Goal: Information Seeking & Learning: Check status

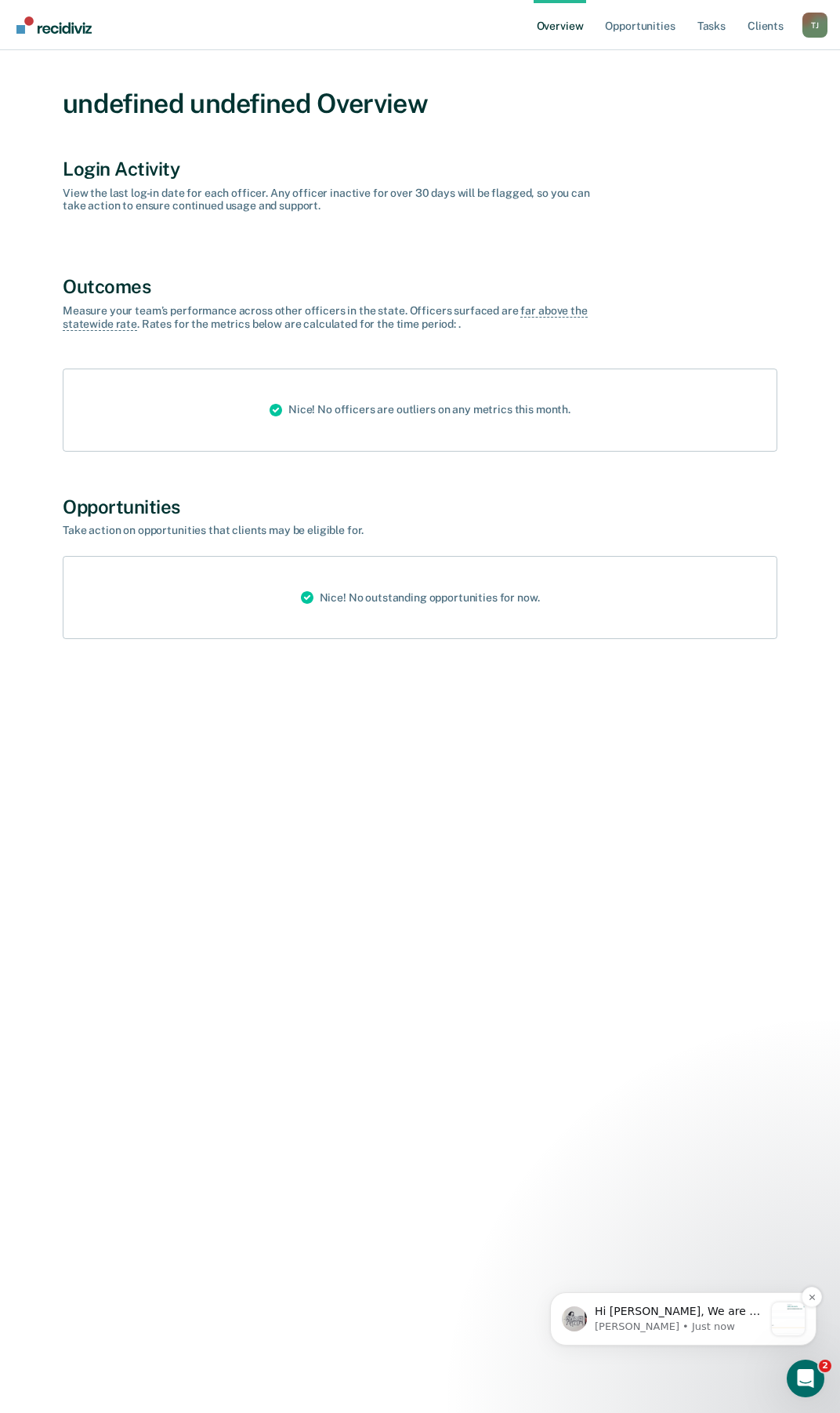
click at [711, 1313] on p "Hi [PERSON_NAME], We are so excited to announce a brand new feature: AI case no…" at bounding box center [679, 1311] width 169 height 16
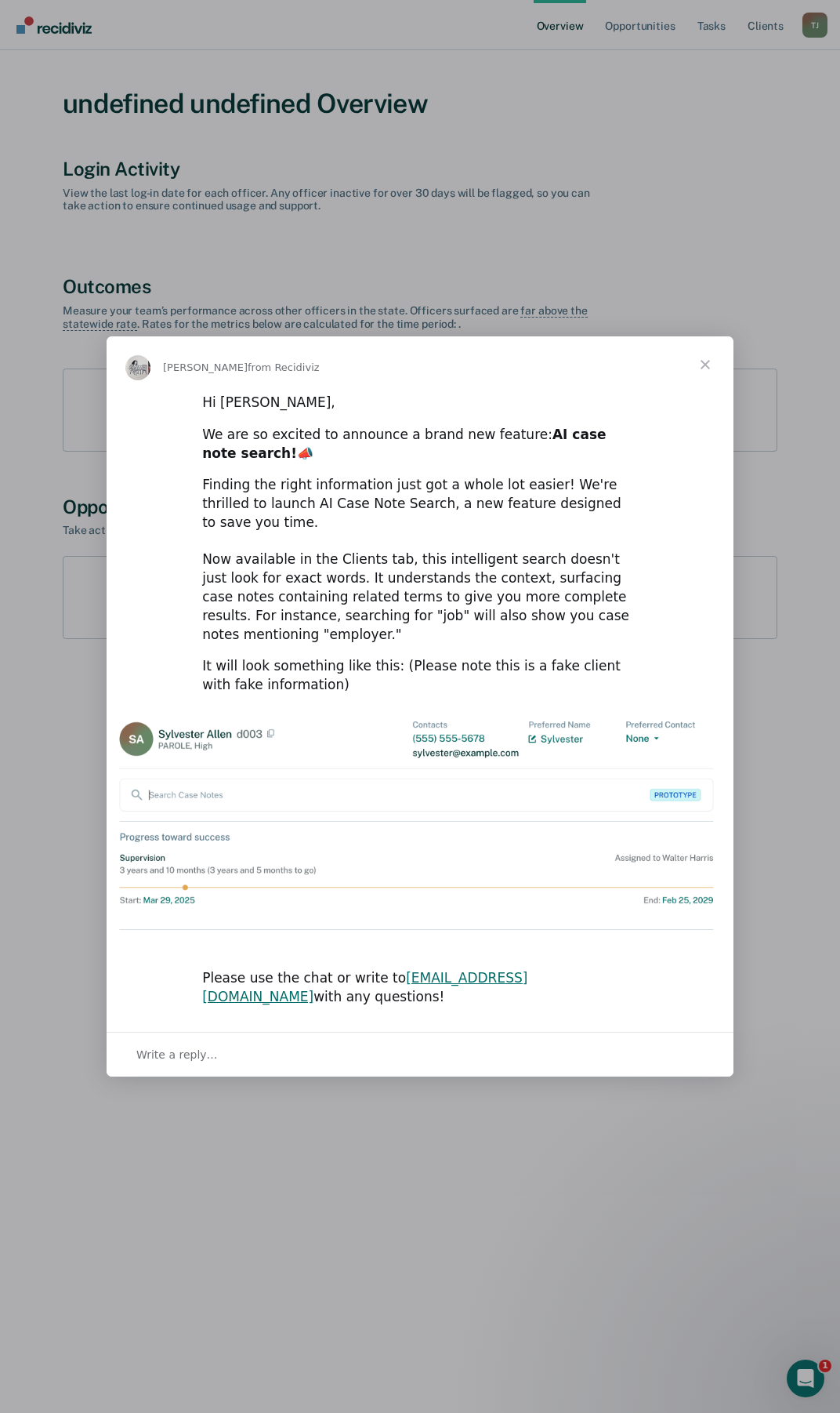
click at [702, 393] on span "Close" at bounding box center [704, 364] width 56 height 56
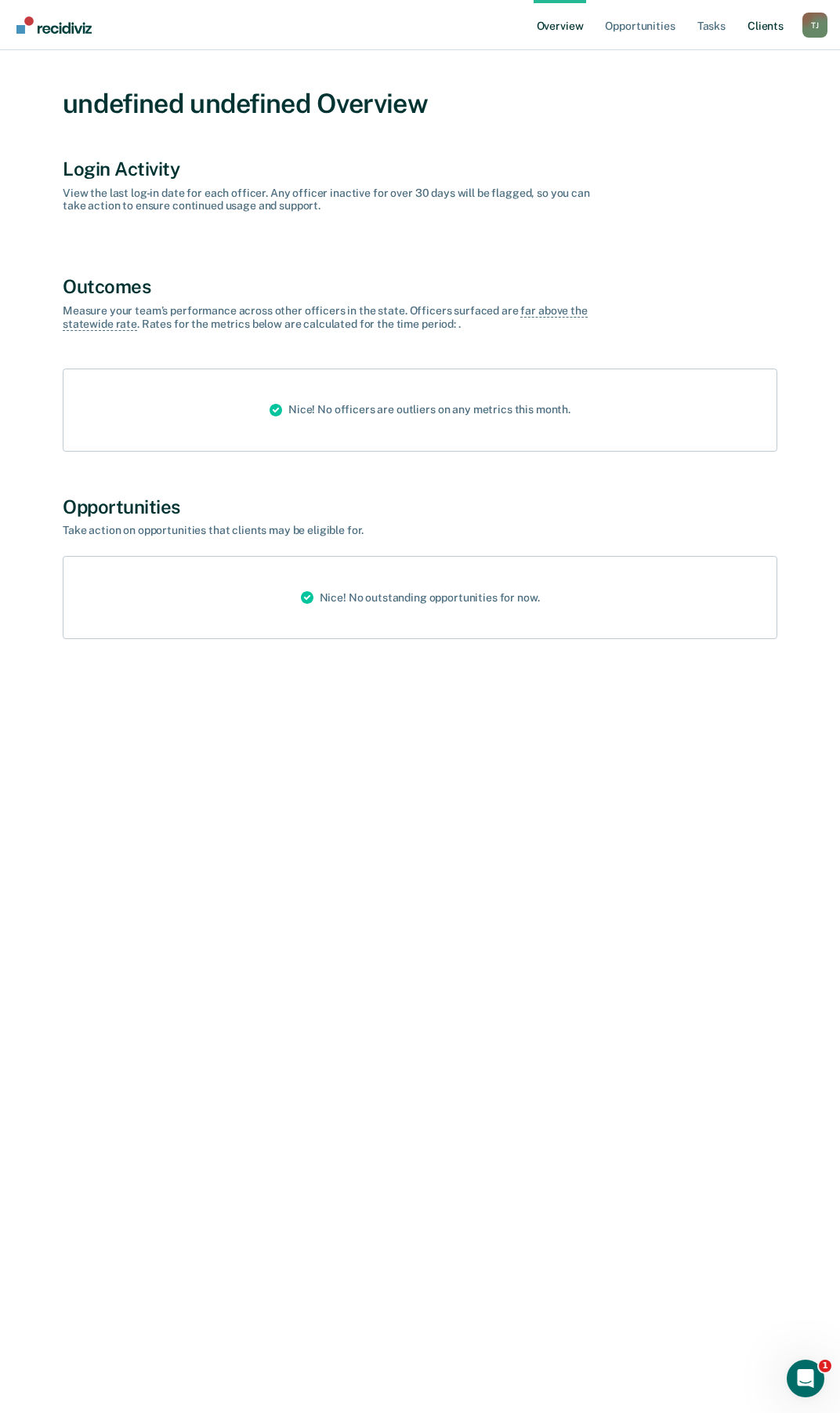
click at [768, 24] on link "Client s" at bounding box center [766, 25] width 42 height 50
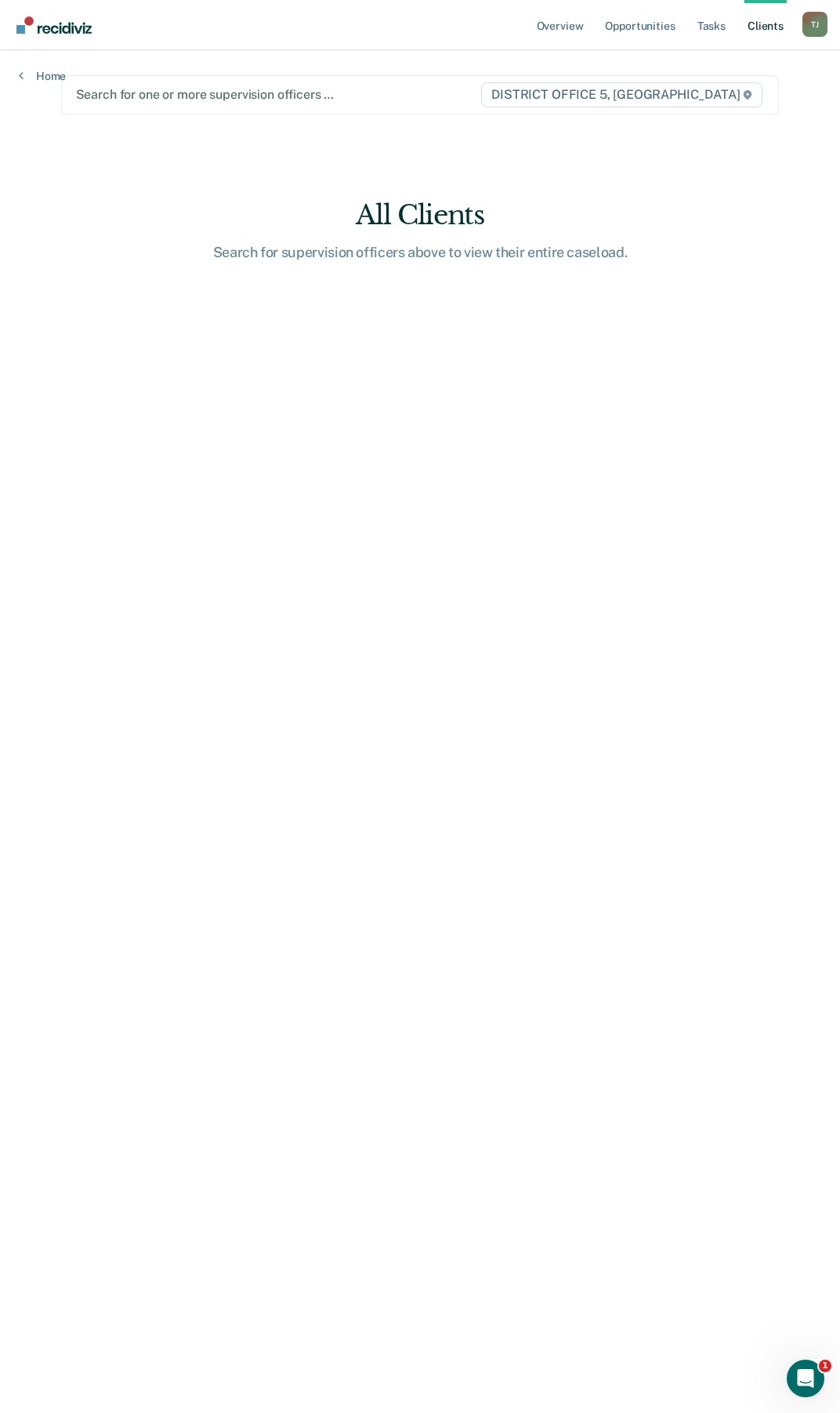
click at [356, 97] on div at bounding box center [278, 95] width 404 height 18
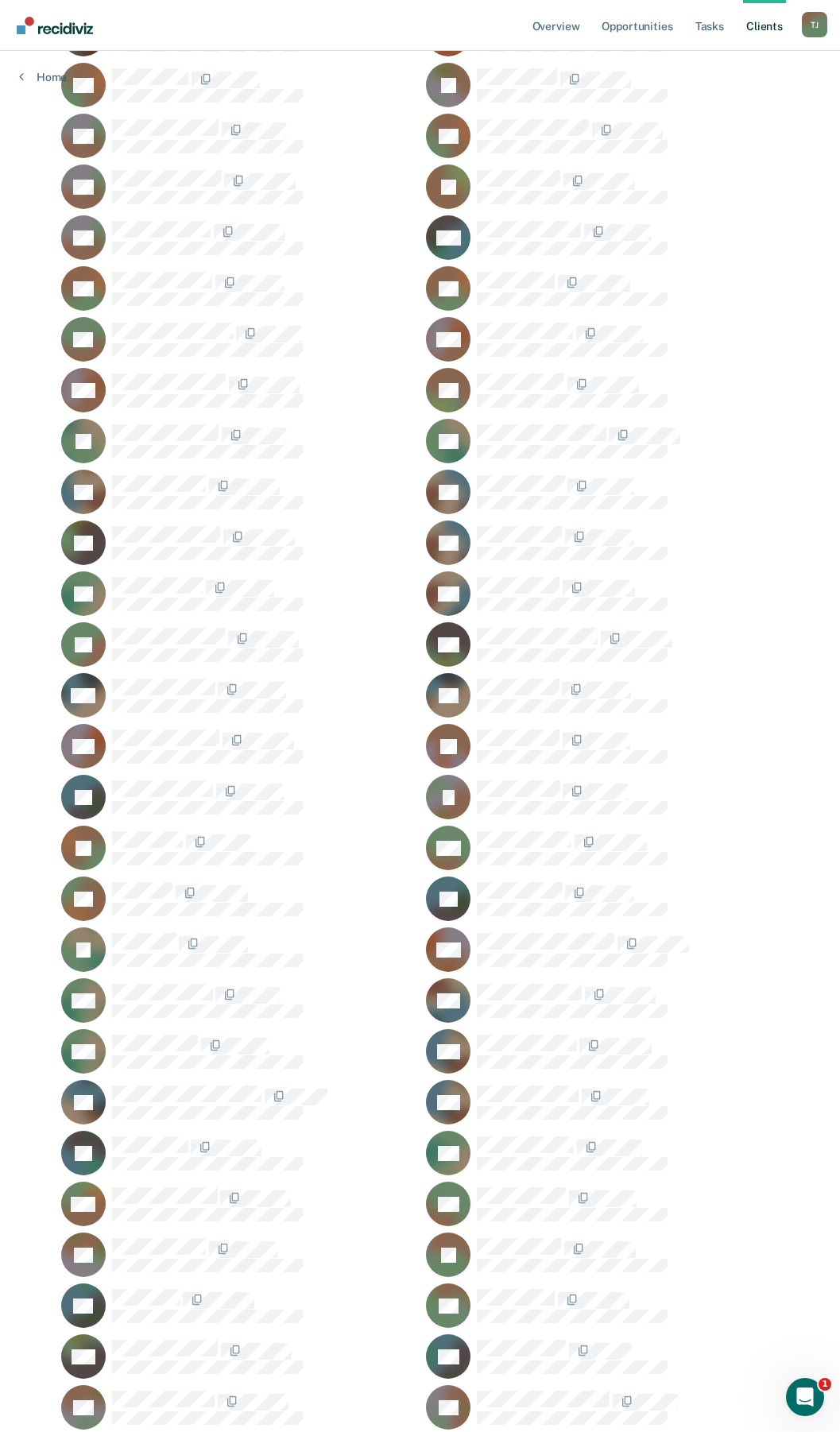
scroll to position [318, 0]
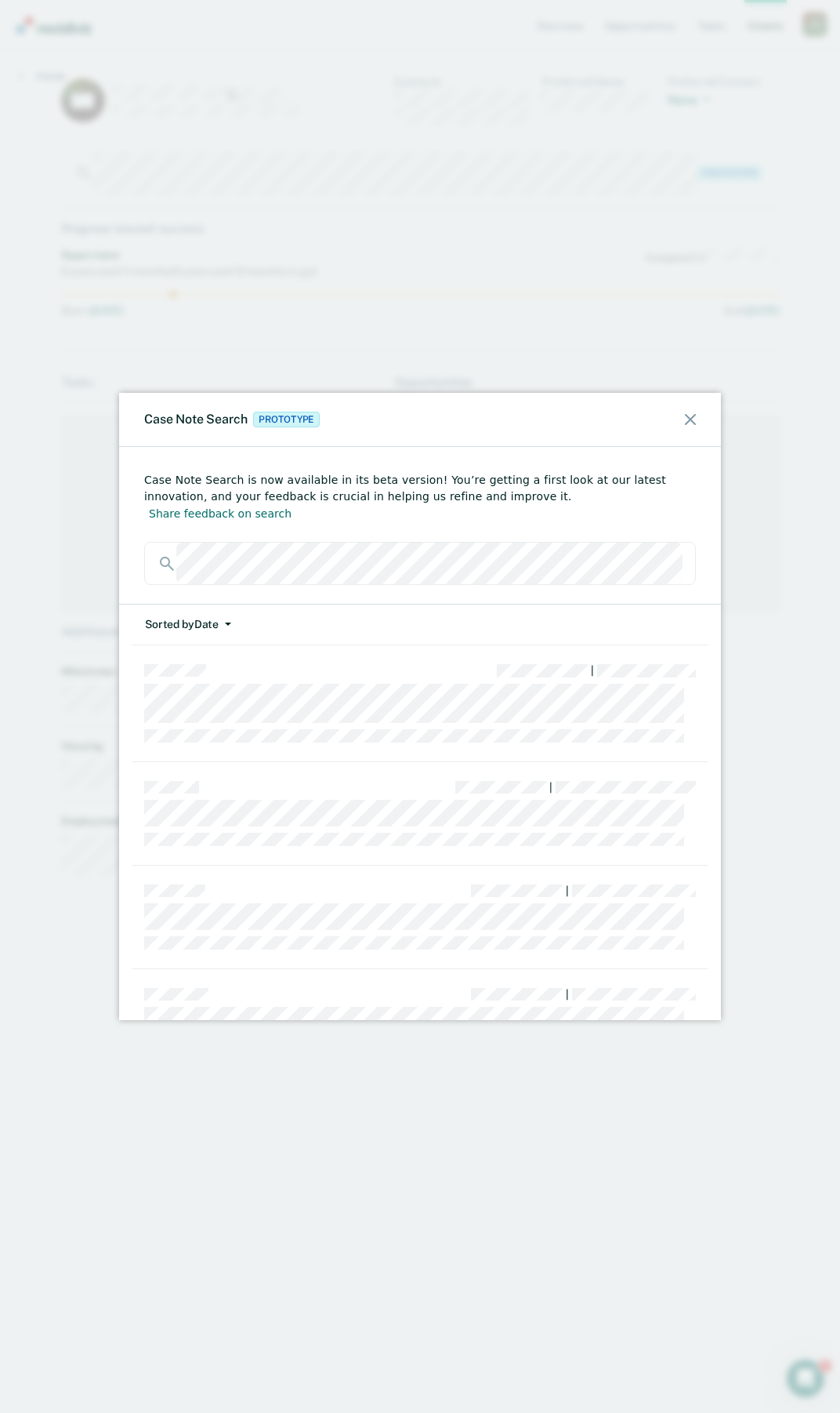
click at [690, 417] on icon at bounding box center [690, 419] width 11 height 11
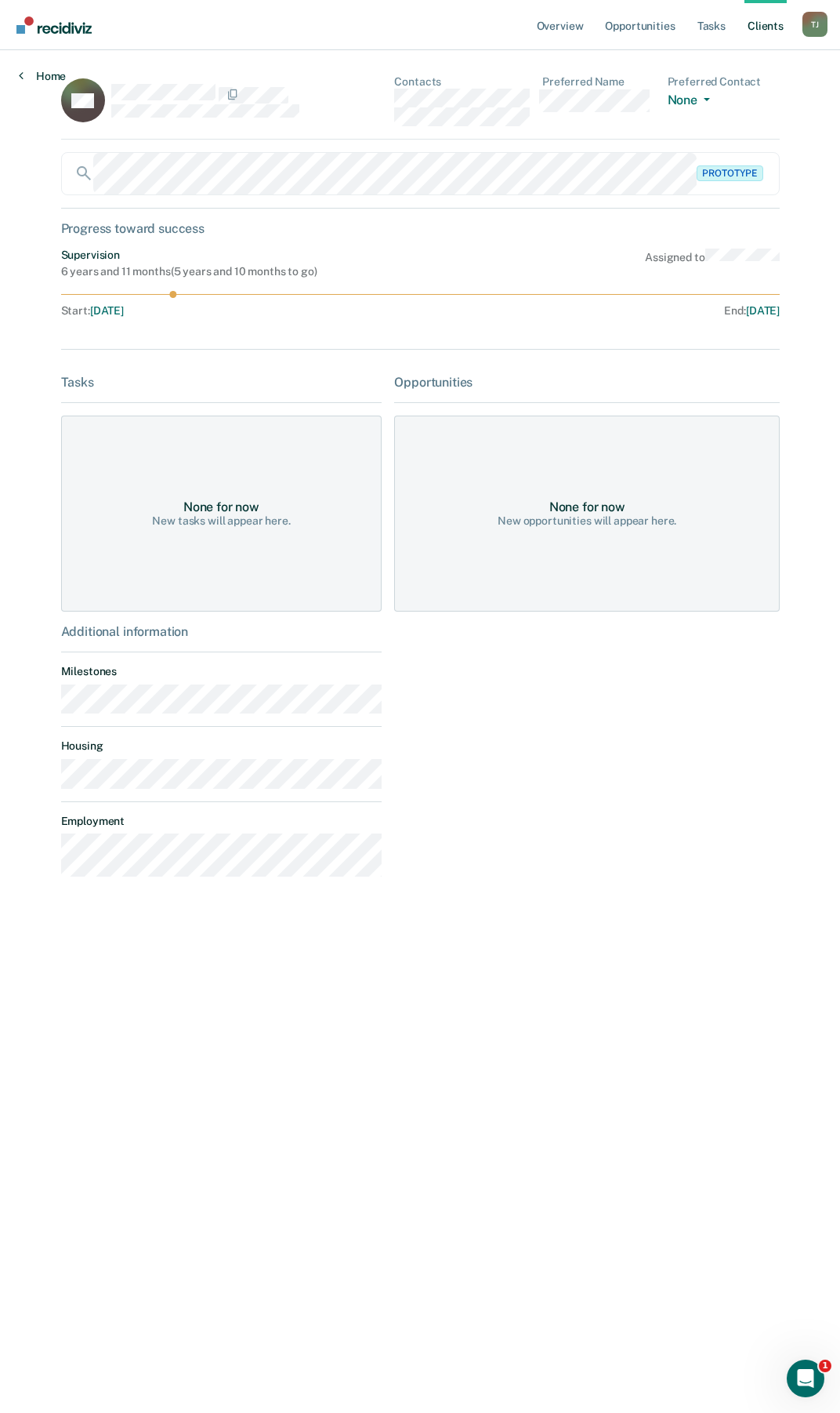
click at [23, 74] on icon at bounding box center [21, 74] width 5 height 12
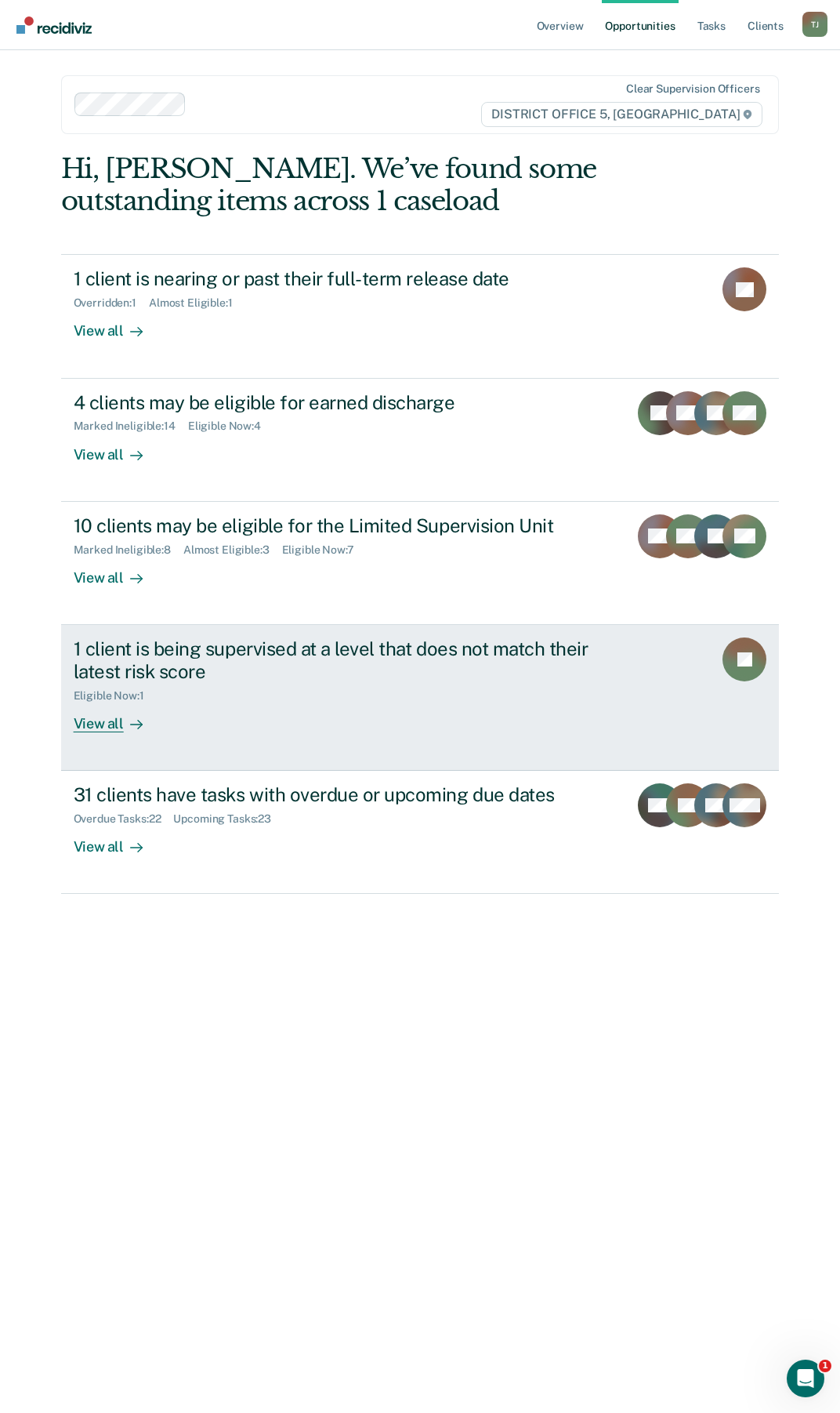
click at [440, 646] on div "1 client is being supervised at a level that does not match their latest risk s…" at bounding box center [349, 660] width 550 height 46
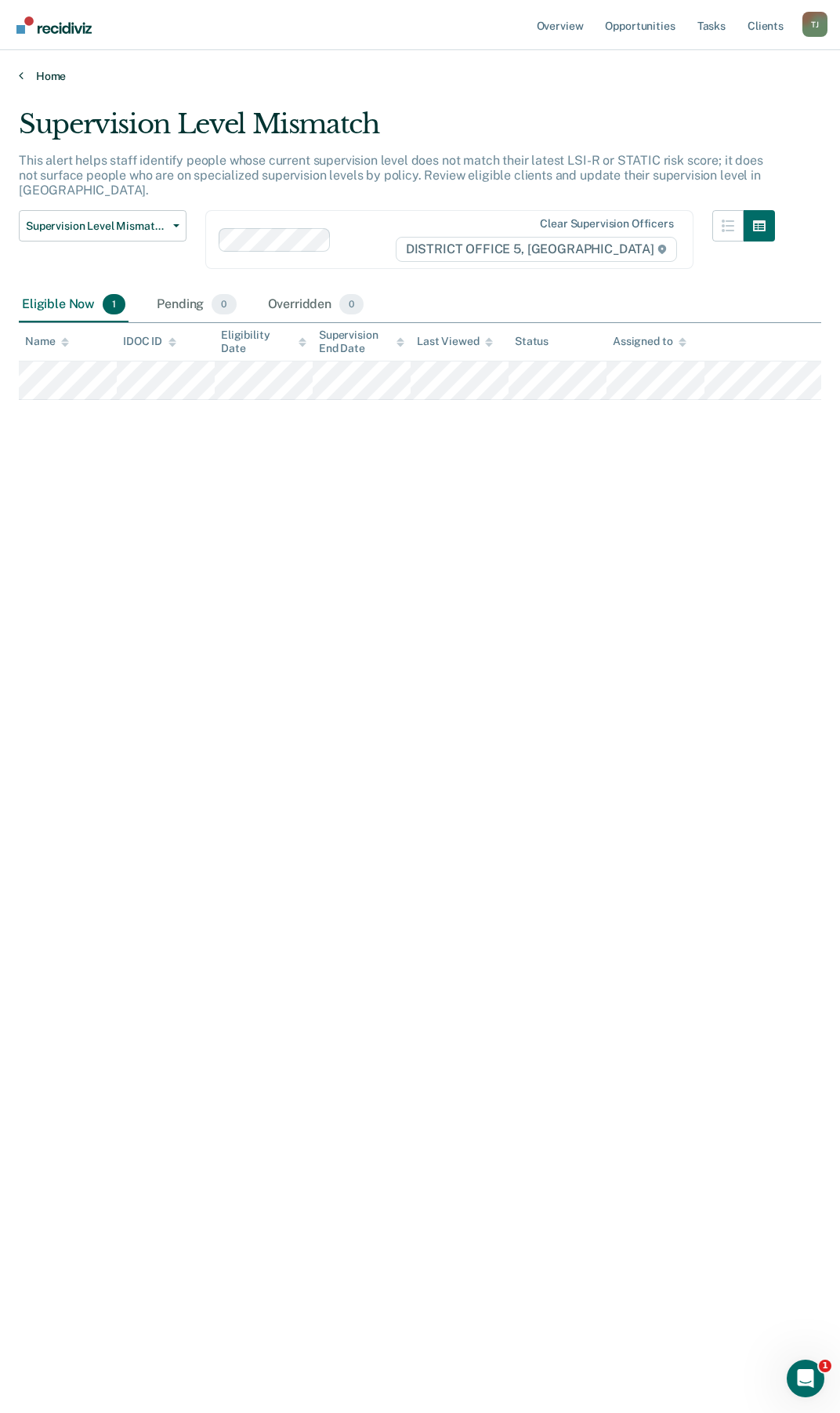
click at [20, 75] on icon at bounding box center [21, 74] width 5 height 12
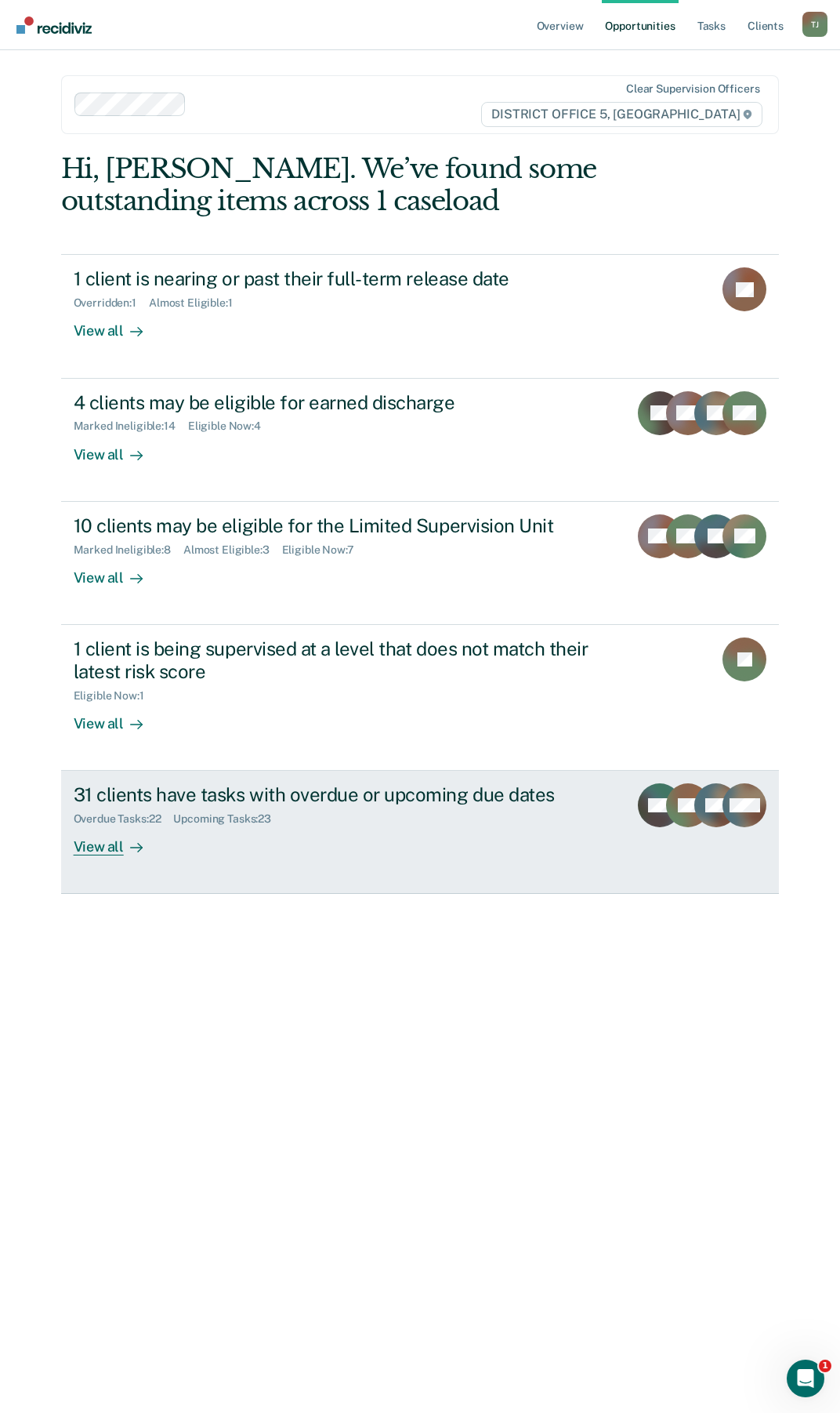
click at [104, 846] on div "View all" at bounding box center [118, 840] width 88 height 30
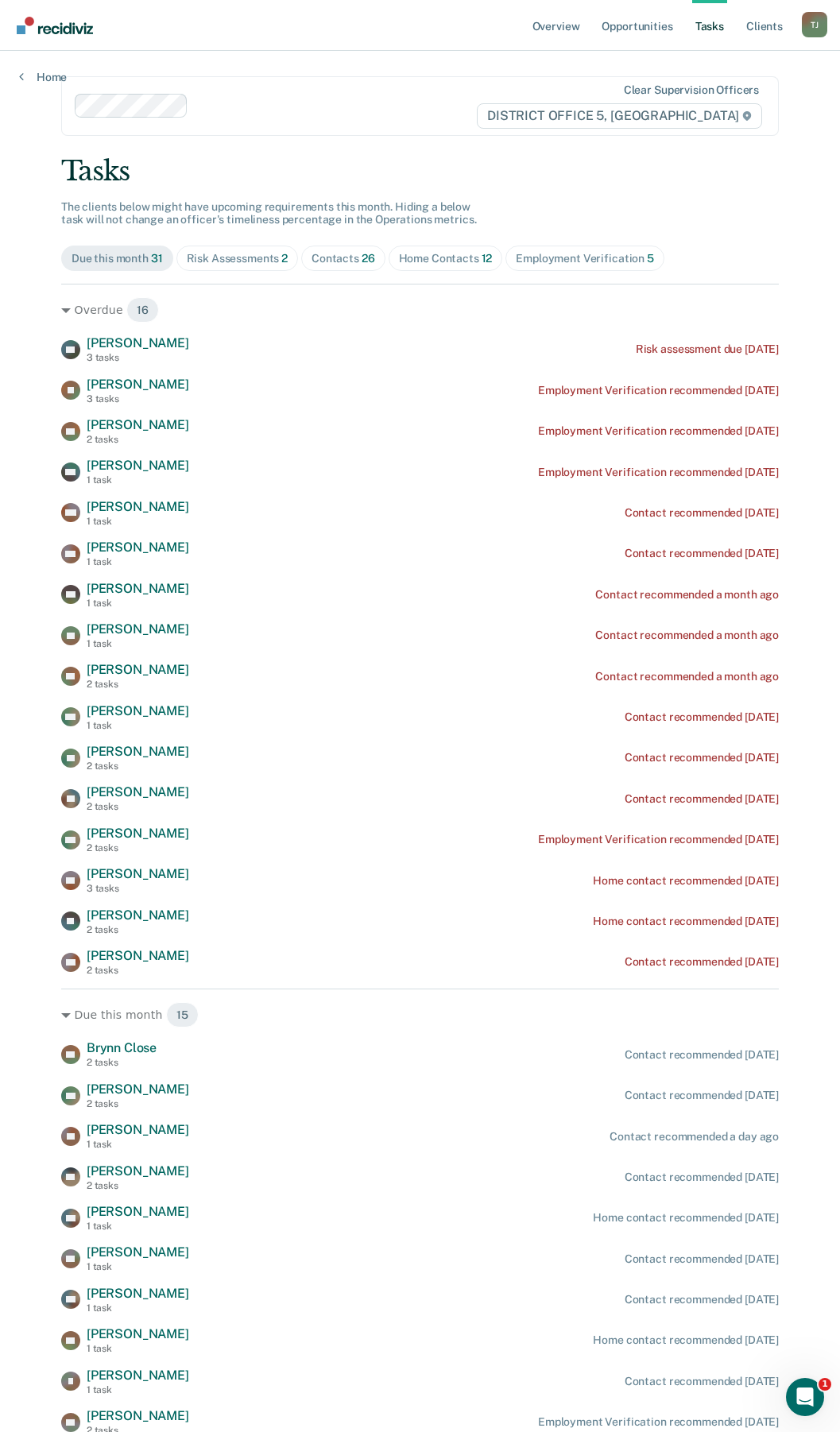
click at [231, 256] on div "Risk Assessments 2" at bounding box center [238, 258] width 102 height 13
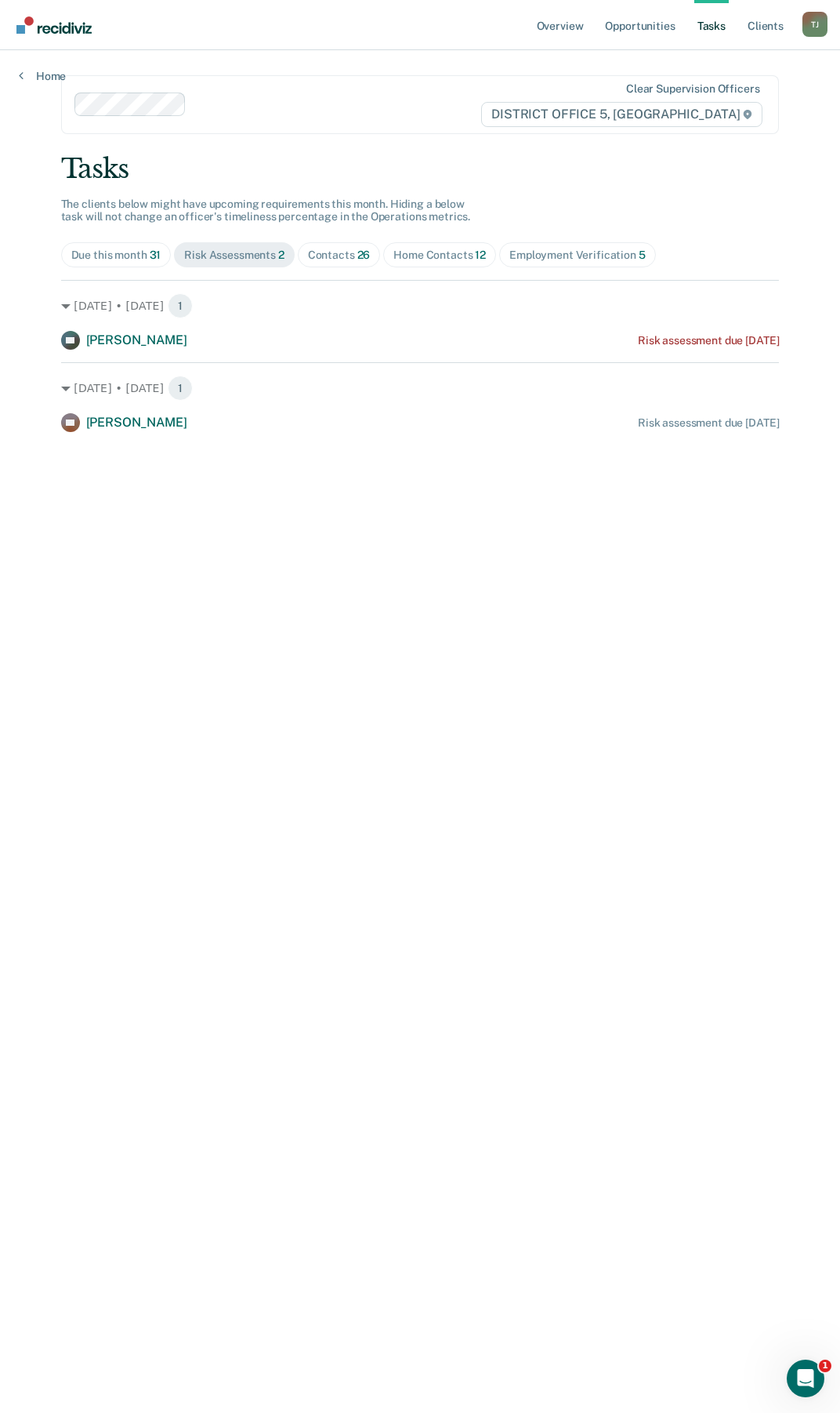
click at [413, 255] on div "Home Contacts 12" at bounding box center [439, 255] width 92 height 13
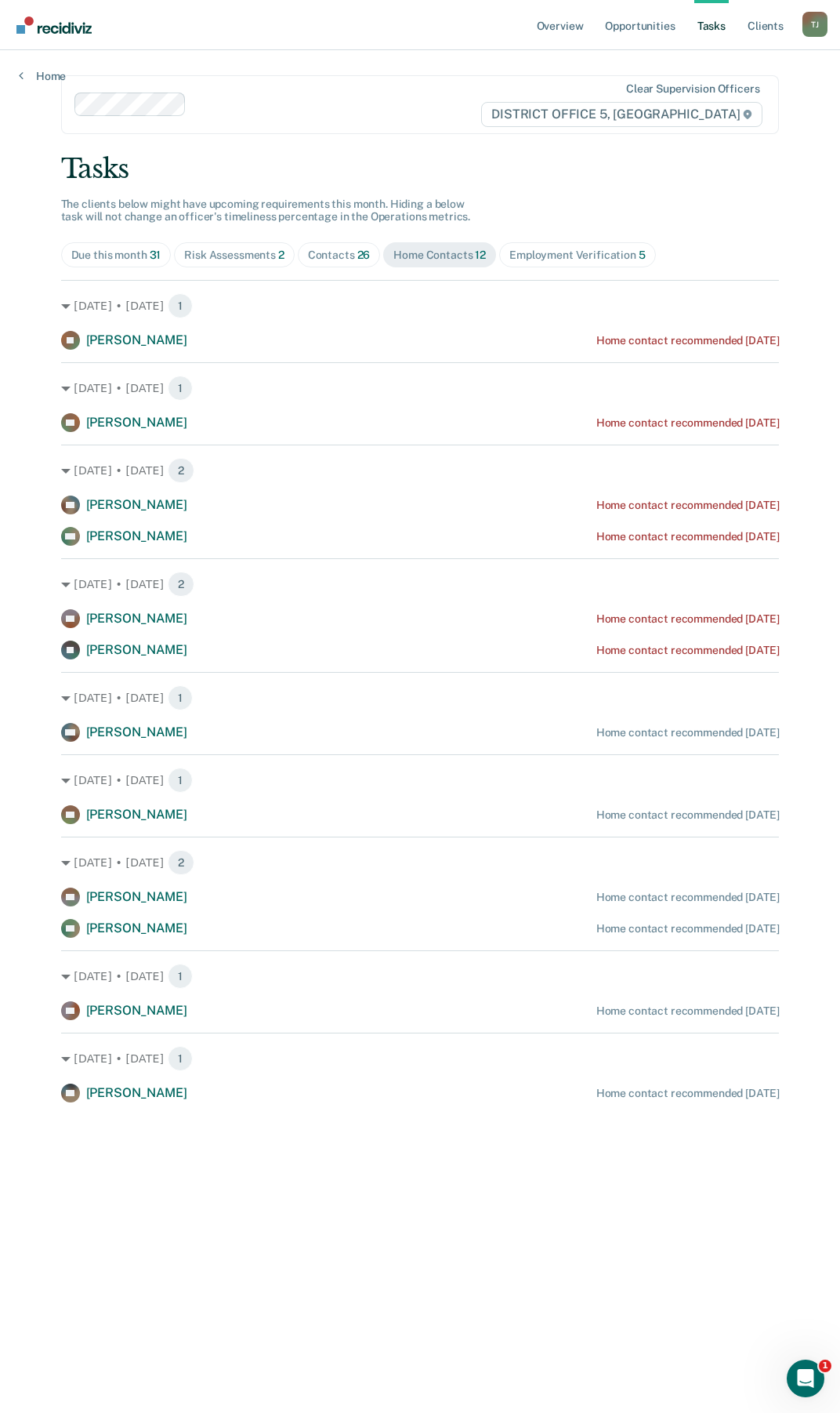
click at [549, 258] on div "Employment Verification 5" at bounding box center [577, 255] width 136 height 13
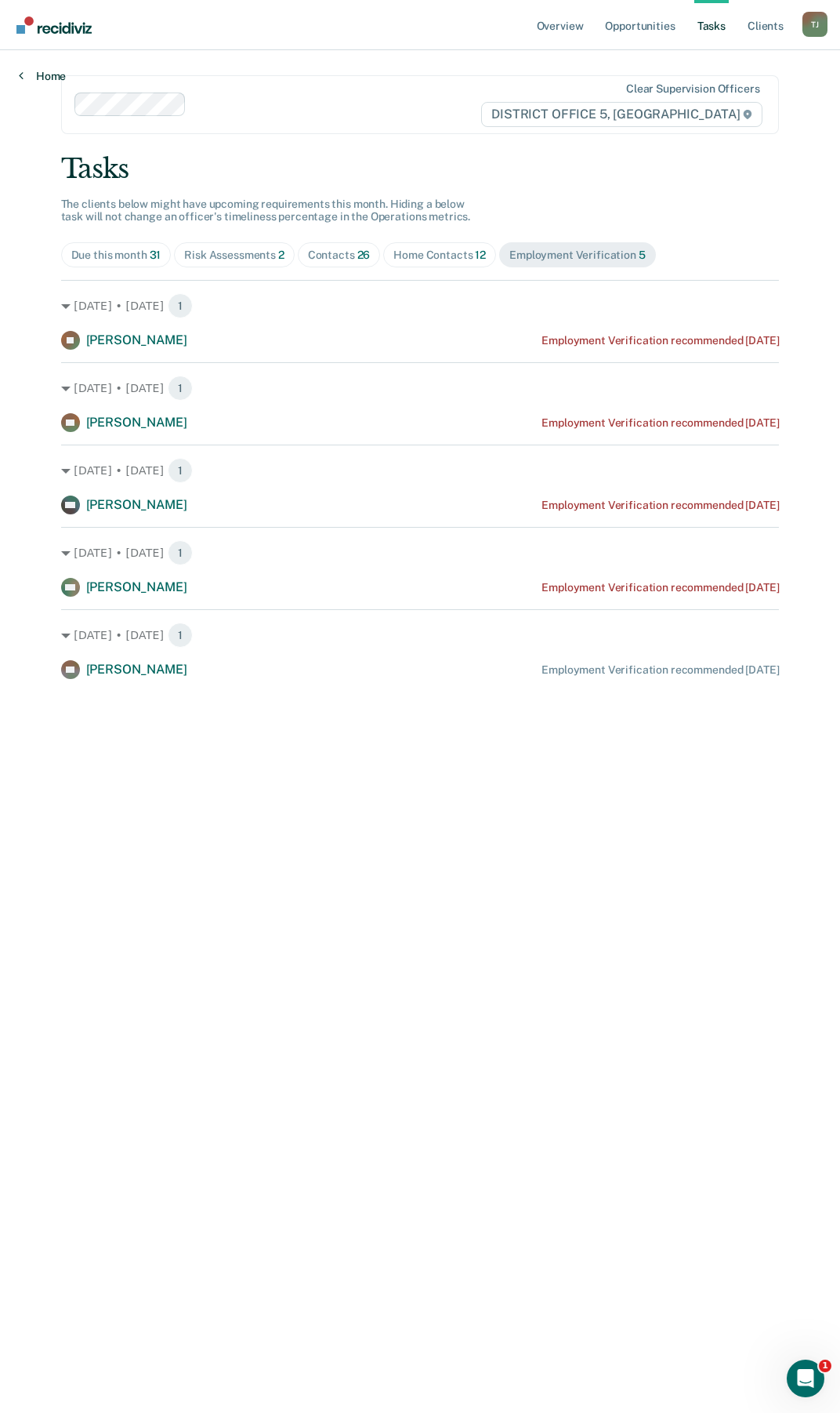
click at [22, 78] on icon at bounding box center [21, 74] width 5 height 12
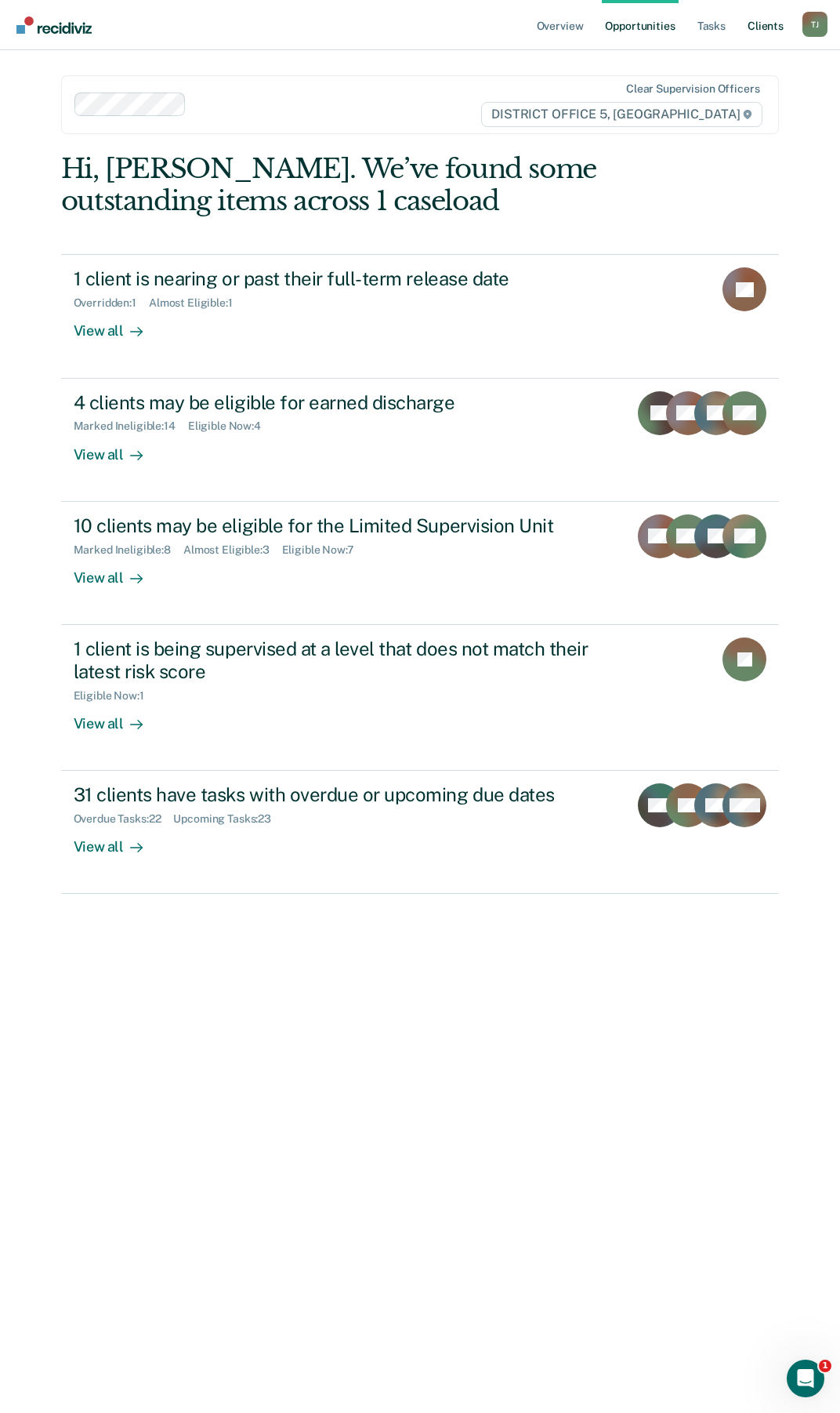
click at [758, 25] on link "Client s" at bounding box center [766, 25] width 42 height 50
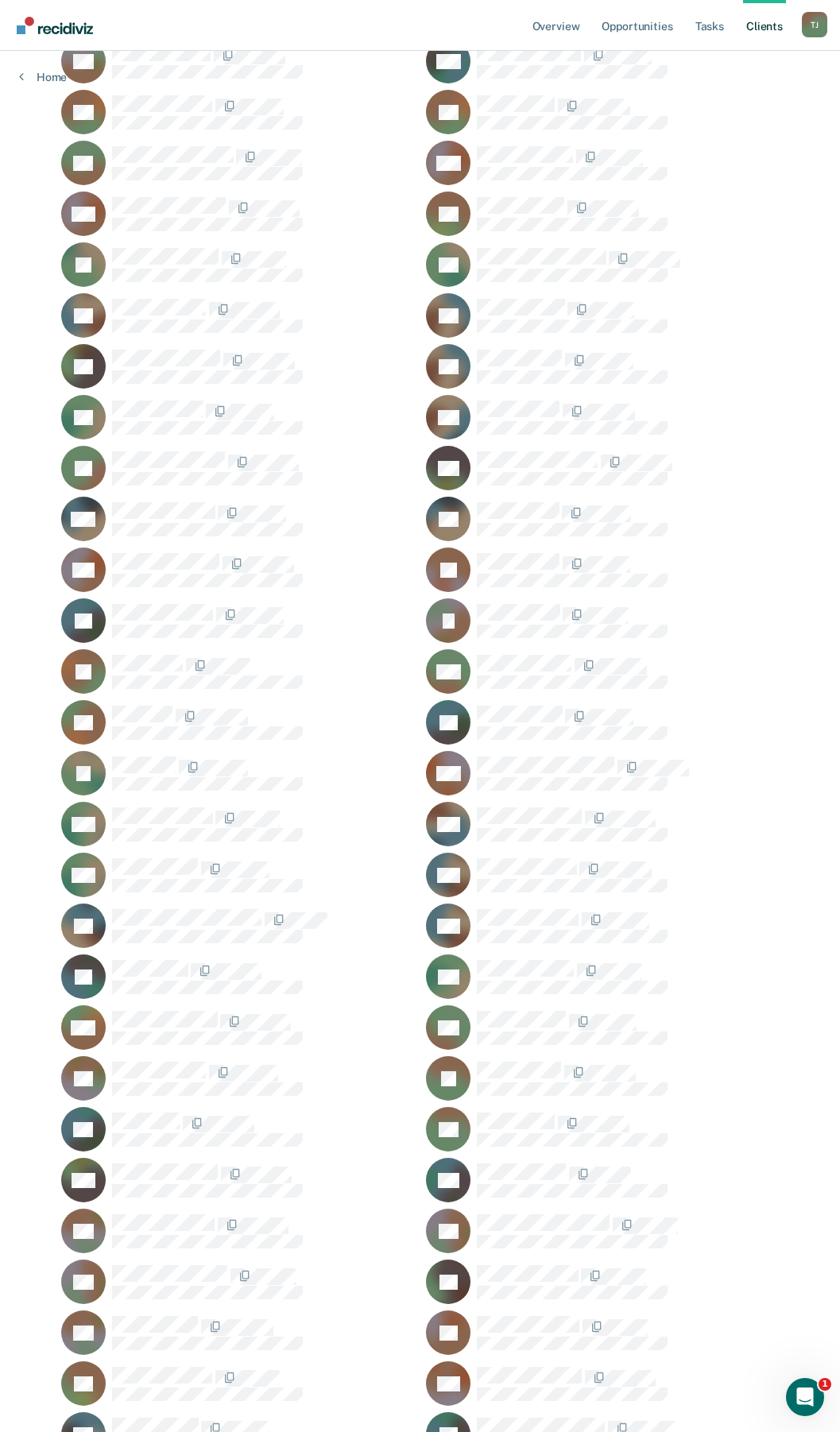
scroll to position [556, 0]
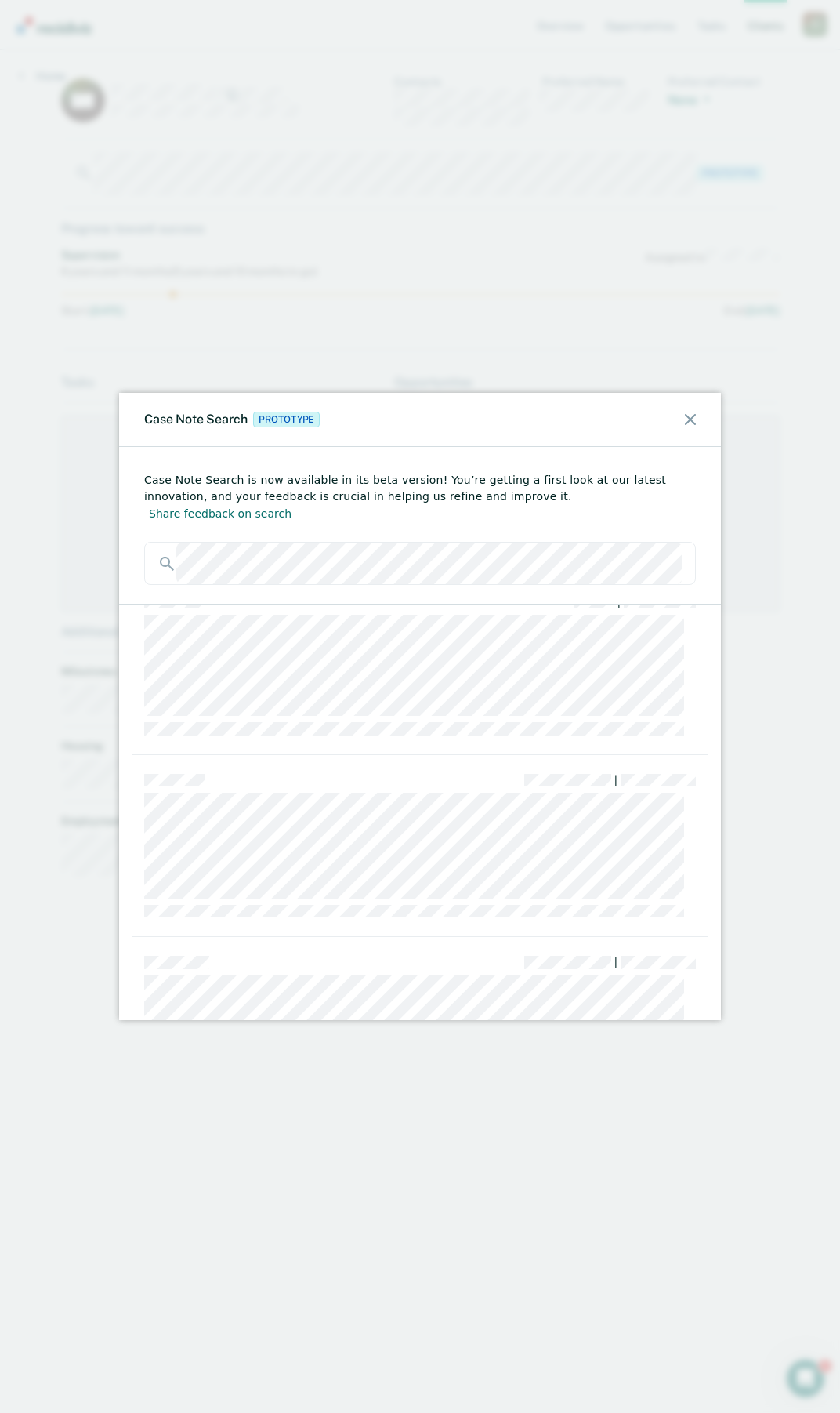
scroll to position [470, 0]
click at [687, 419] on icon at bounding box center [690, 419] width 11 height 11
click at [687, 417] on icon at bounding box center [690, 419] width 11 height 11
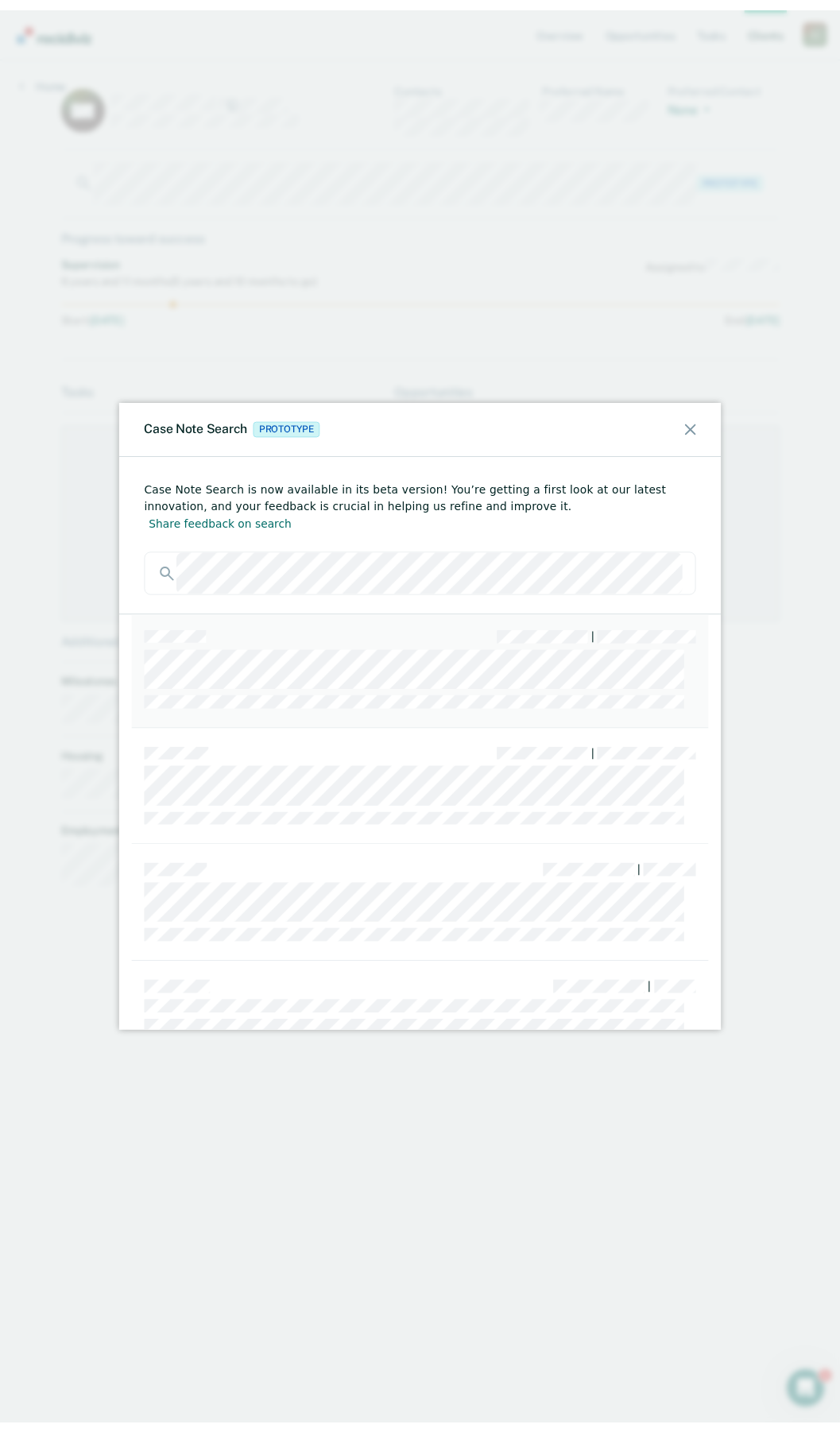
scroll to position [79, 0]
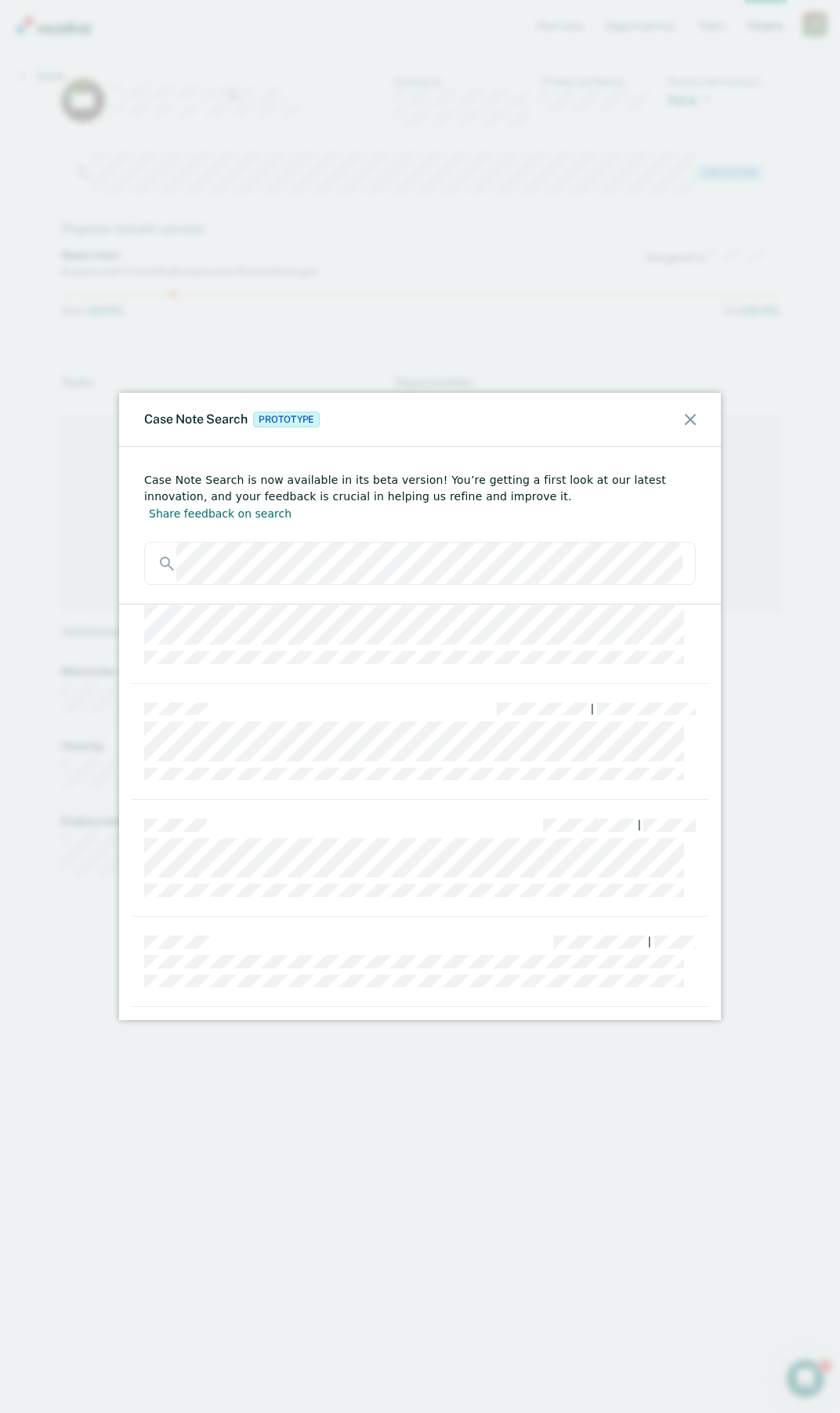
click at [680, 421] on div "Case Note Search Prototype" at bounding box center [420, 420] width 602 height 54
click at [690, 425] on div "Case Note Search Prototype" at bounding box center [420, 420] width 602 height 54
click at [687, 417] on icon at bounding box center [690, 419] width 11 height 11
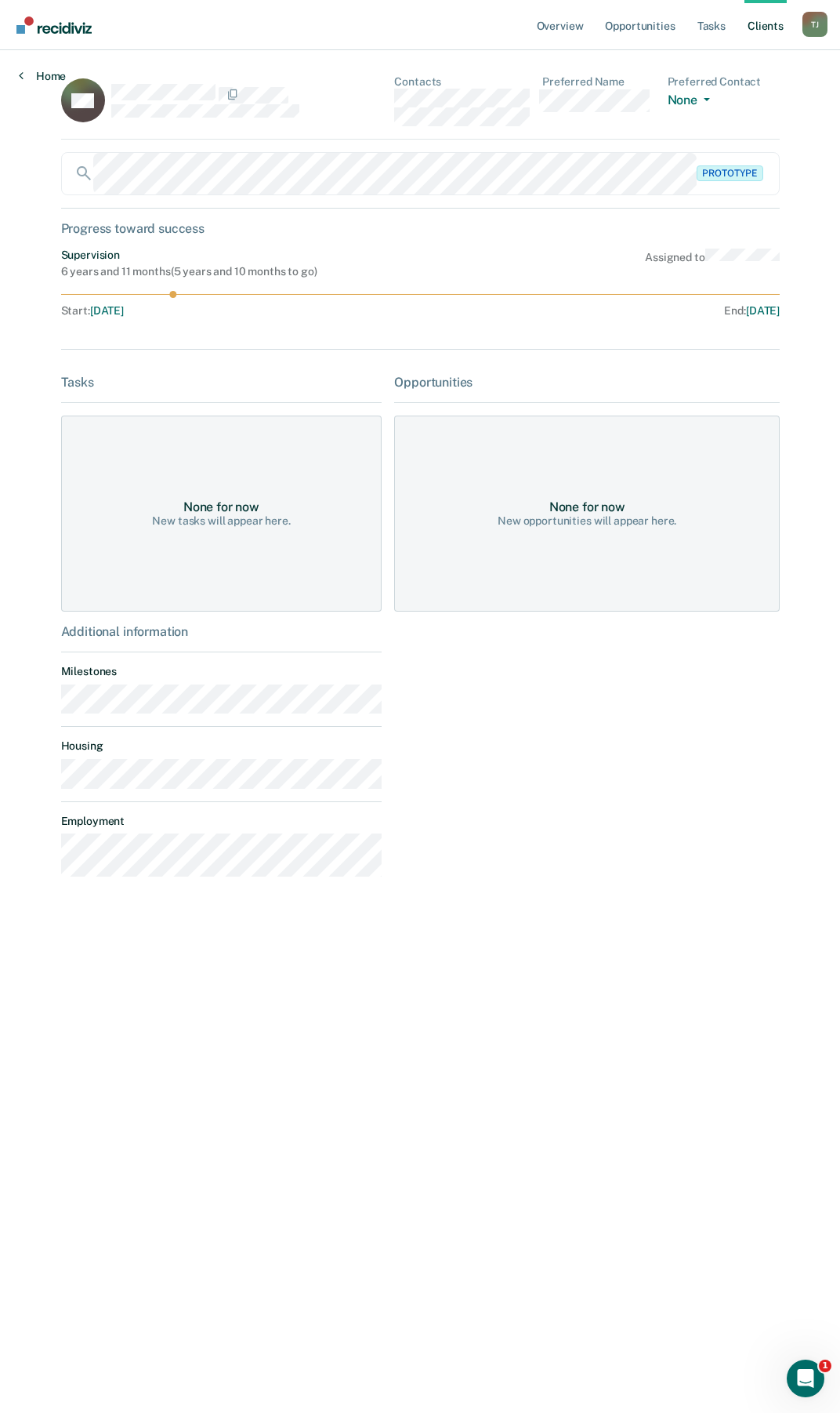
click at [47, 77] on link "Home" at bounding box center [42, 75] width 47 height 14
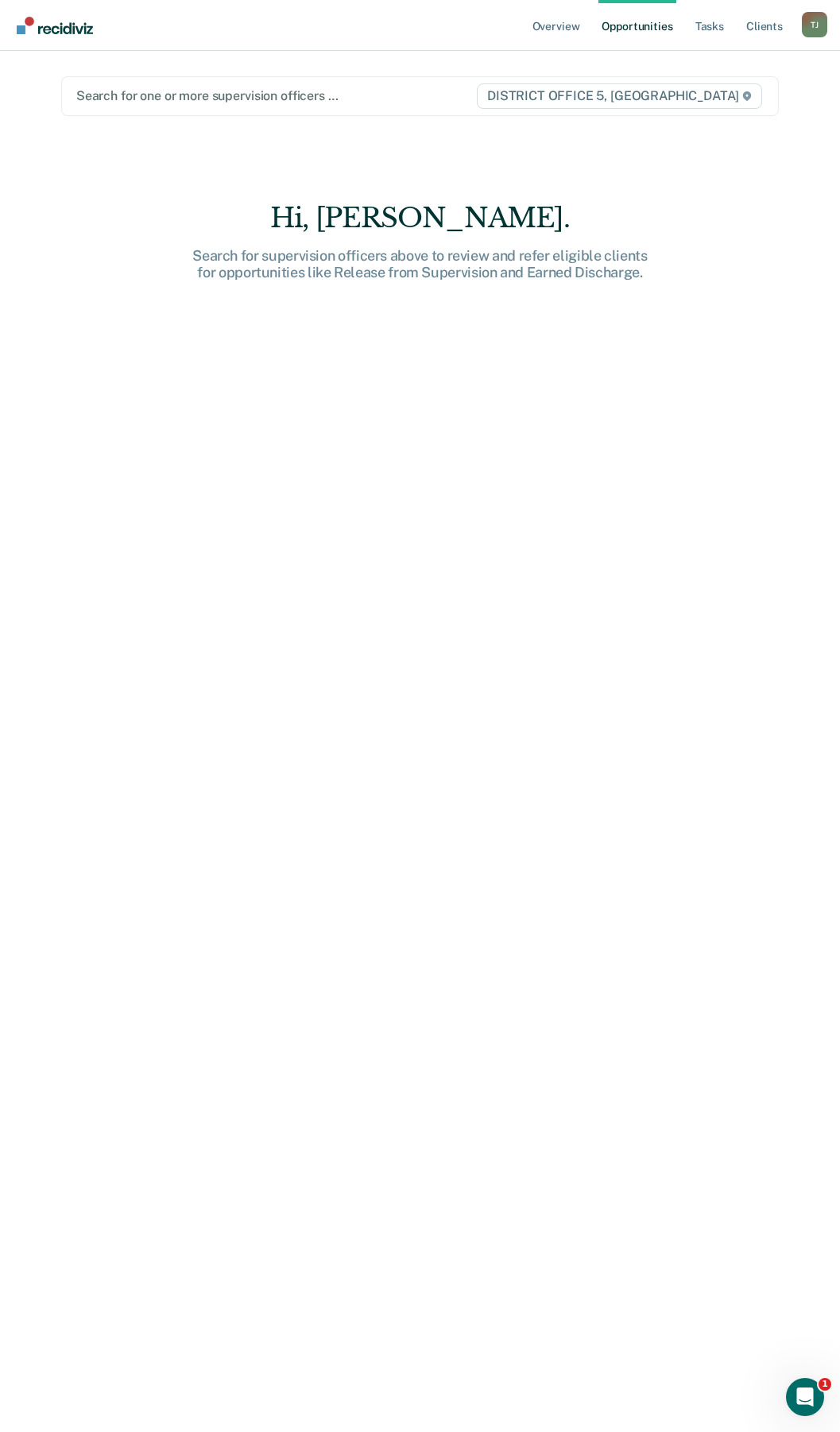
click at [328, 100] on div at bounding box center [276, 96] width 399 height 18
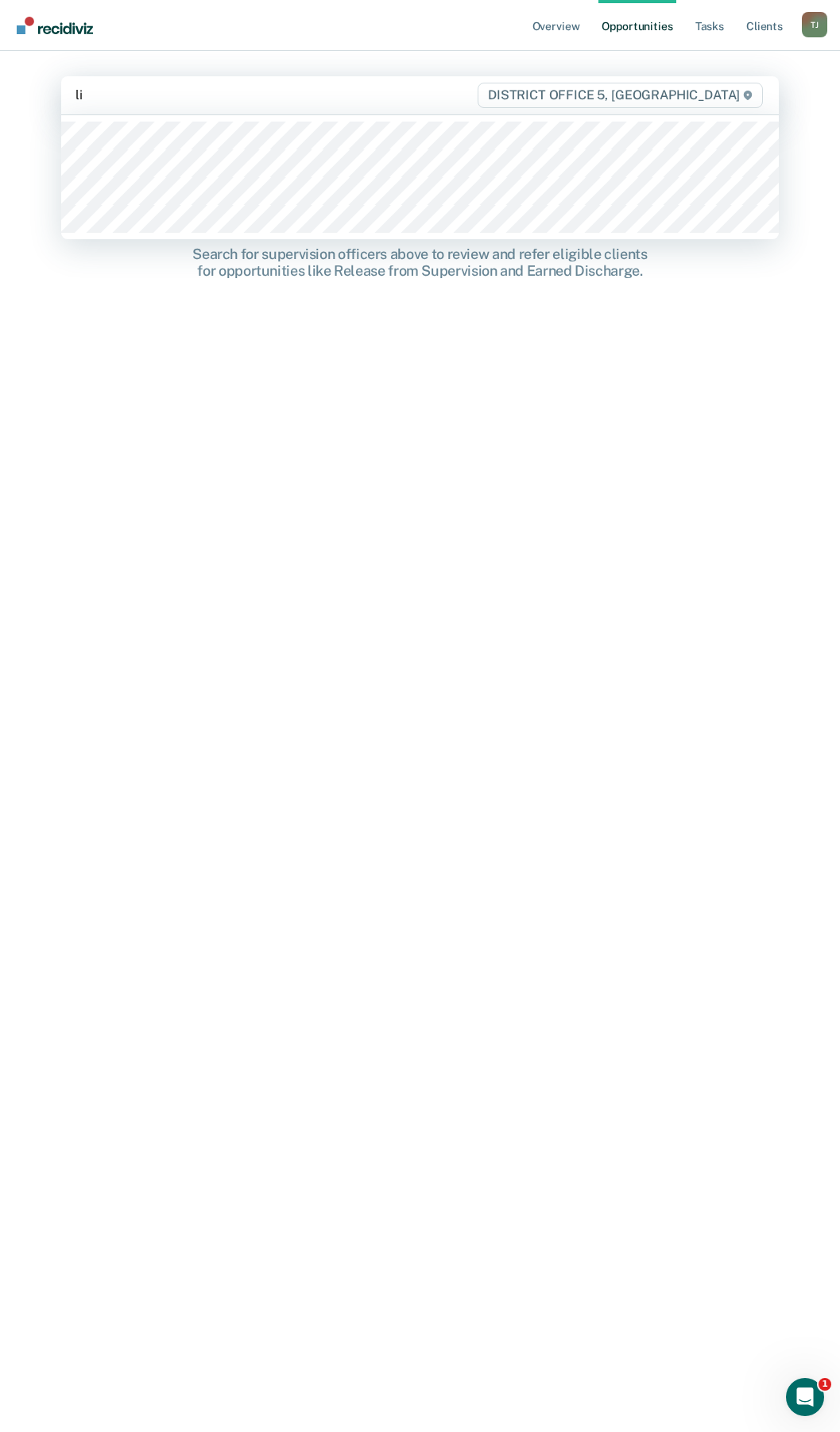
type input "lil"
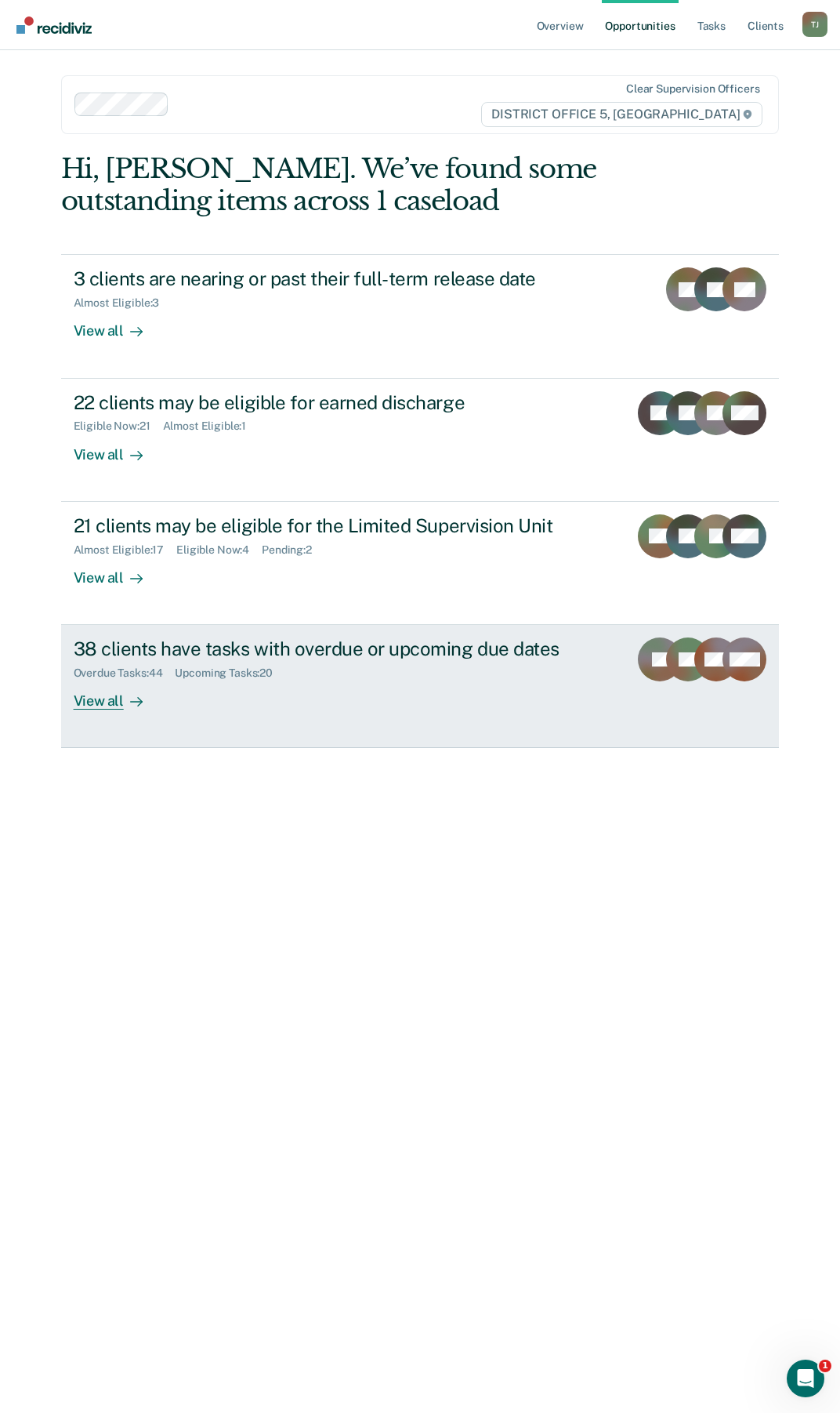
click at [342, 649] on div "38 clients have tasks with overdue or upcoming due dates" at bounding box center [344, 649] width 543 height 23
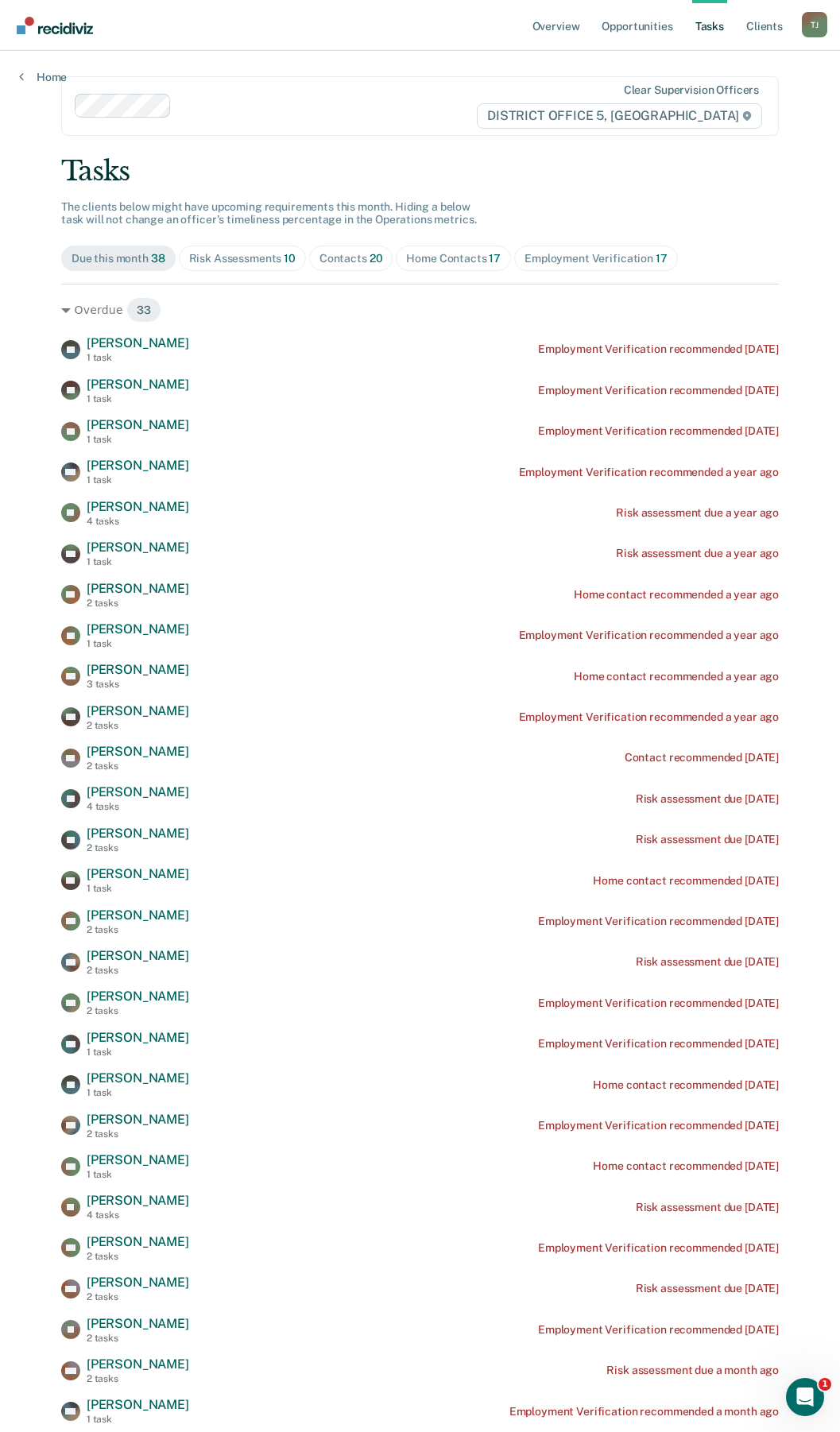
click at [204, 264] on div "Risk Assessments 10" at bounding box center [242, 258] width 107 height 13
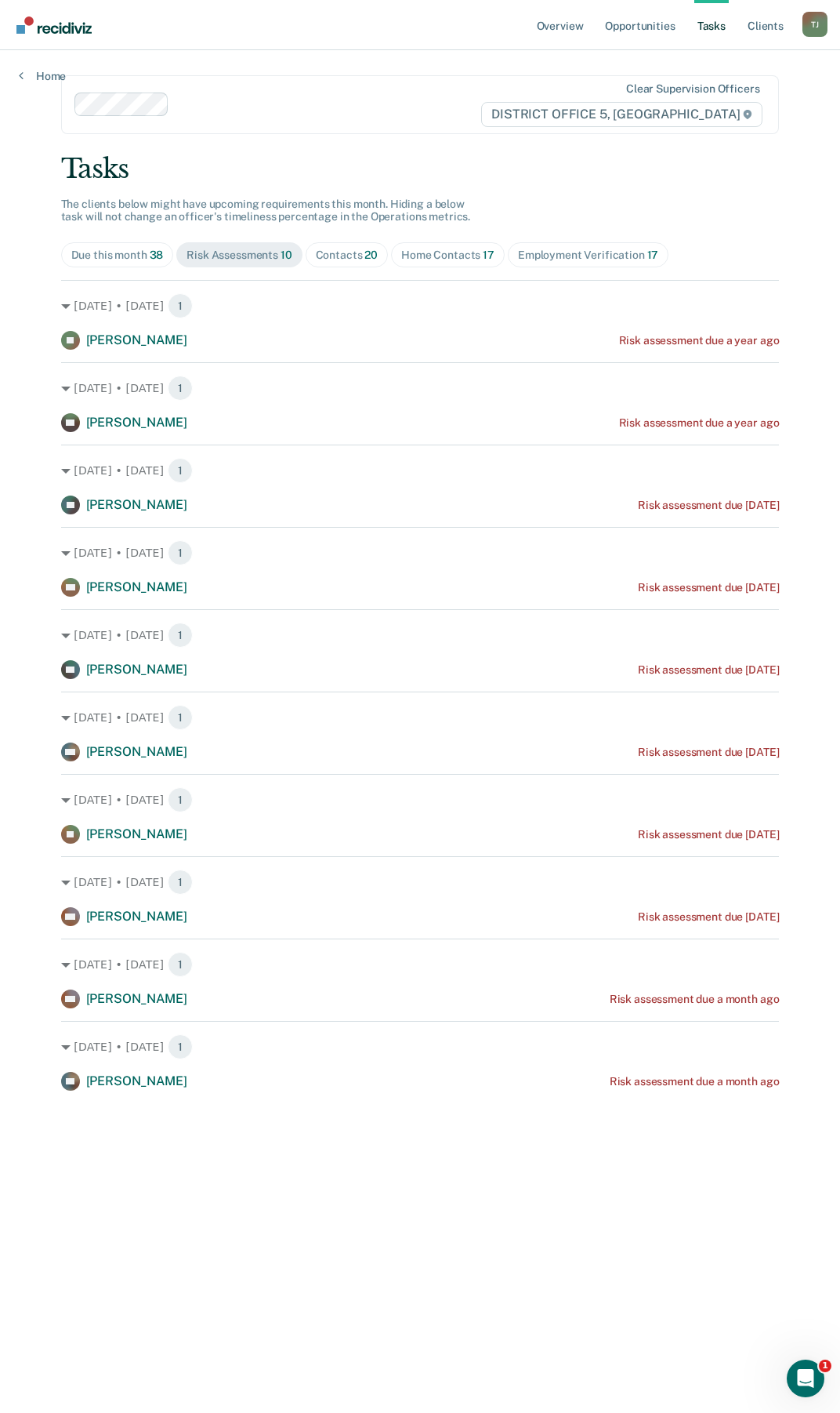
click at [461, 256] on div "Home Contacts 17" at bounding box center [447, 255] width 93 height 13
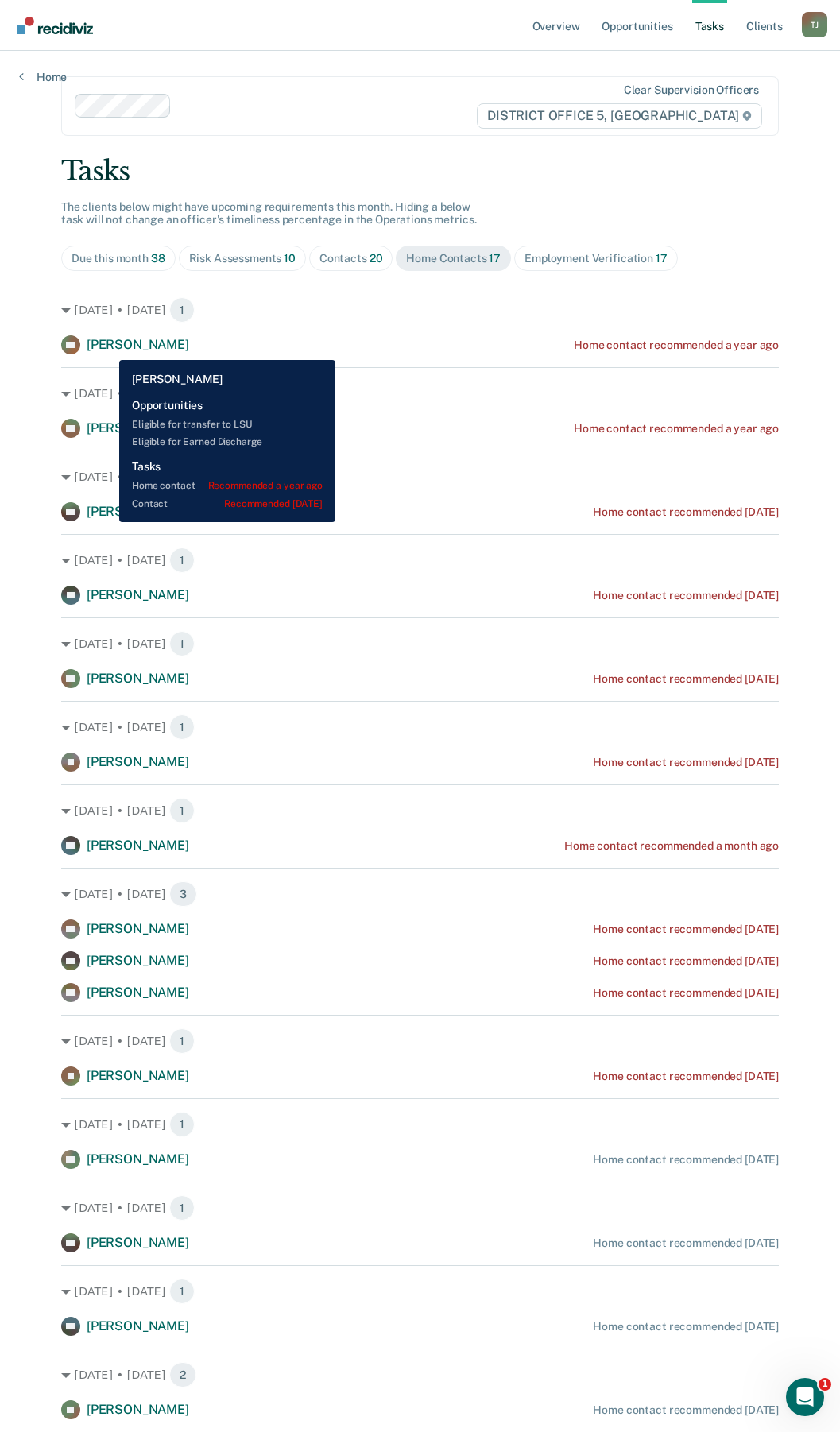
click at [108, 348] on span "[PERSON_NAME]" at bounding box center [138, 344] width 103 height 15
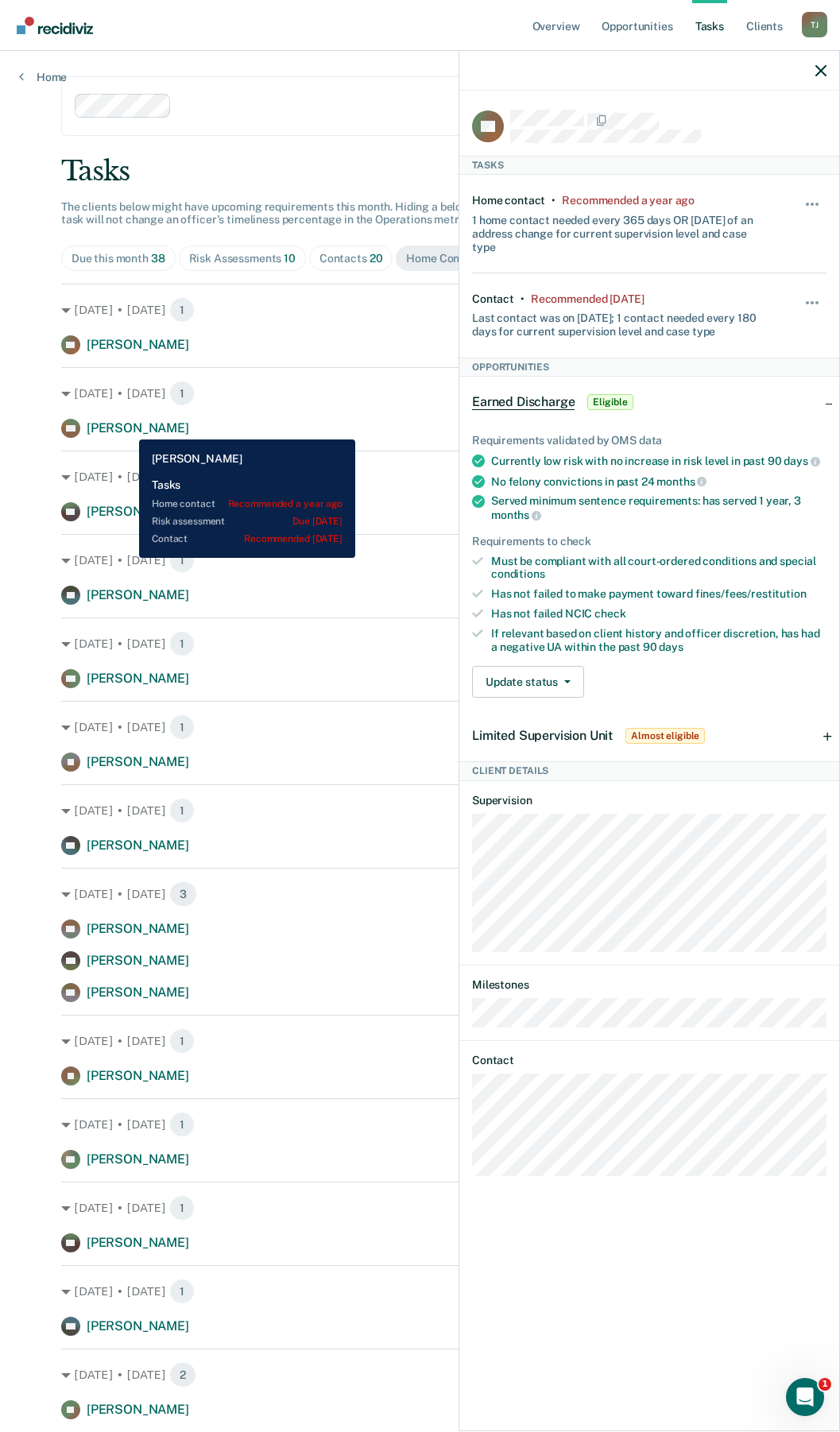
click at [127, 427] on span "[PERSON_NAME]" at bounding box center [138, 428] width 103 height 15
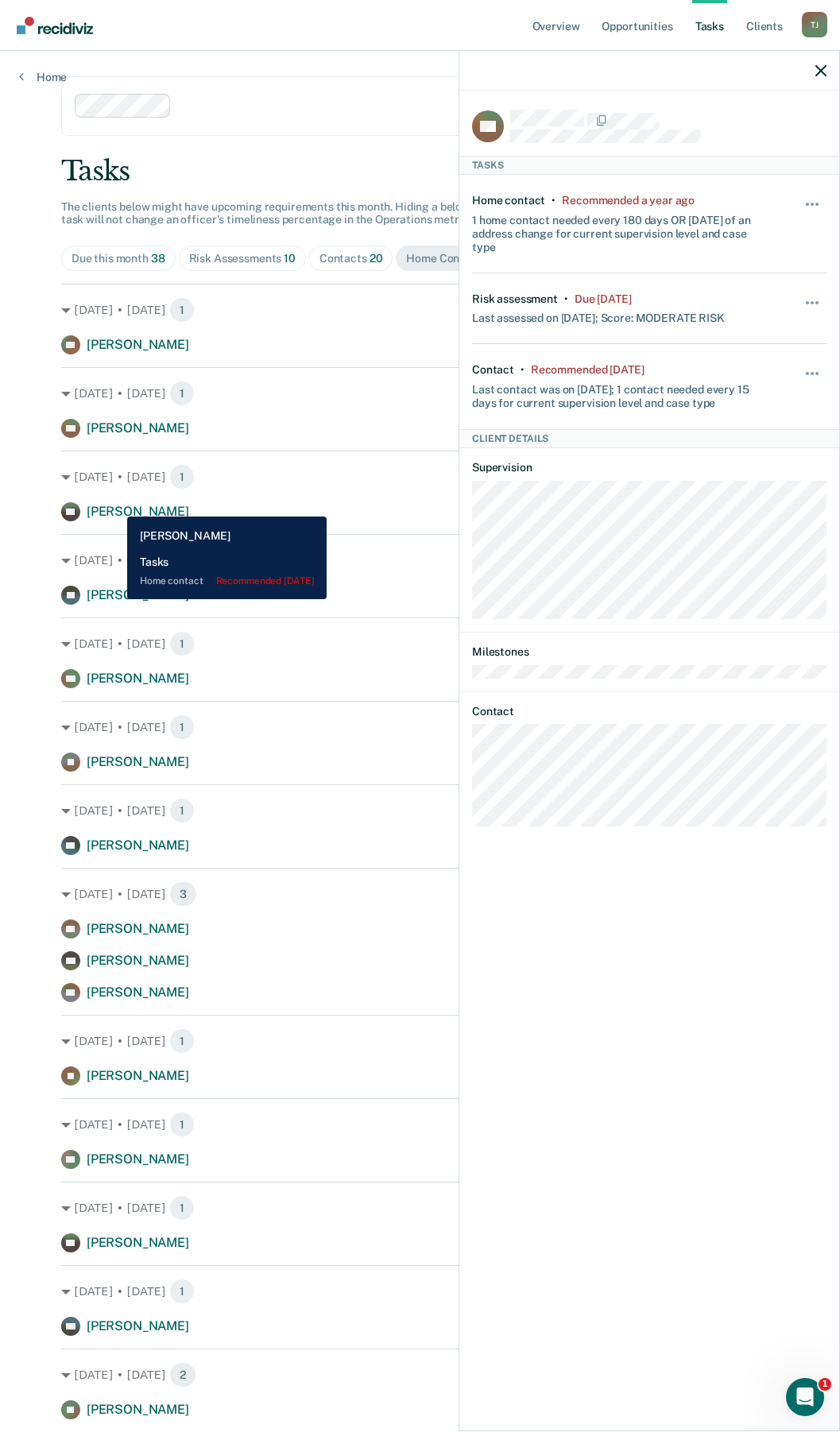
click at [115, 505] on span "[PERSON_NAME]" at bounding box center [138, 512] width 103 height 15
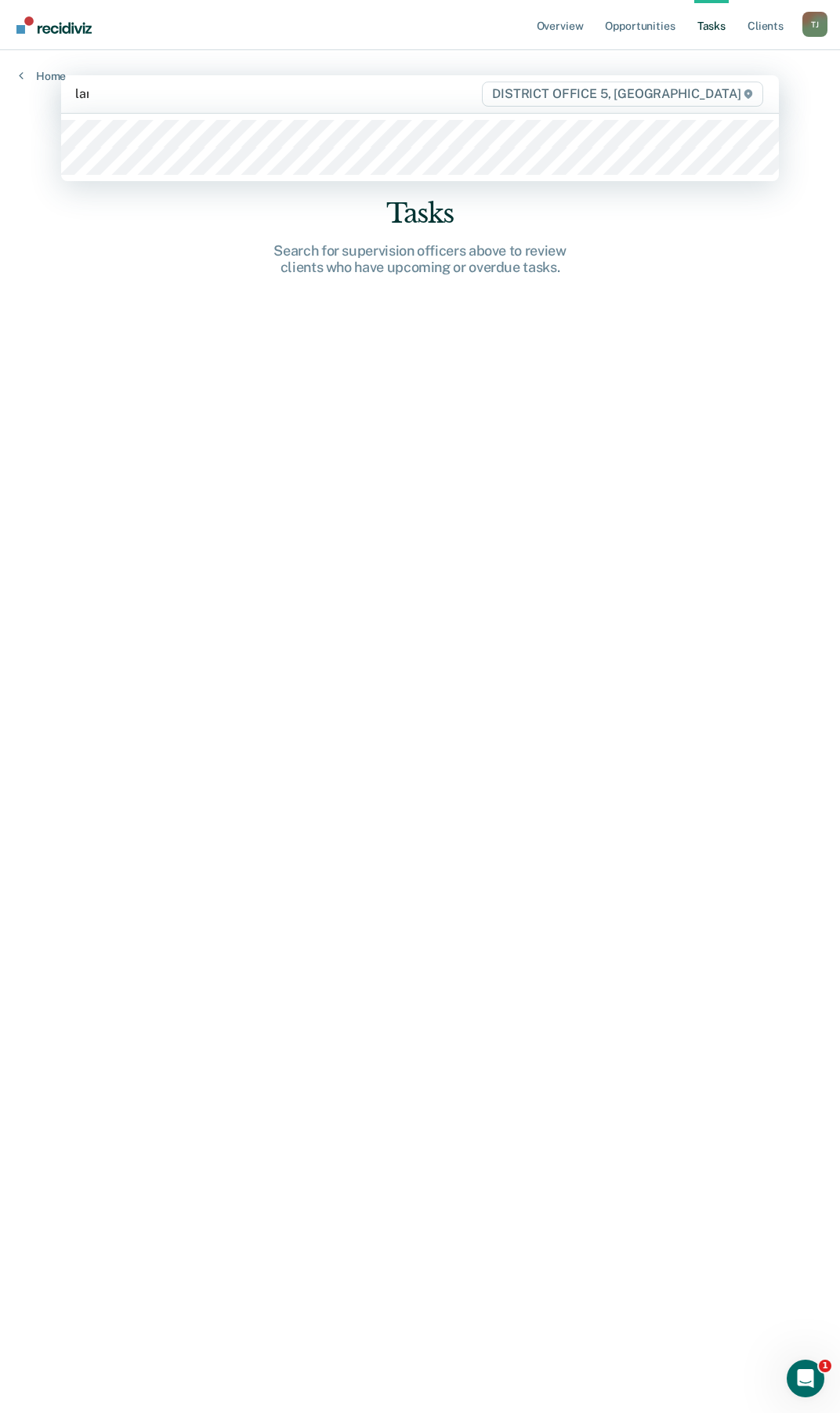
type input "land"
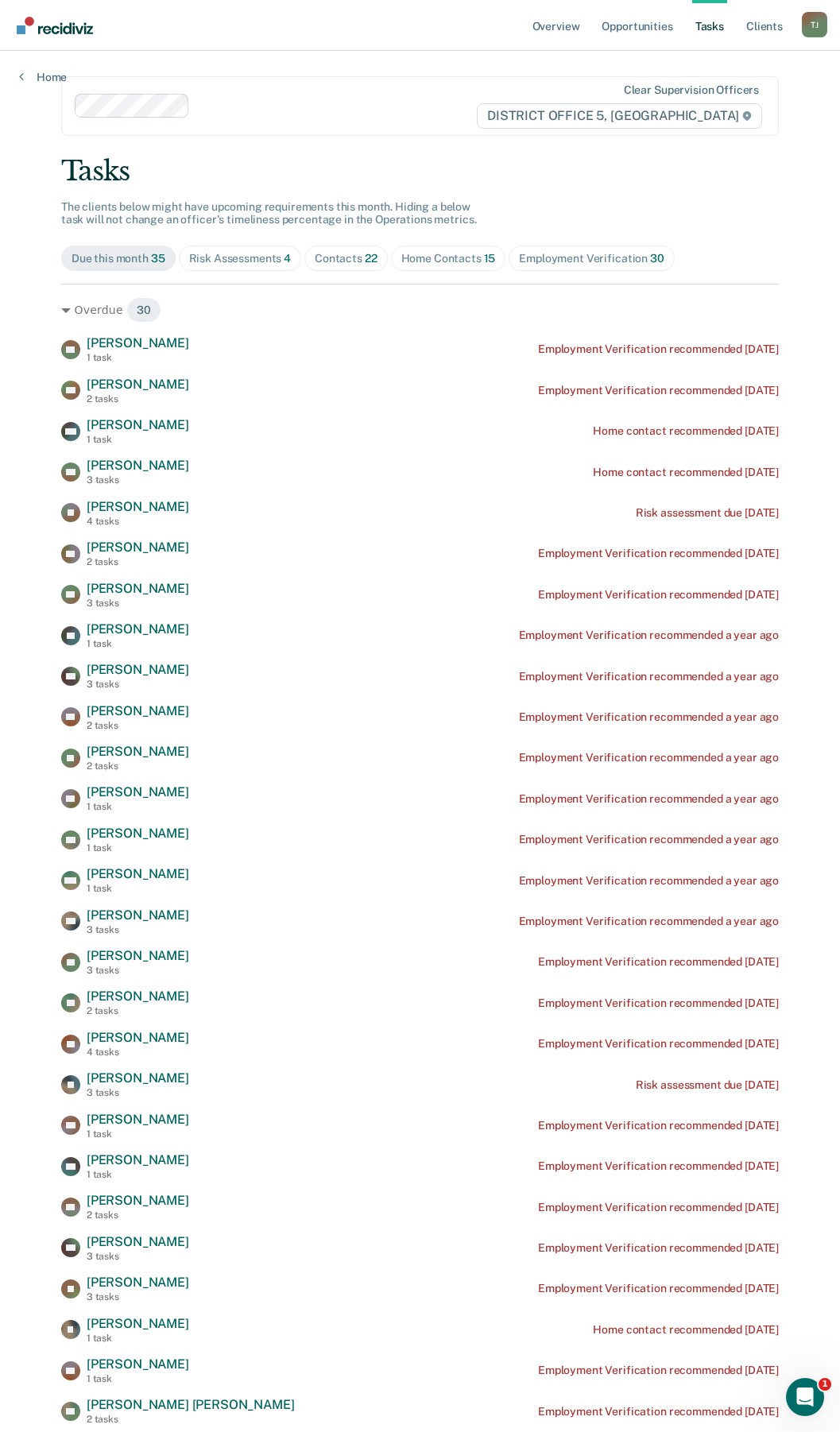
click at [452, 261] on div "Home Contacts 15" at bounding box center [449, 258] width 94 height 13
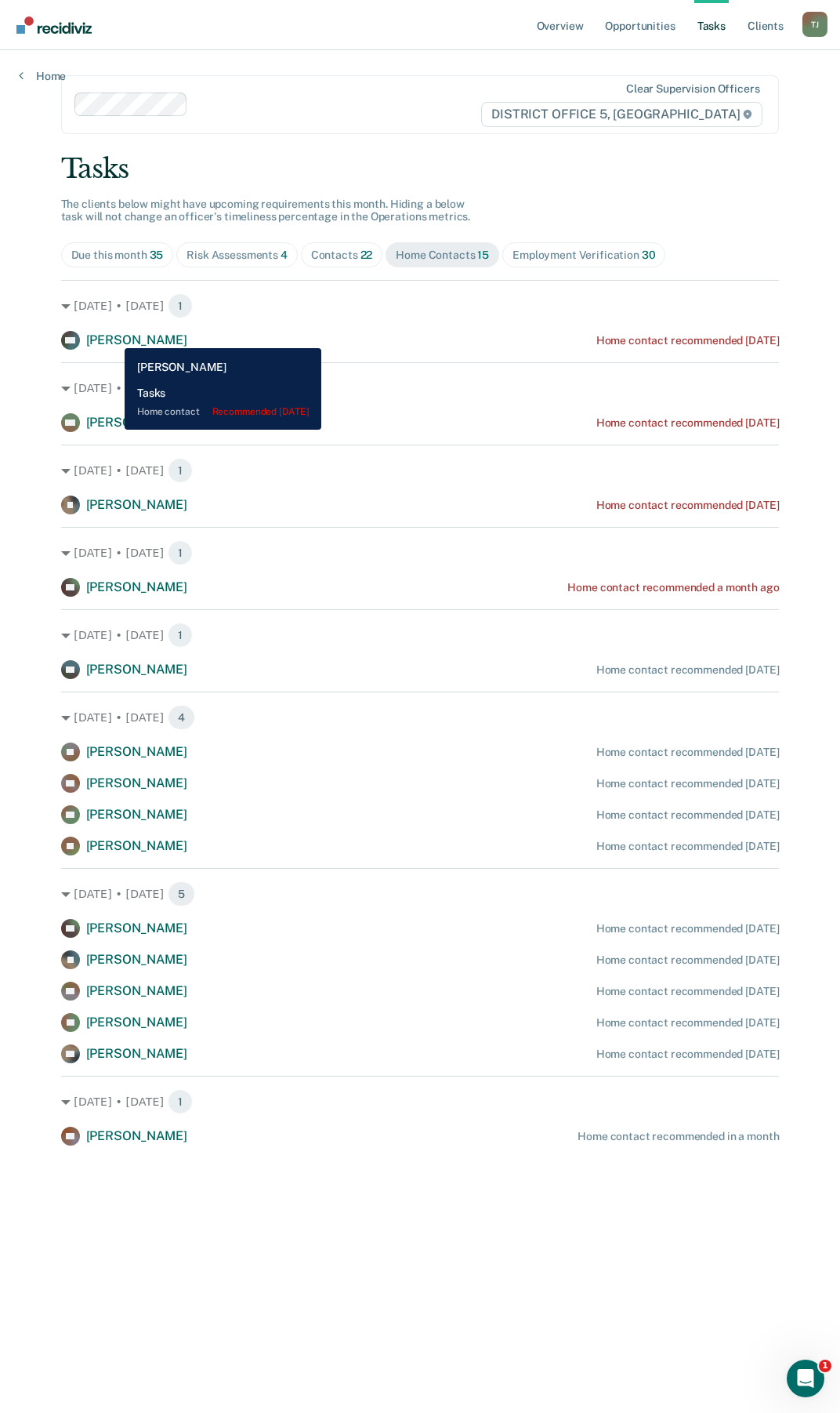
click at [113, 337] on span "[PERSON_NAME]" at bounding box center [137, 340] width 101 height 15
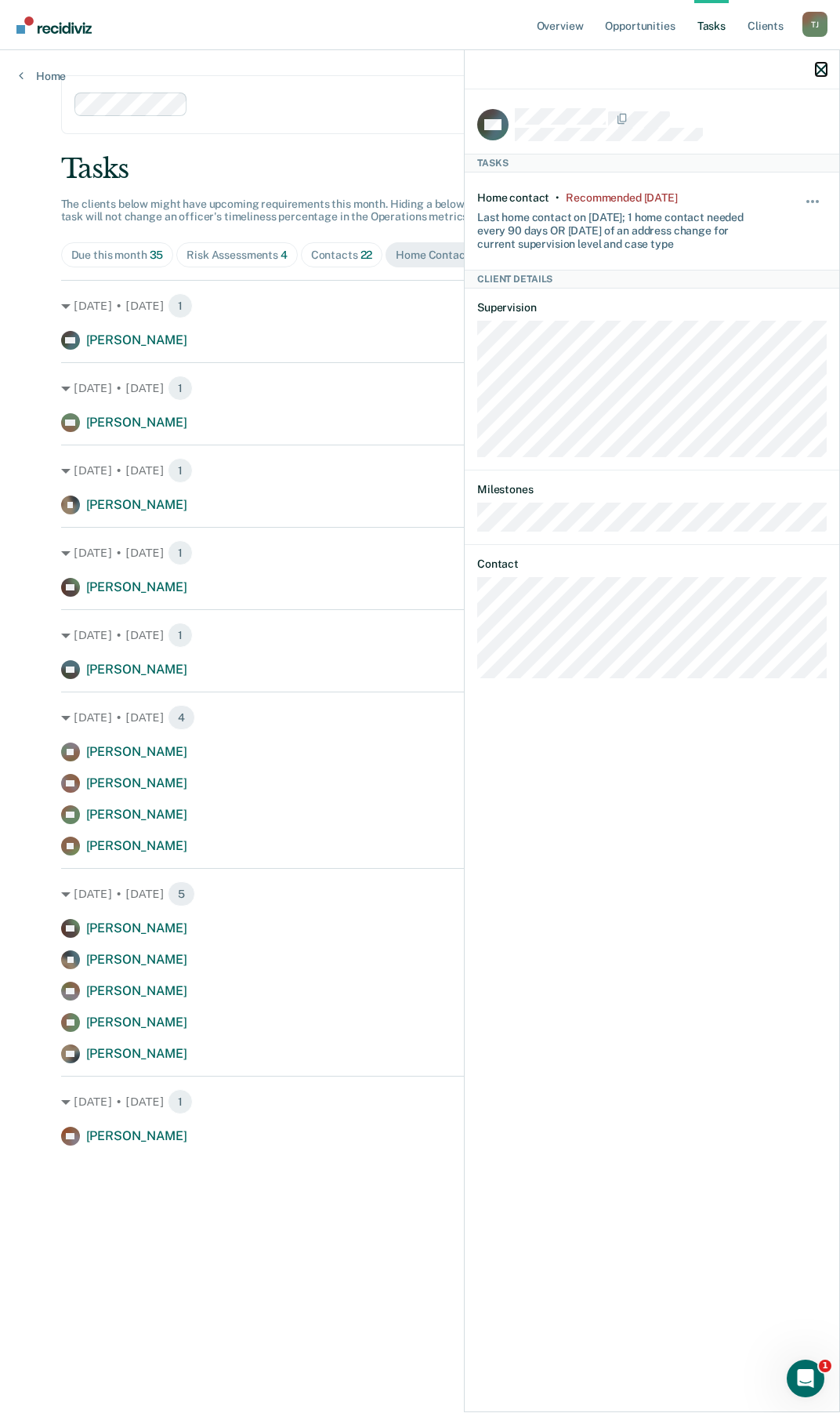
click at [821, 71] on icon "button" at bounding box center [820, 69] width 11 height 11
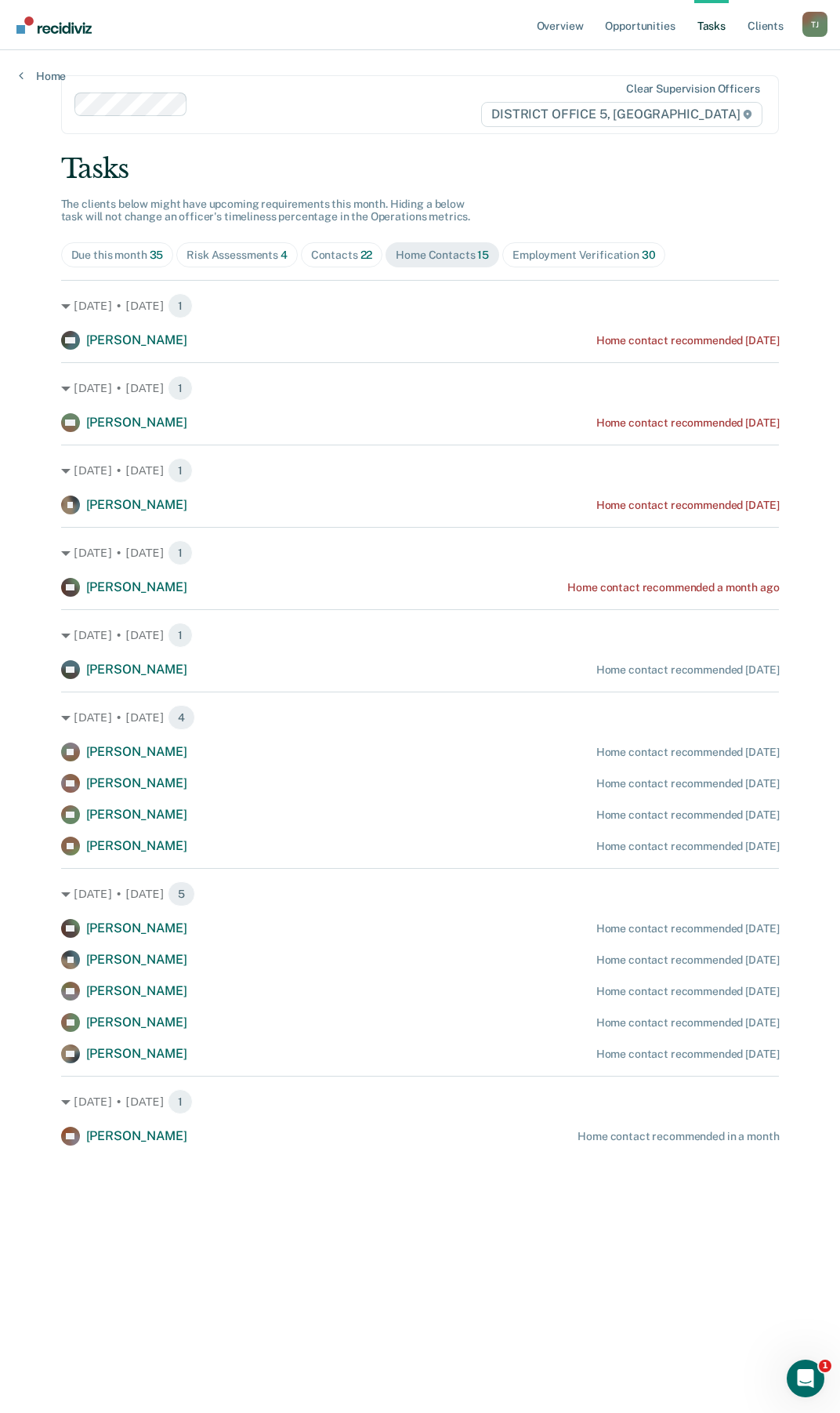
click at [263, 257] on div "Risk Assessments 4" at bounding box center [237, 255] width 101 height 13
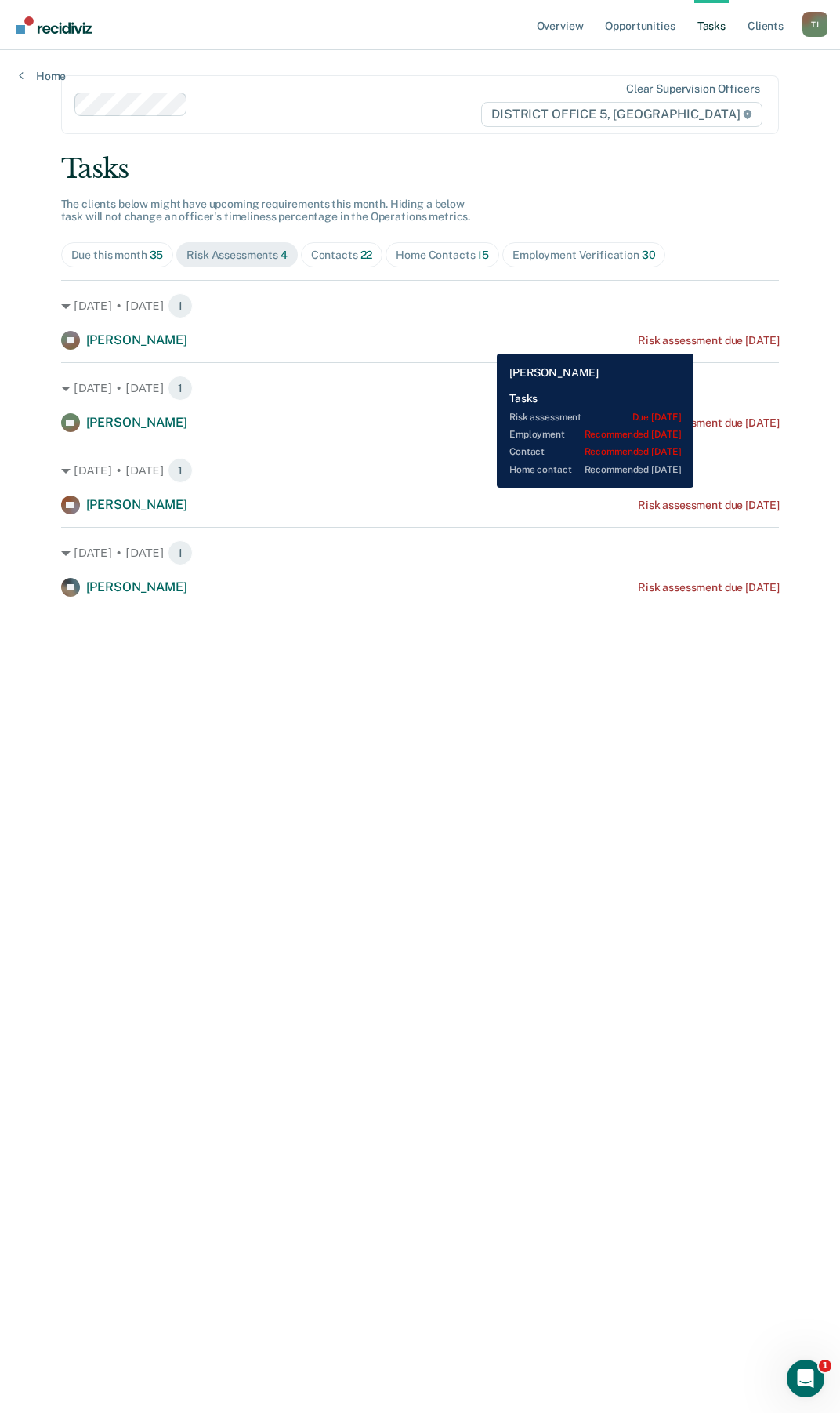
click at [718, 342] on div "Risk assessment due [DATE]" at bounding box center [708, 341] width 141 height 13
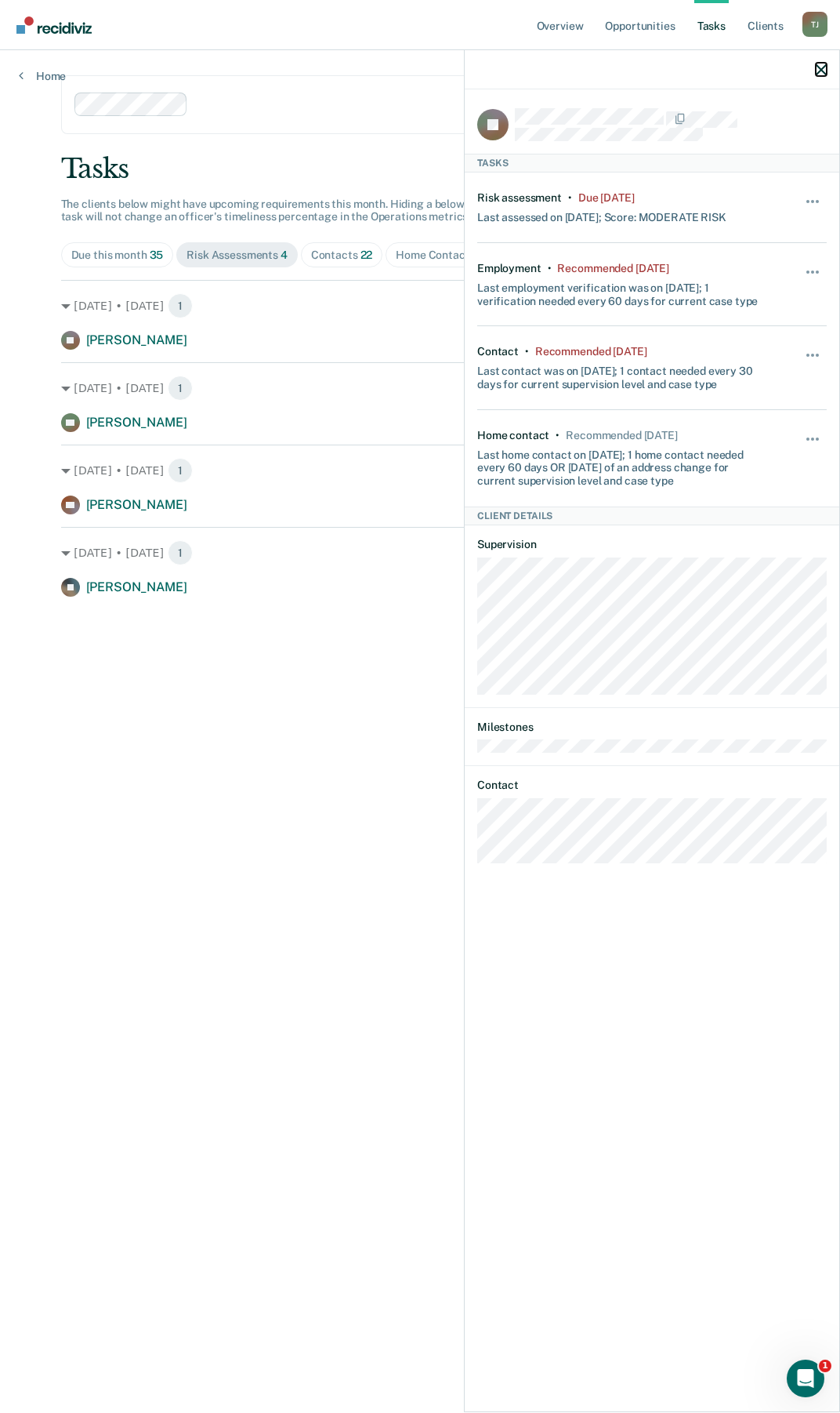
click at [820, 73] on icon "button" at bounding box center [820, 69] width 11 height 11
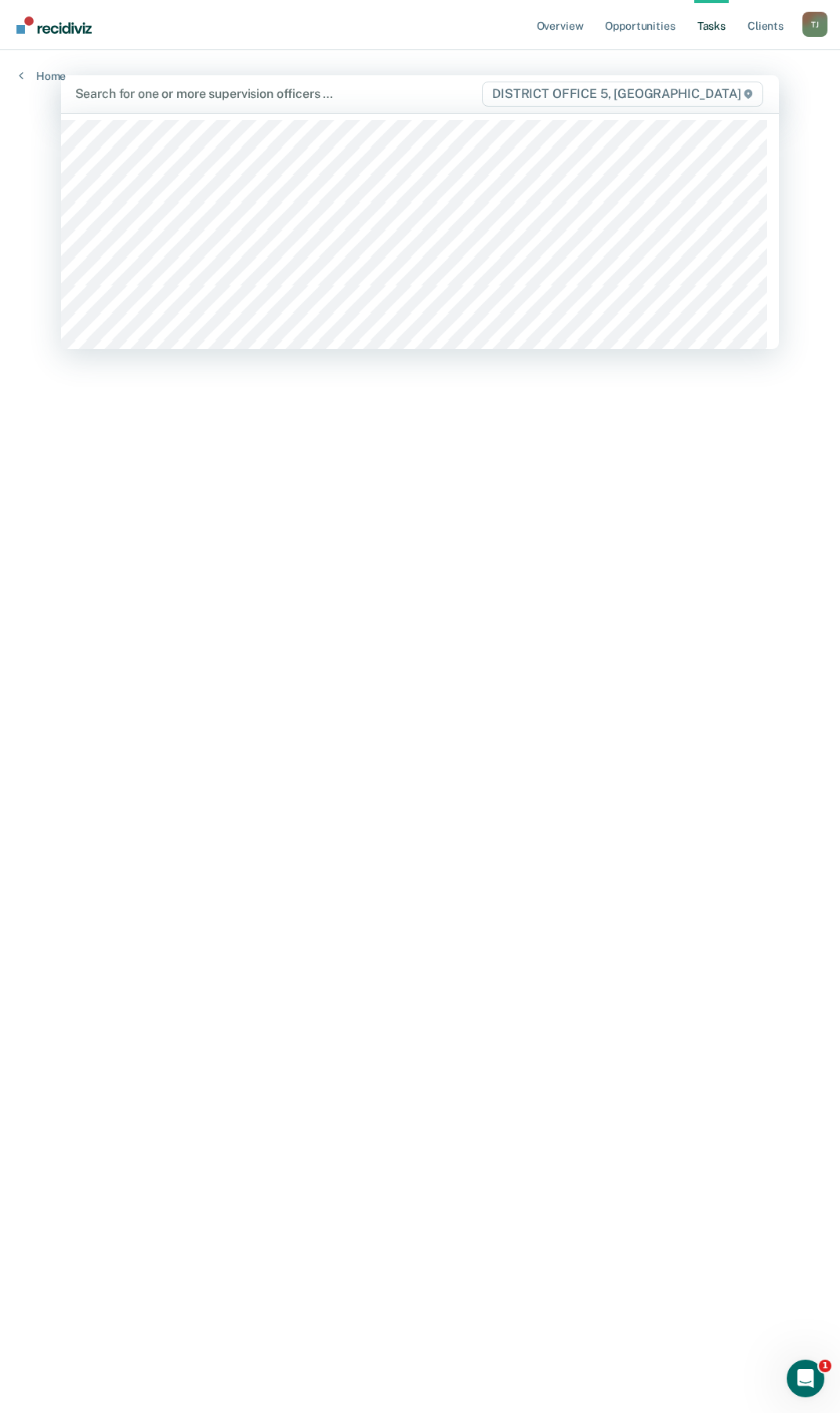
click at [171, 93] on div at bounding box center [278, 94] width 406 height 18
type input "tre"
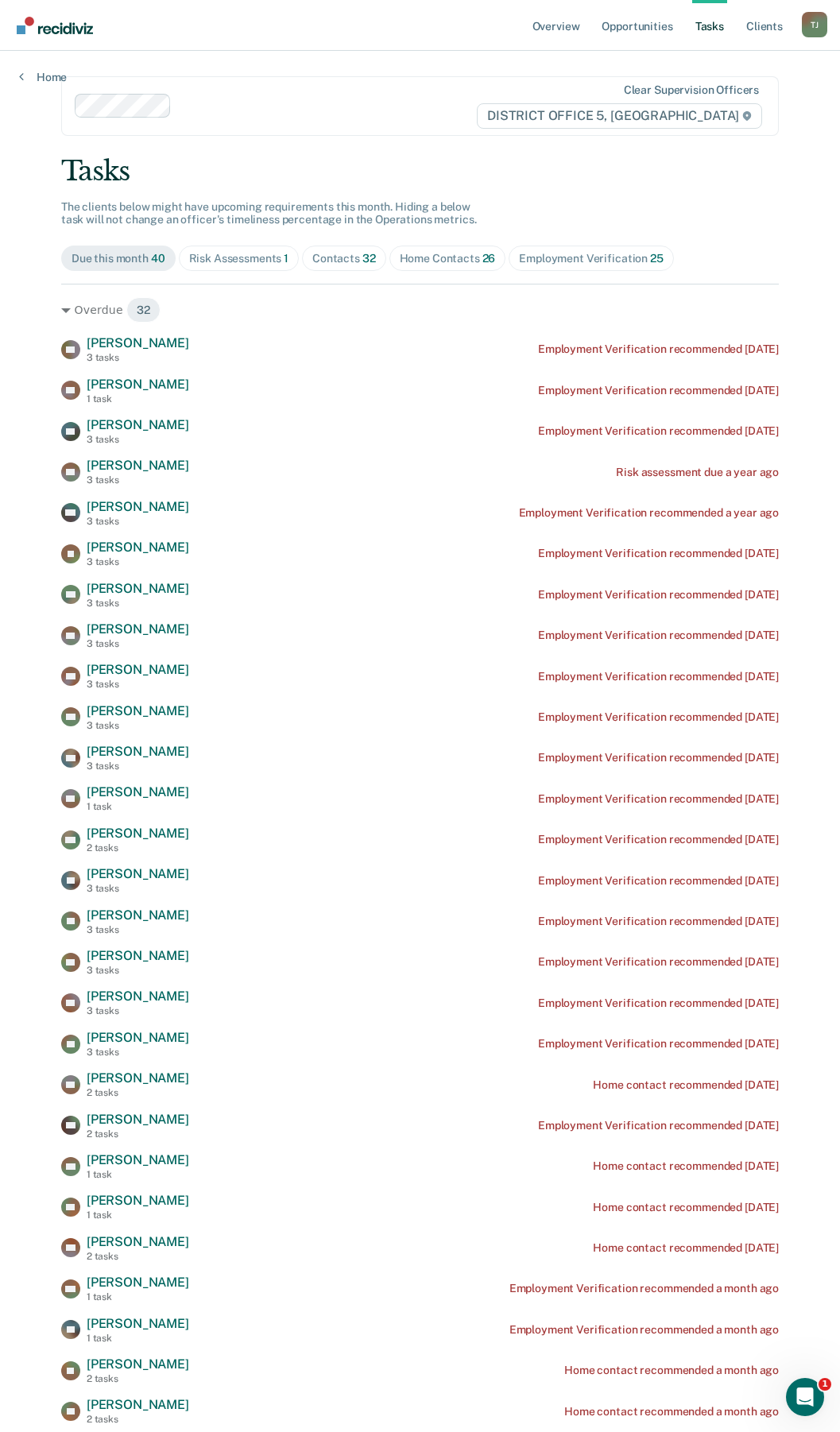
click at [416, 267] on span "Home Contacts 26" at bounding box center [447, 258] width 117 height 26
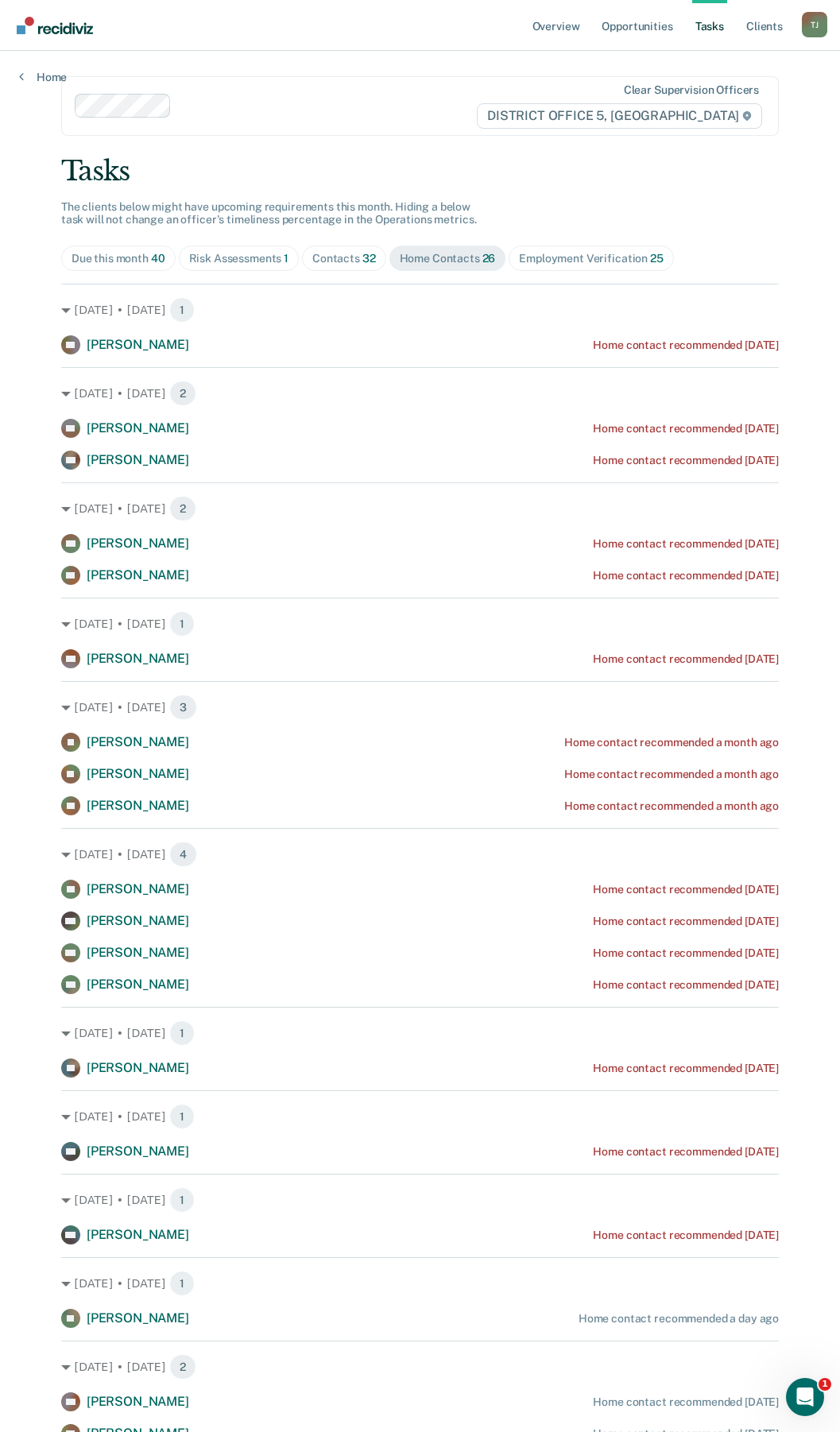
click at [137, 264] on div "Due this month 40" at bounding box center [118, 258] width 94 height 13
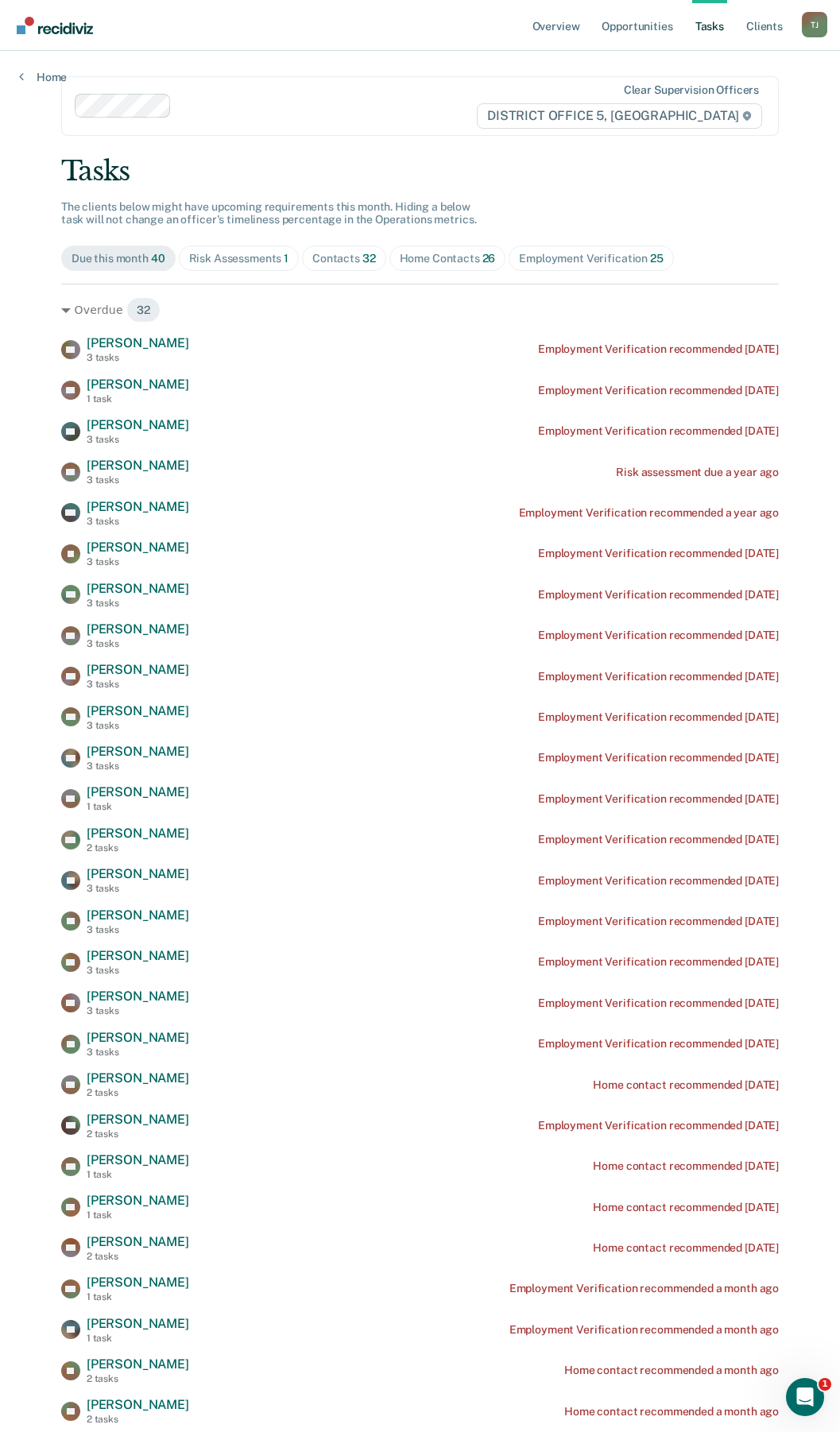
click at [222, 252] on div "Risk Assessments 1" at bounding box center [238, 258] width 100 height 13
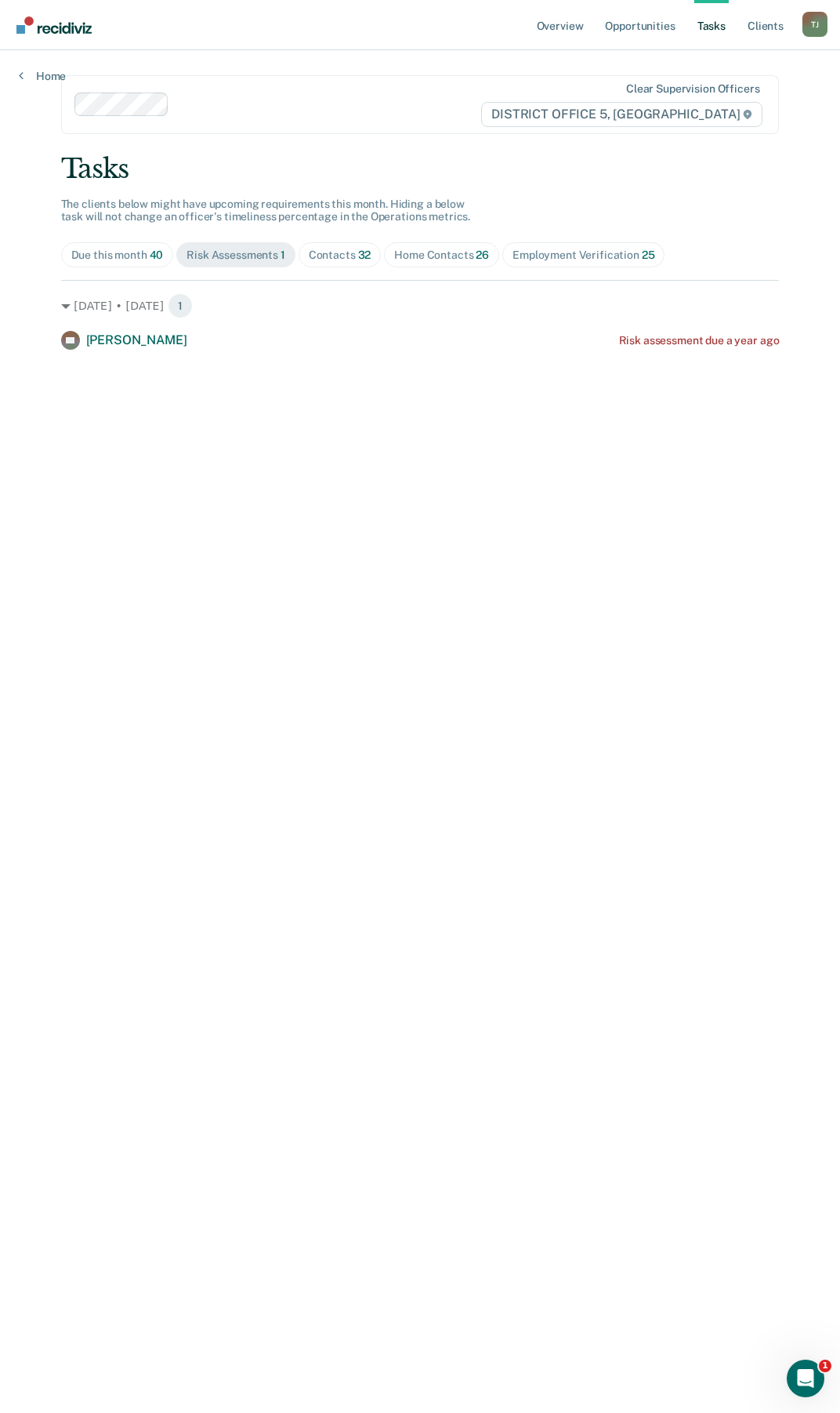
click at [351, 263] on span "Contacts 32" at bounding box center [340, 255] width 83 height 25
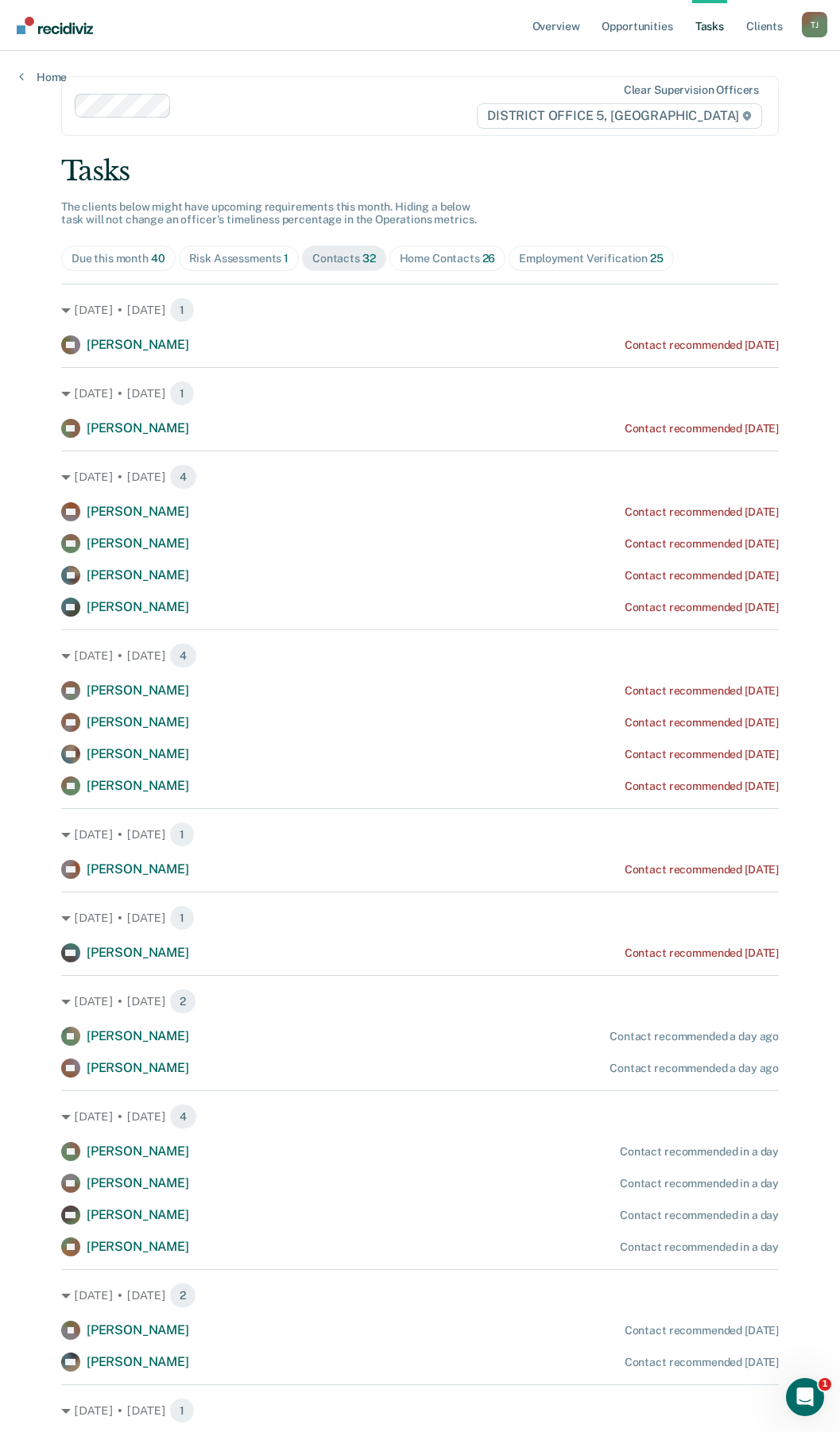
click at [541, 258] on div "Employment Verification 25" at bounding box center [591, 258] width 144 height 13
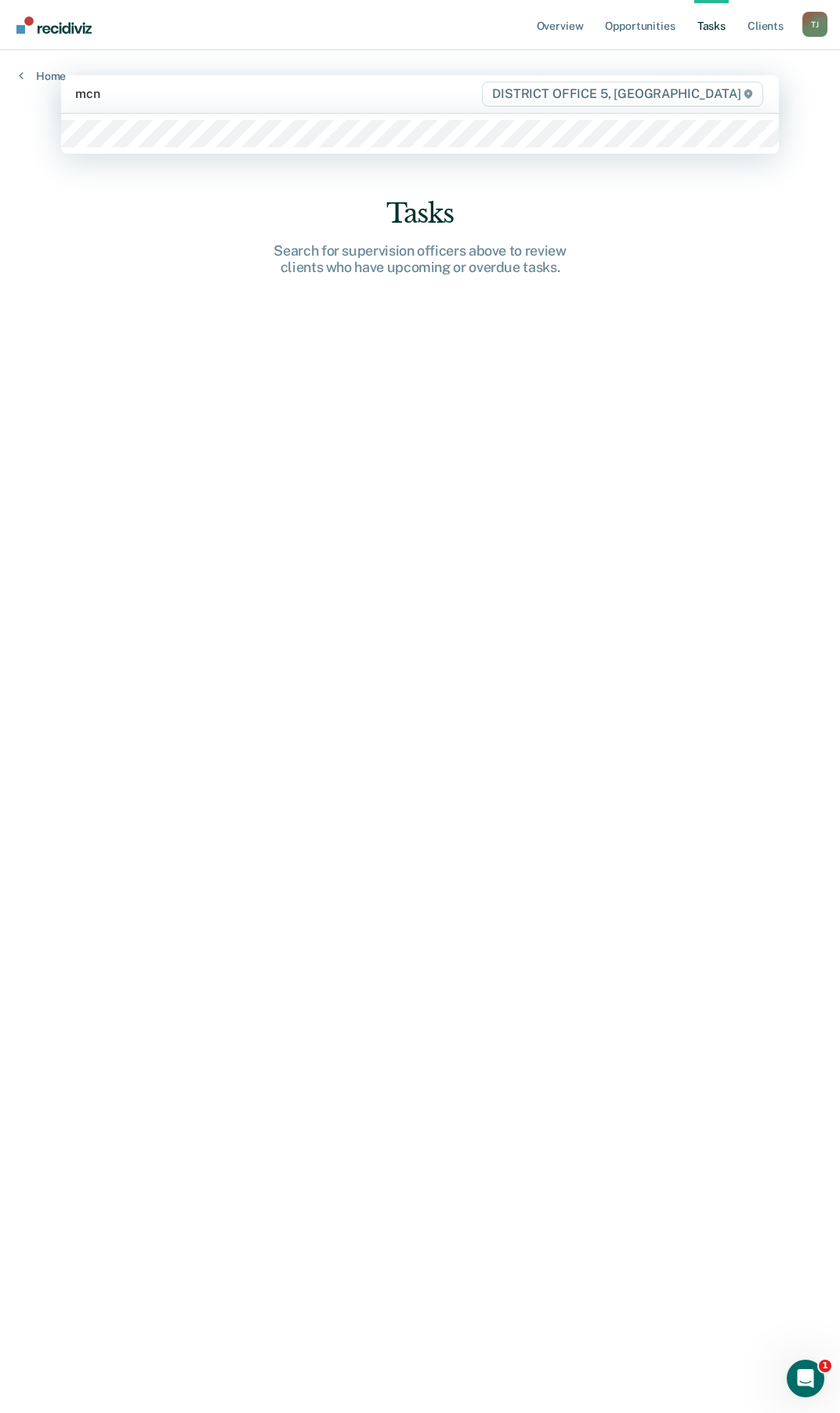
type input "mcna"
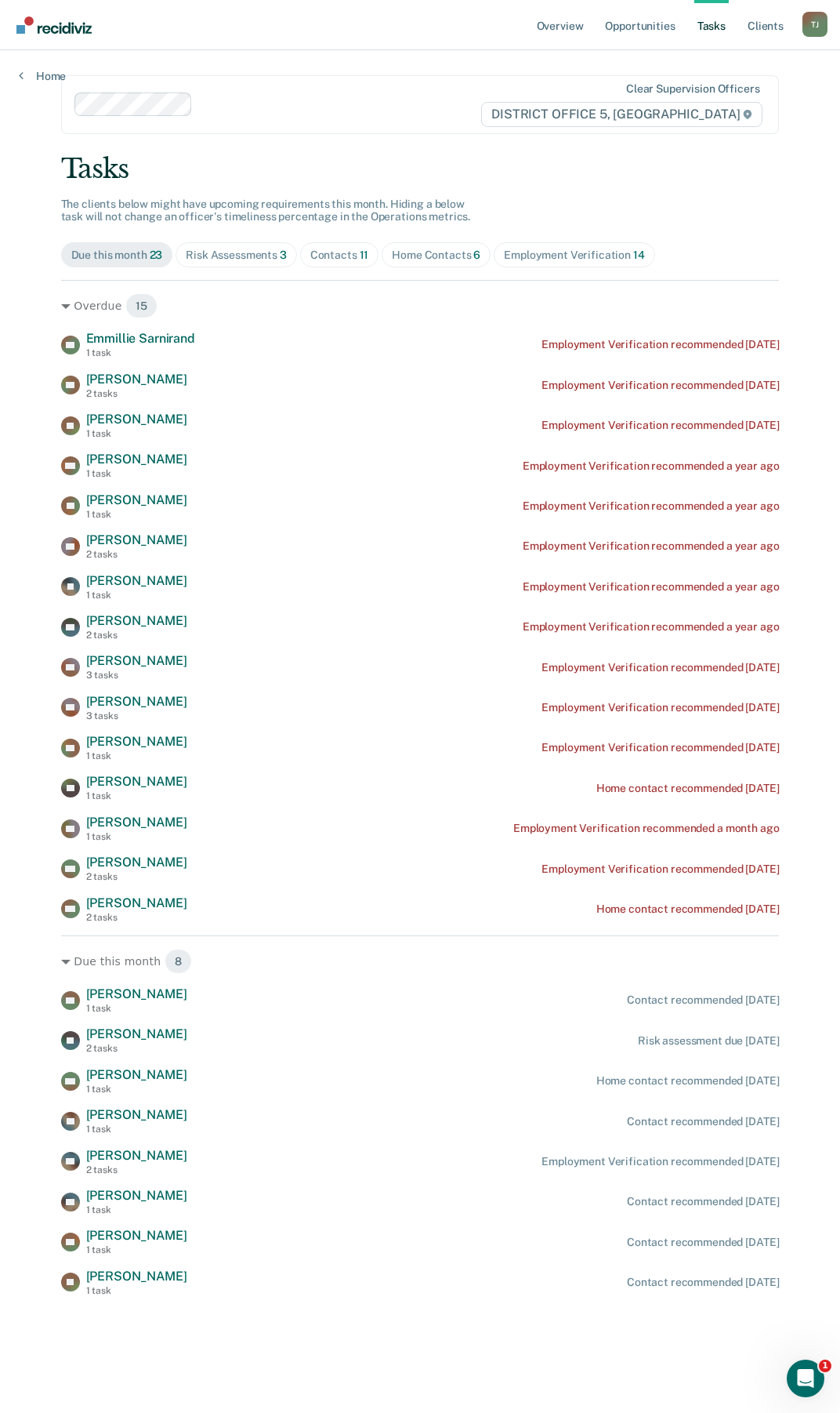
click at [417, 265] on span "Home Contacts 6" at bounding box center [435, 255] width 109 height 25
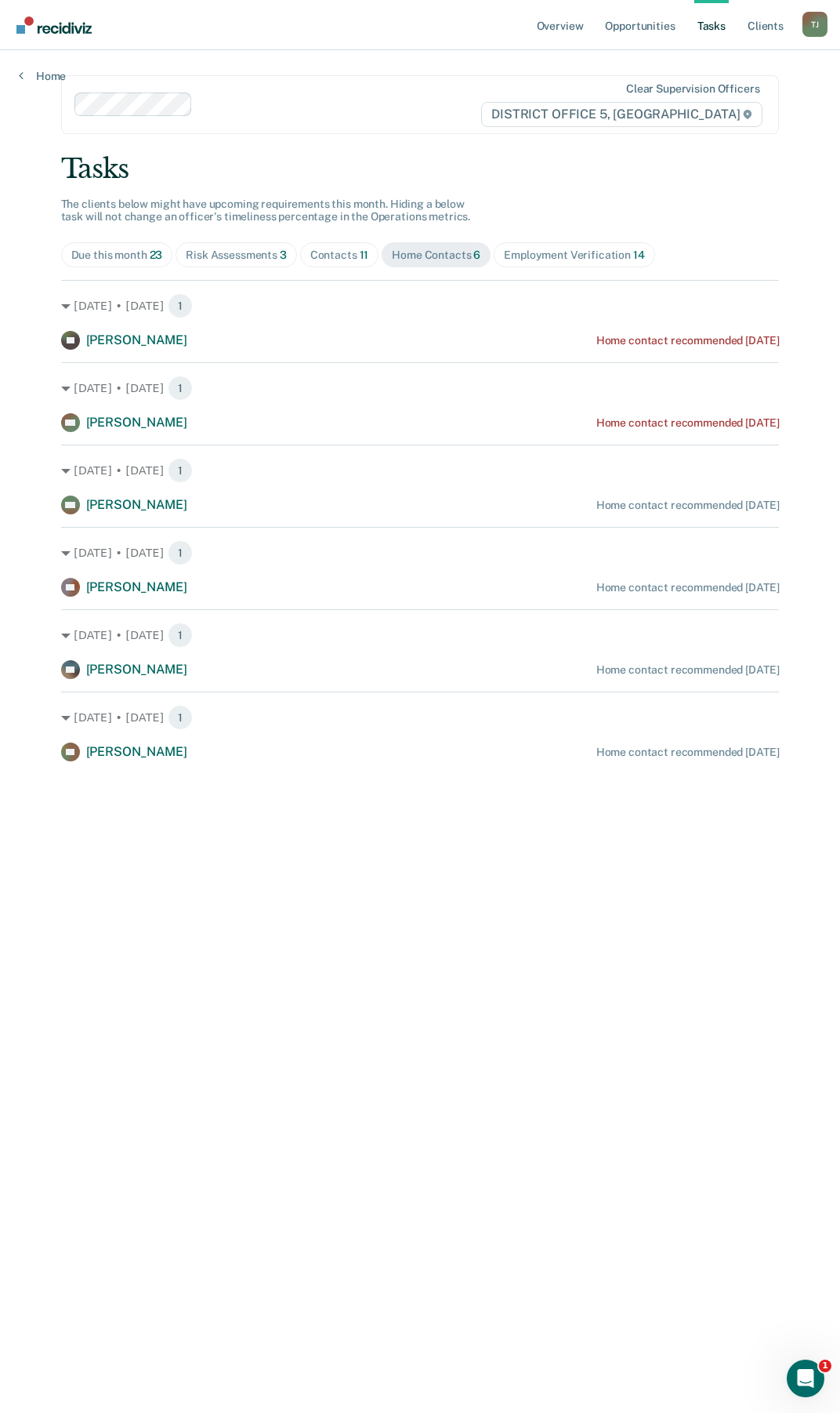
click at [230, 256] on div "Risk Assessments 3" at bounding box center [236, 255] width 101 height 13
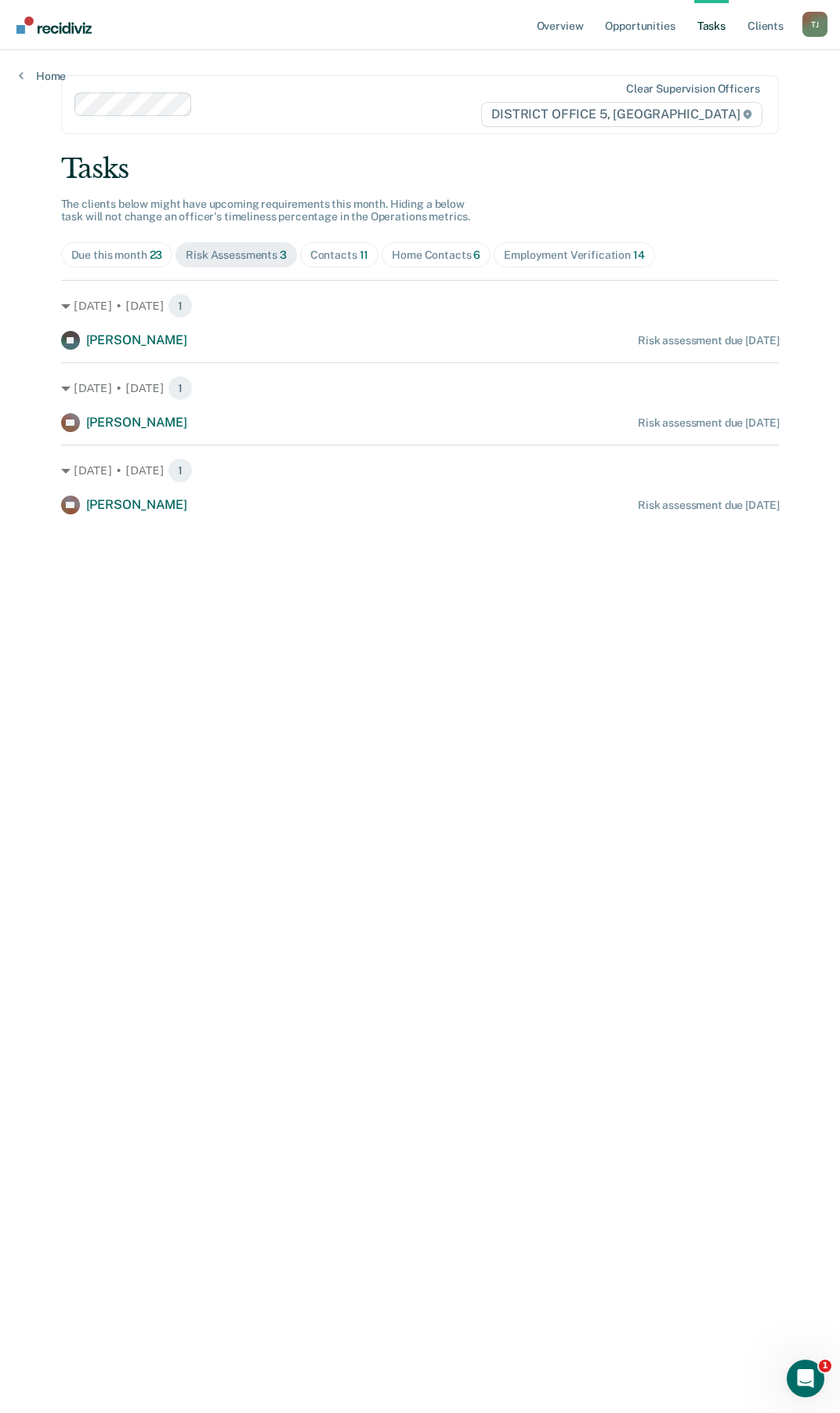
click at [140, 253] on div "Due this month 23" at bounding box center [117, 255] width 91 height 13
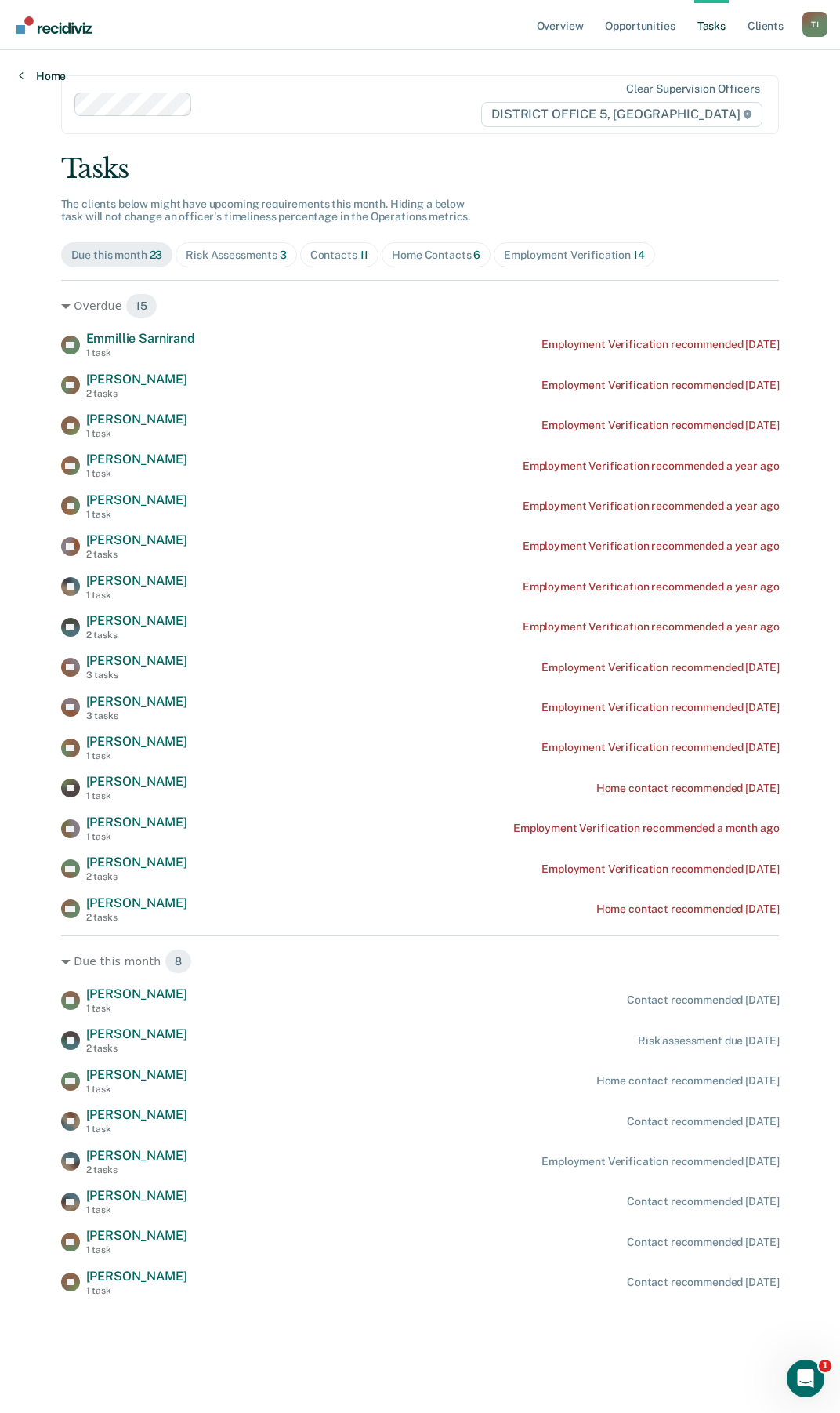
click at [52, 79] on link "Home" at bounding box center [42, 75] width 47 height 14
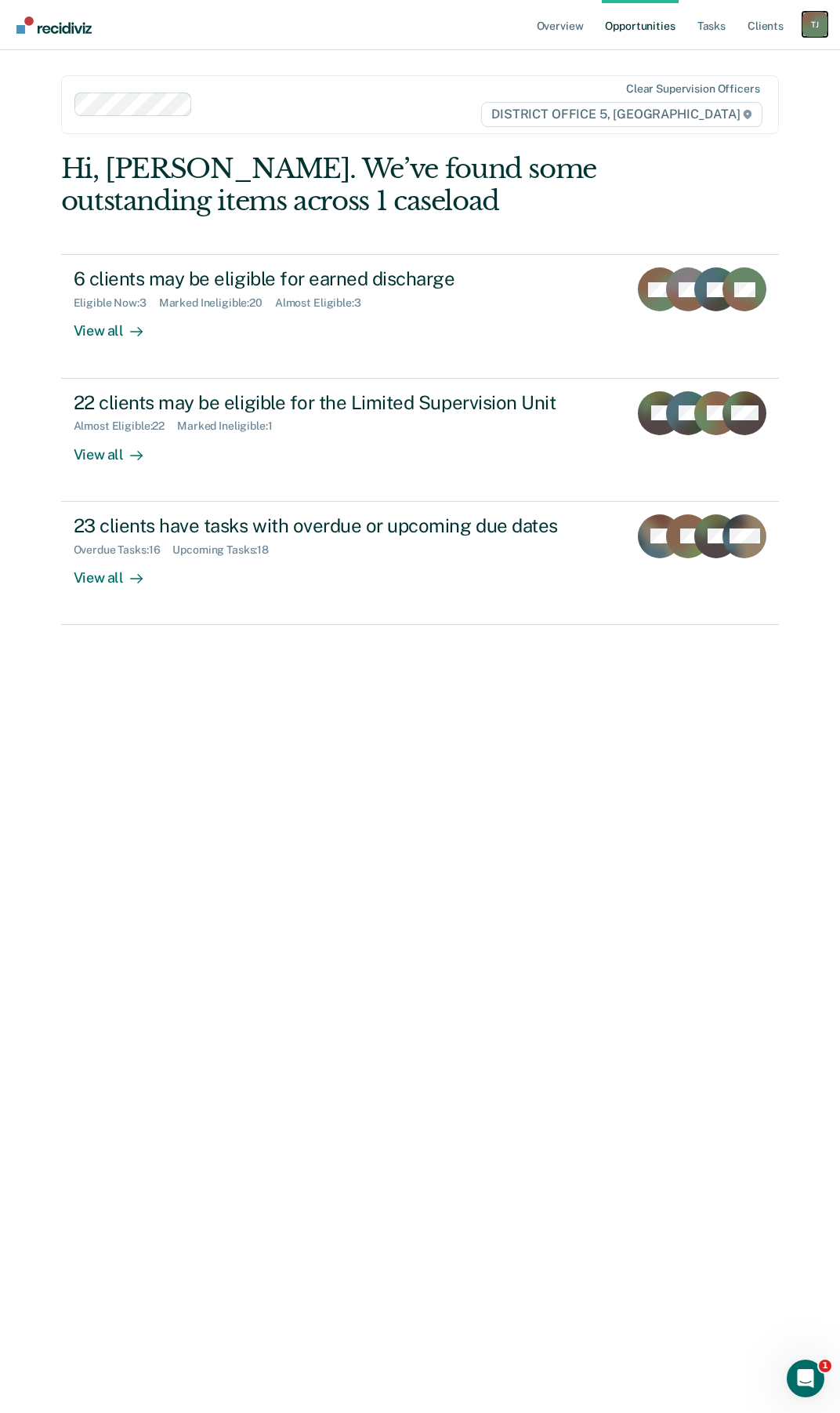
click at [811, 18] on div "T J" at bounding box center [815, 24] width 25 height 25
click at [687, 97] on link "Go to PSI Supervisor Dashboard" at bounding box center [735, 103] width 160 height 13
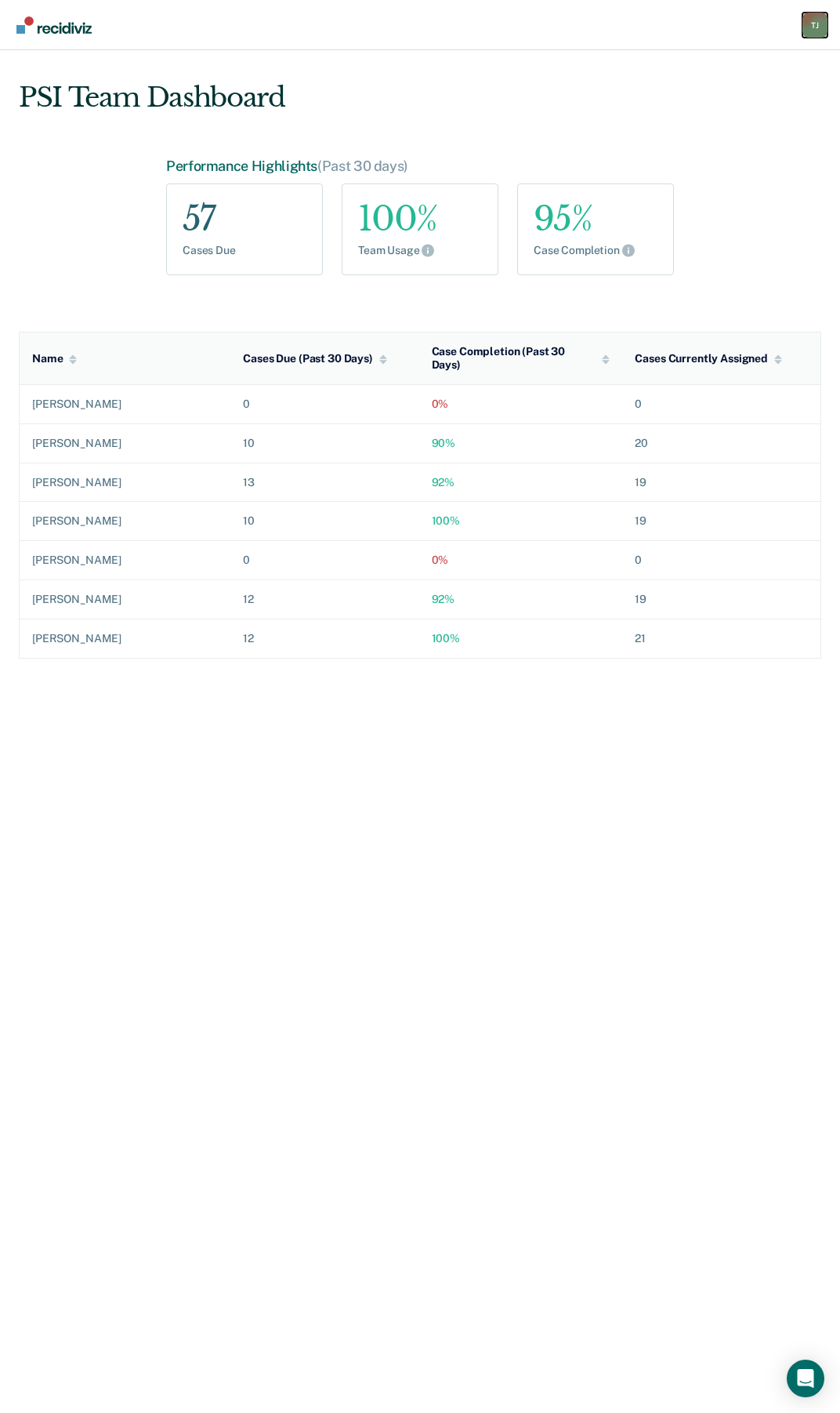
click at [821, 29] on div "T J" at bounding box center [815, 25] width 25 height 25
click at [672, 121] on link "Go to PSI Case Dashboard" at bounding box center [735, 121] width 160 height 13
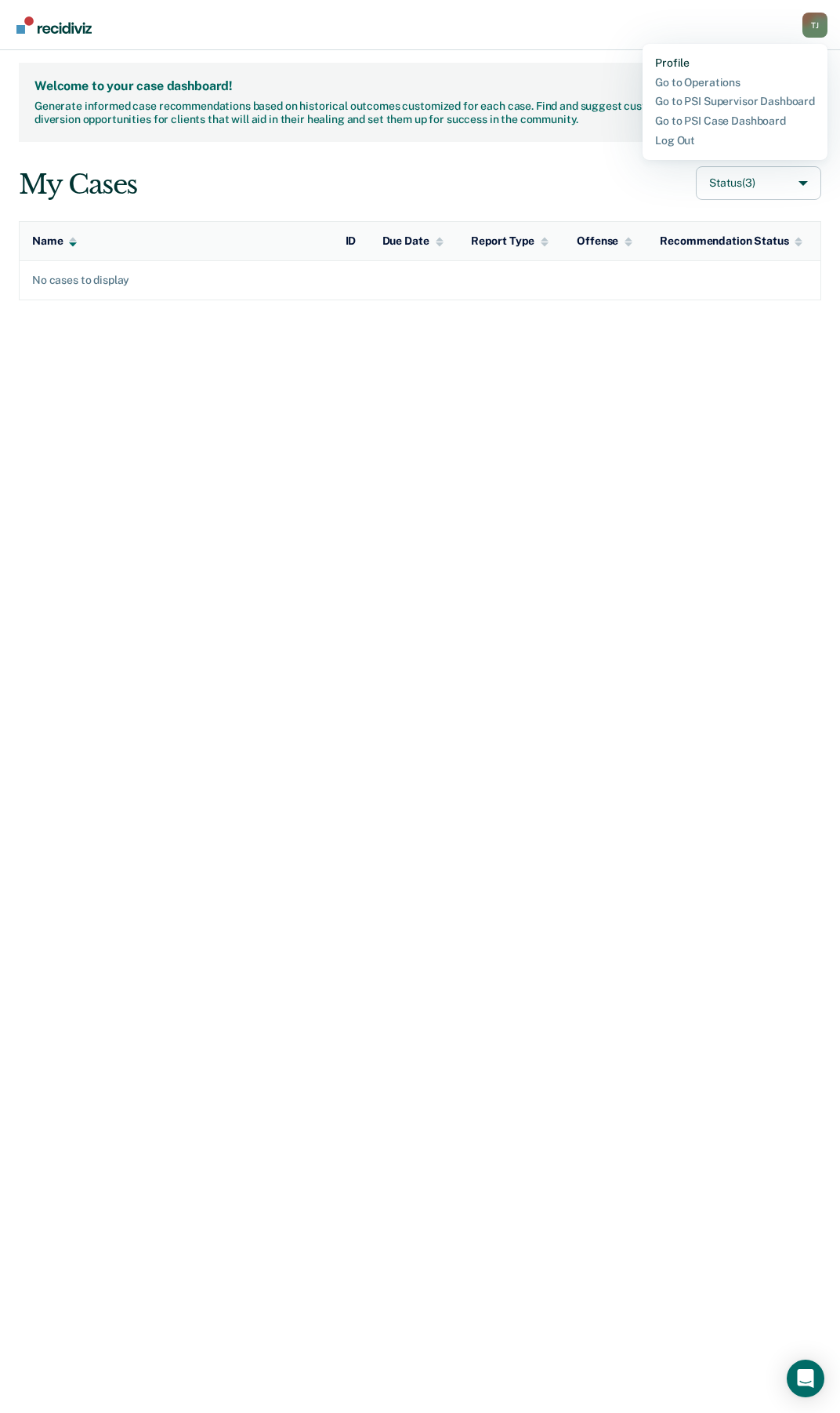
click at [672, 60] on link "Profile" at bounding box center [735, 63] width 160 height 13
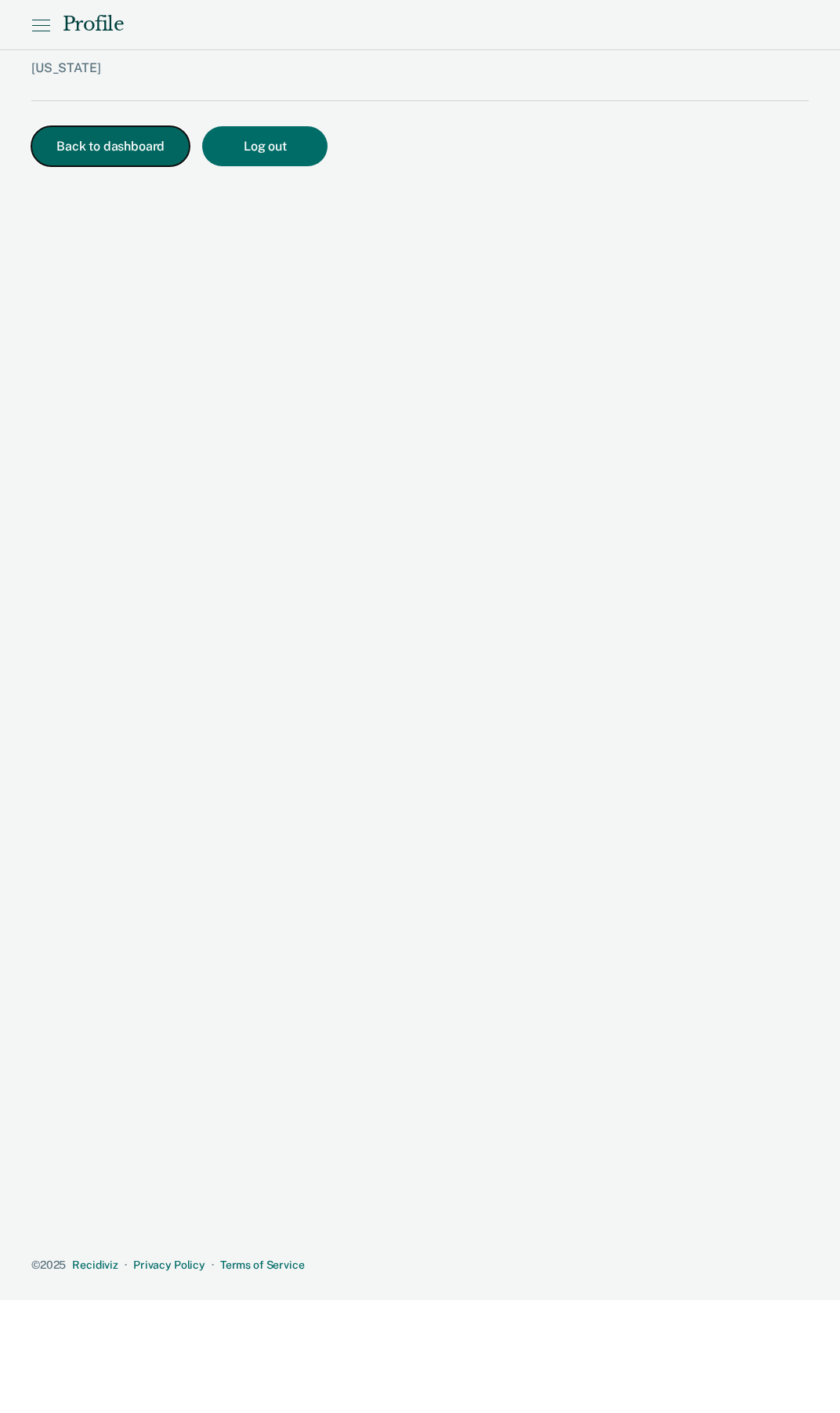
click at [91, 161] on button "Back to dashboard" at bounding box center [110, 146] width 158 height 40
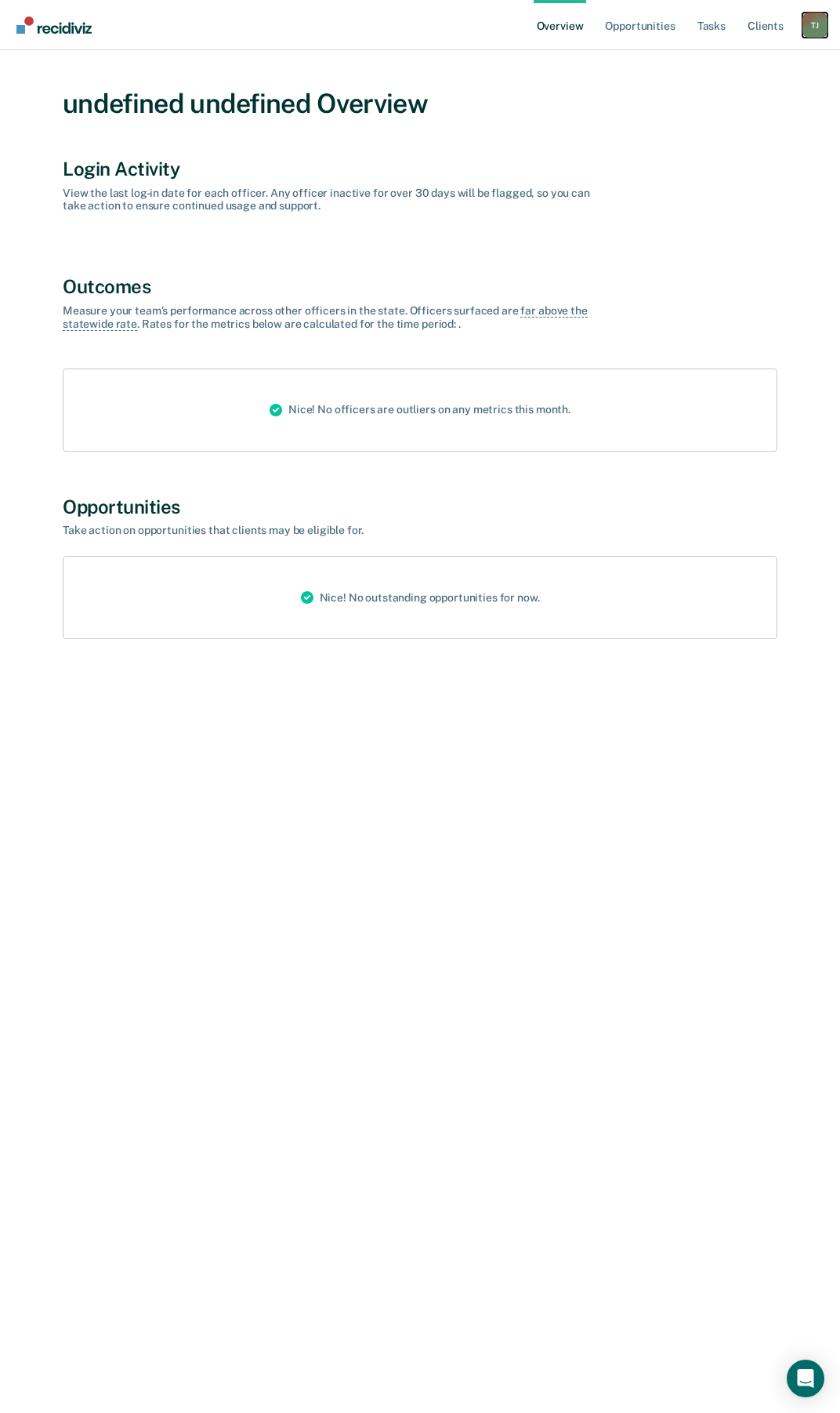
click at [823, 21] on div "T J" at bounding box center [815, 25] width 25 height 25
click at [674, 81] on link "Go to Operations" at bounding box center [735, 82] width 160 height 13
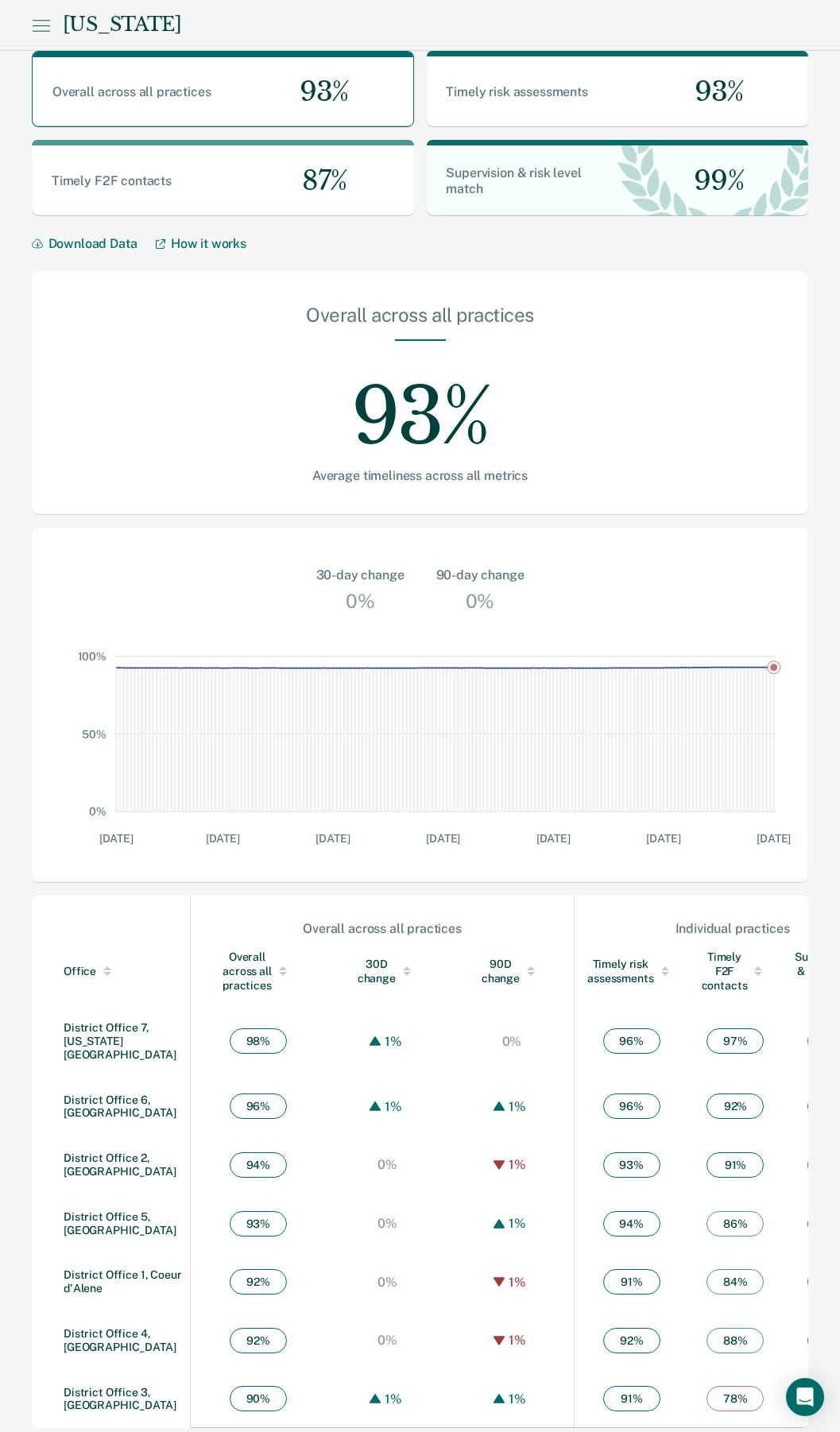
scroll to position [45, 0]
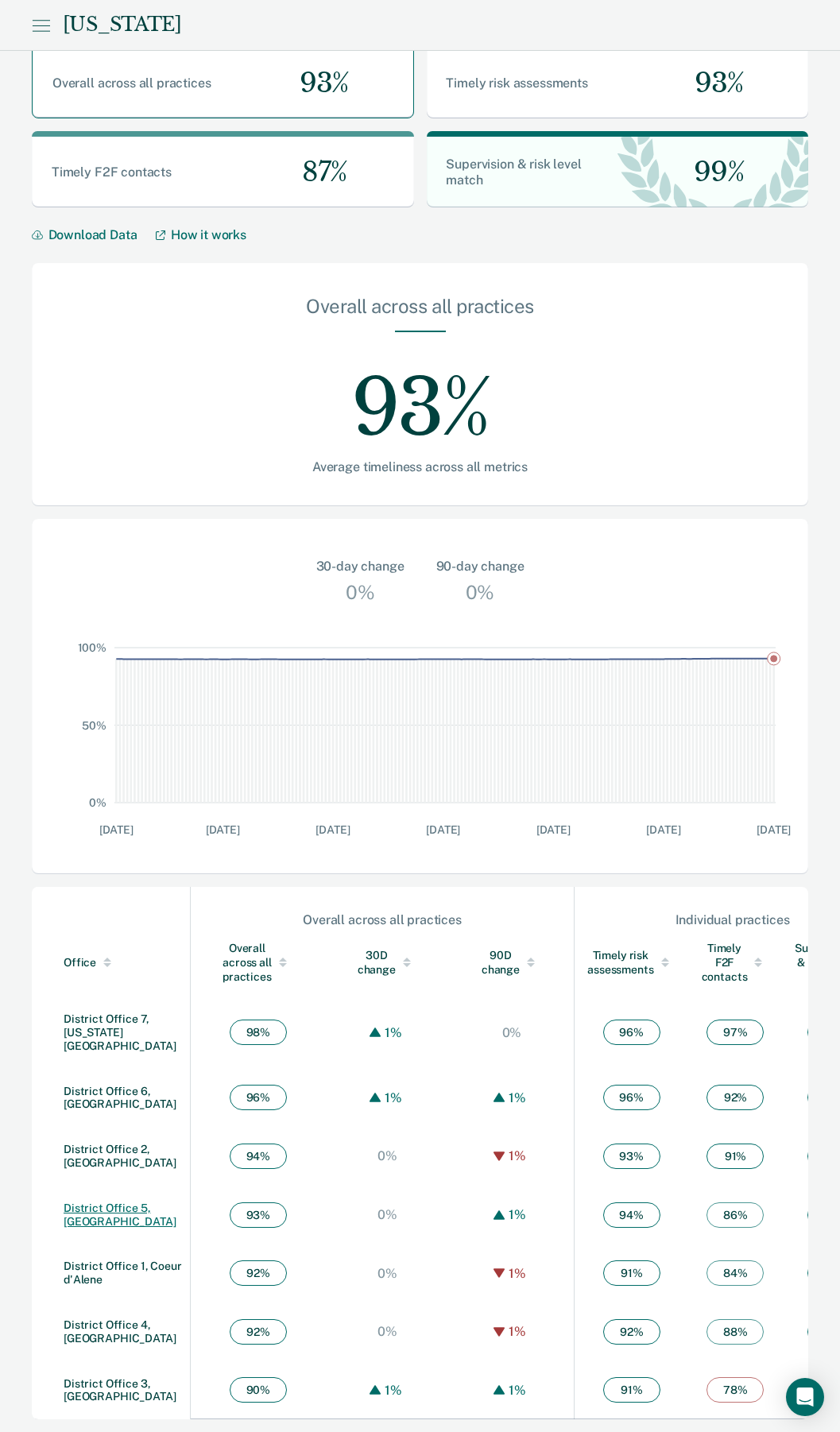
click at [98, 1205] on link "District Office 5, Twin Falls" at bounding box center [120, 1214] width 113 height 26
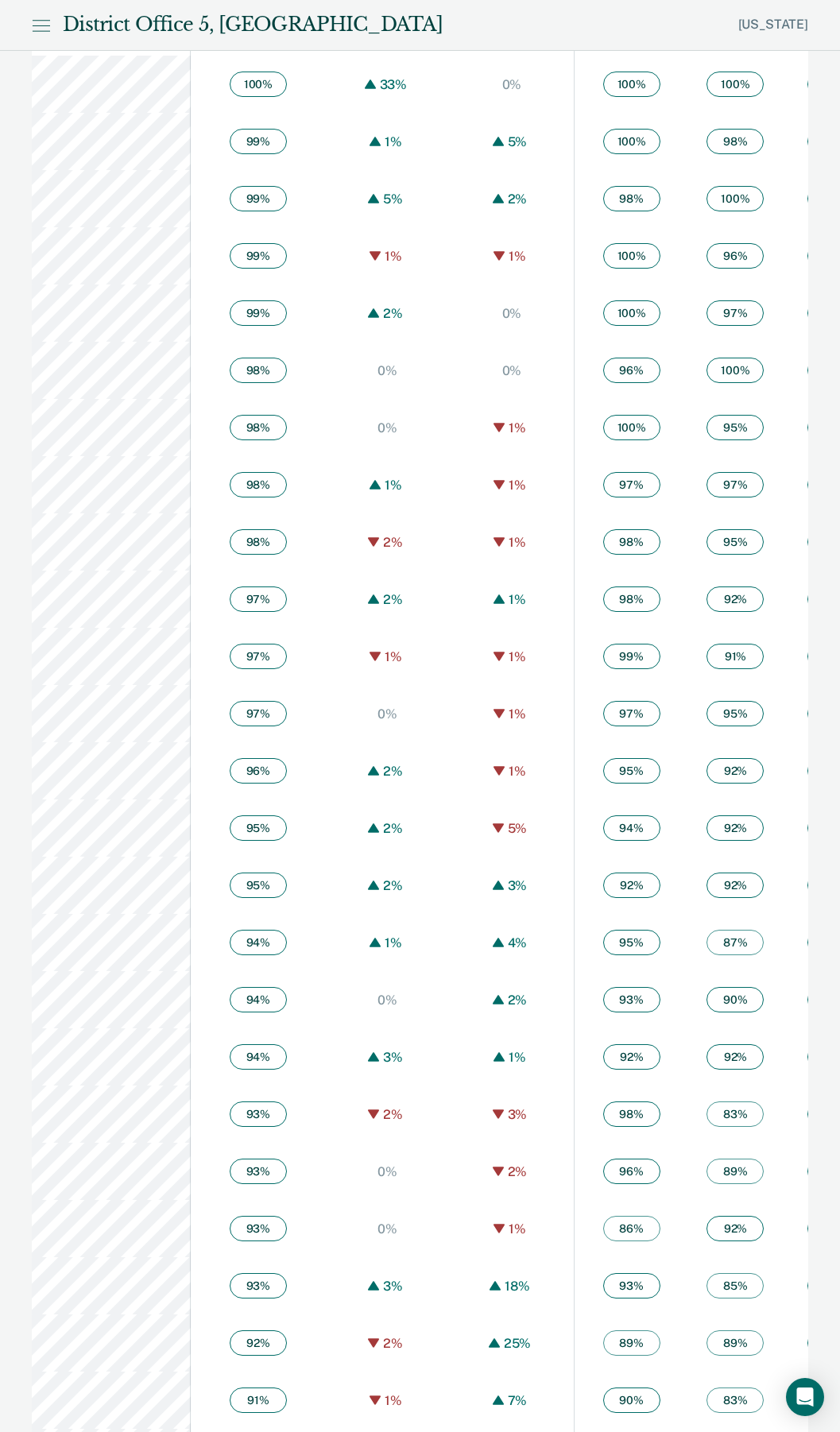
scroll to position [955, 0]
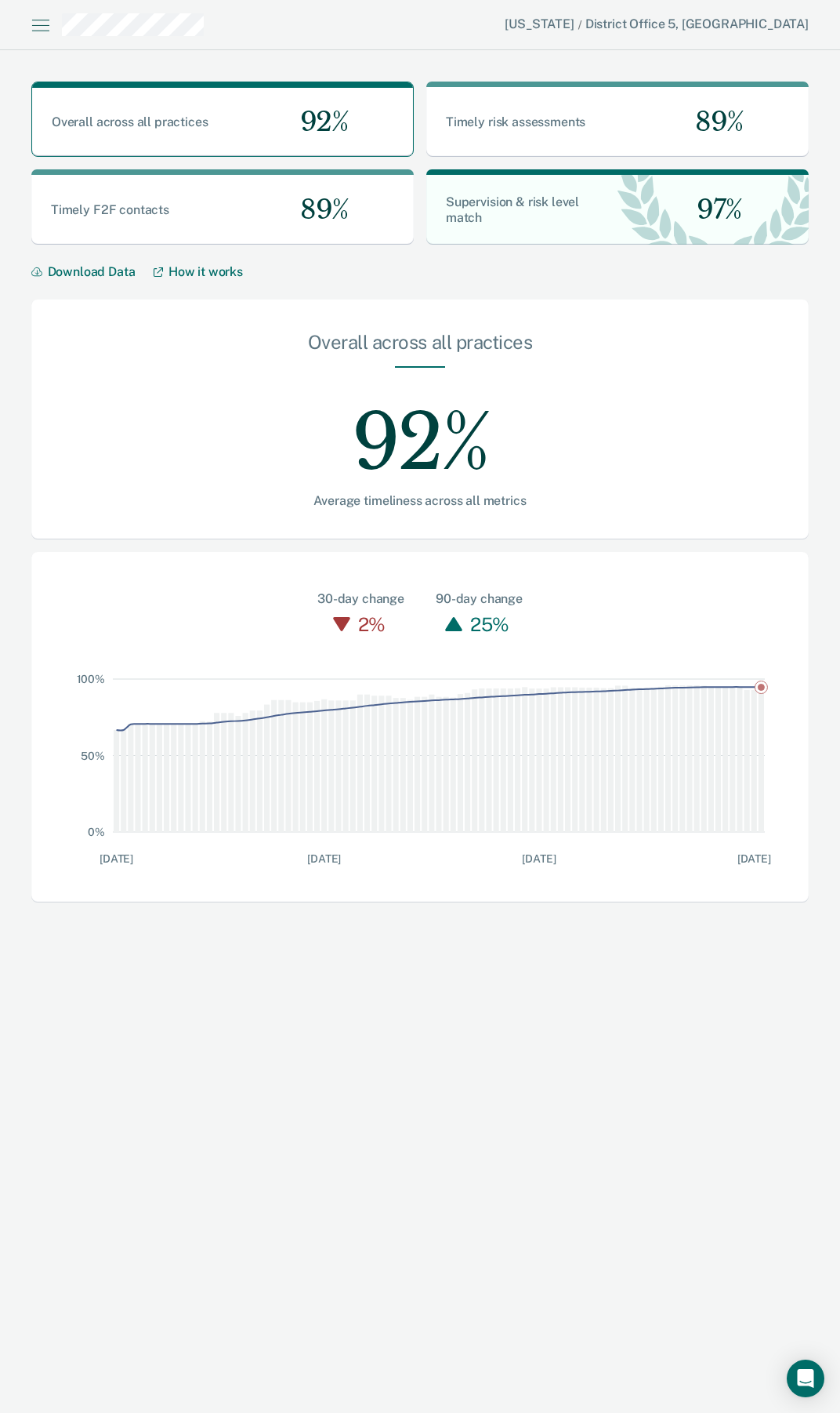
click at [38, 23] on icon at bounding box center [40, 25] width 18 height 19
click at [357, 44] on div at bounding box center [420, 706] width 840 height 1413
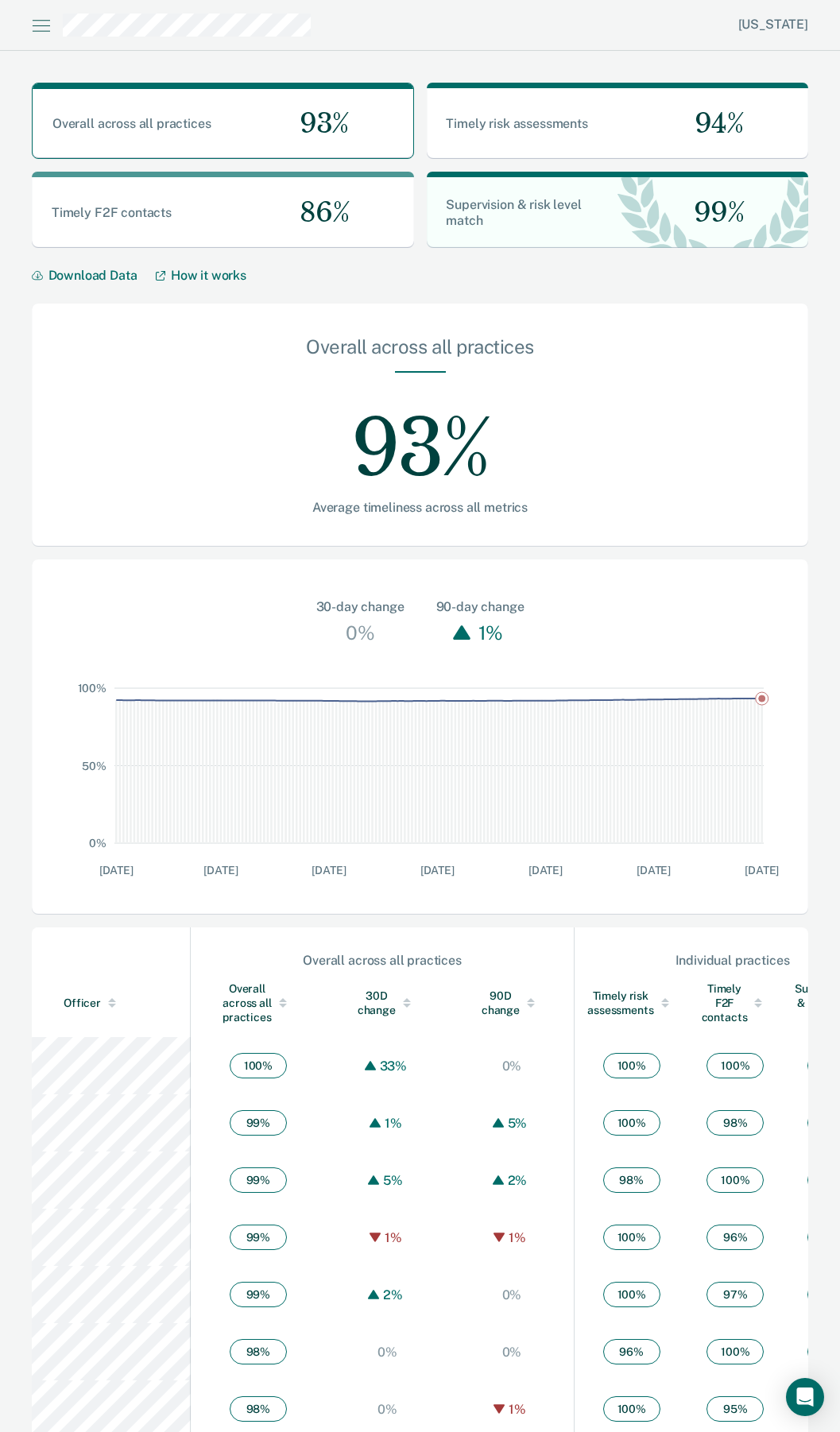
click at [46, 17] on icon at bounding box center [41, 25] width 18 height 19
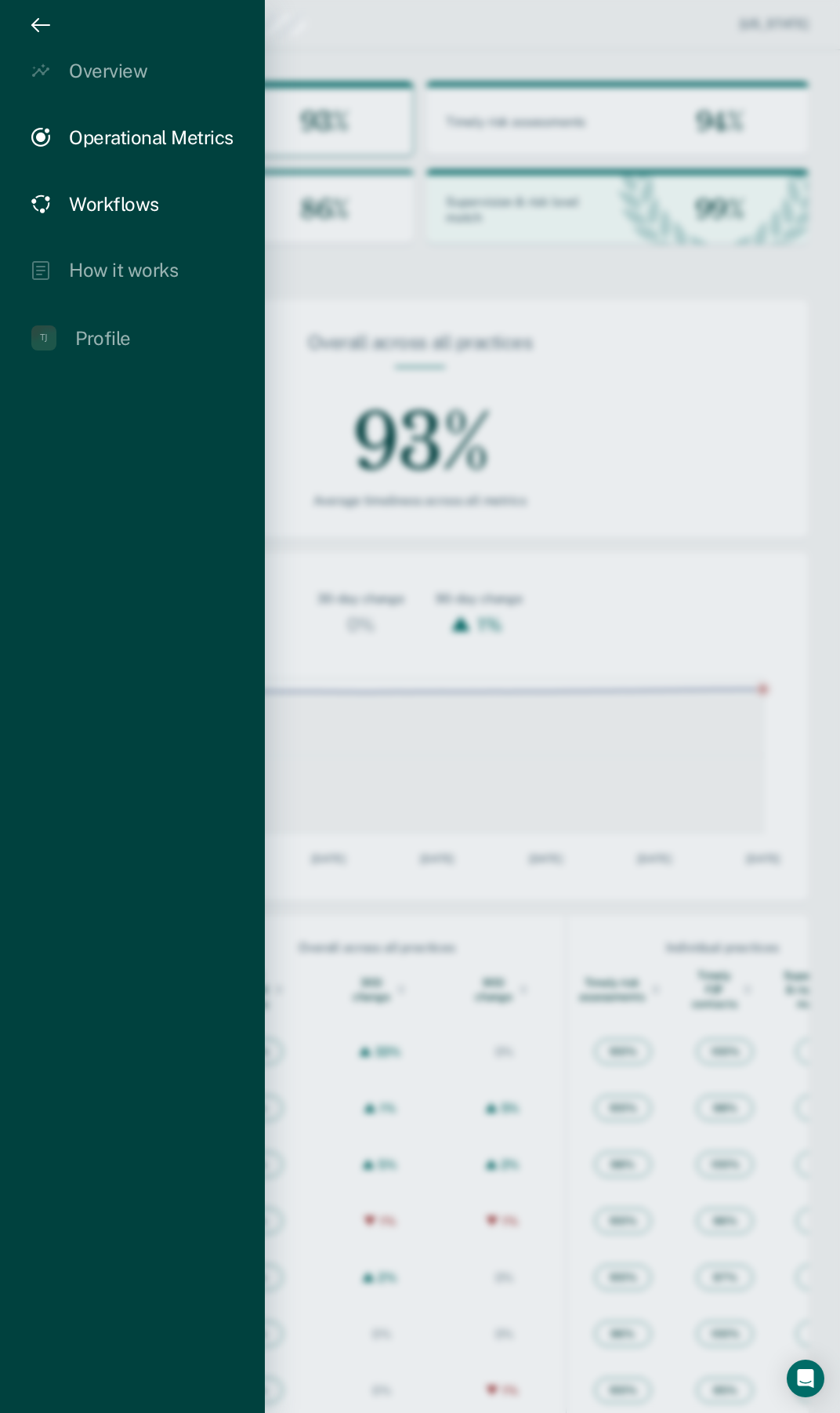
click at [86, 207] on div "Workflows" at bounding box center [113, 204] width 90 height 23
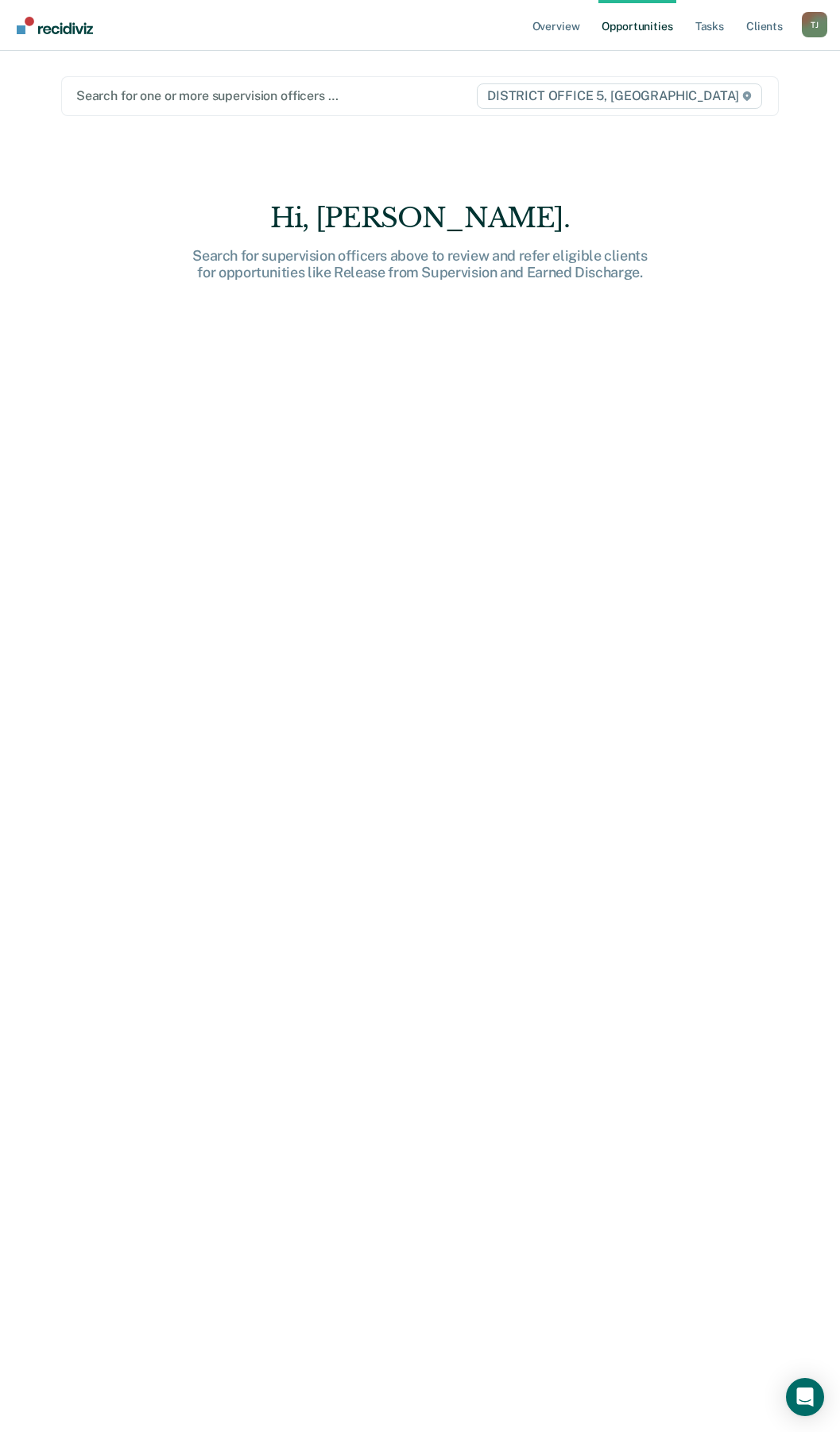
click at [343, 96] on div at bounding box center [276, 96] width 399 height 18
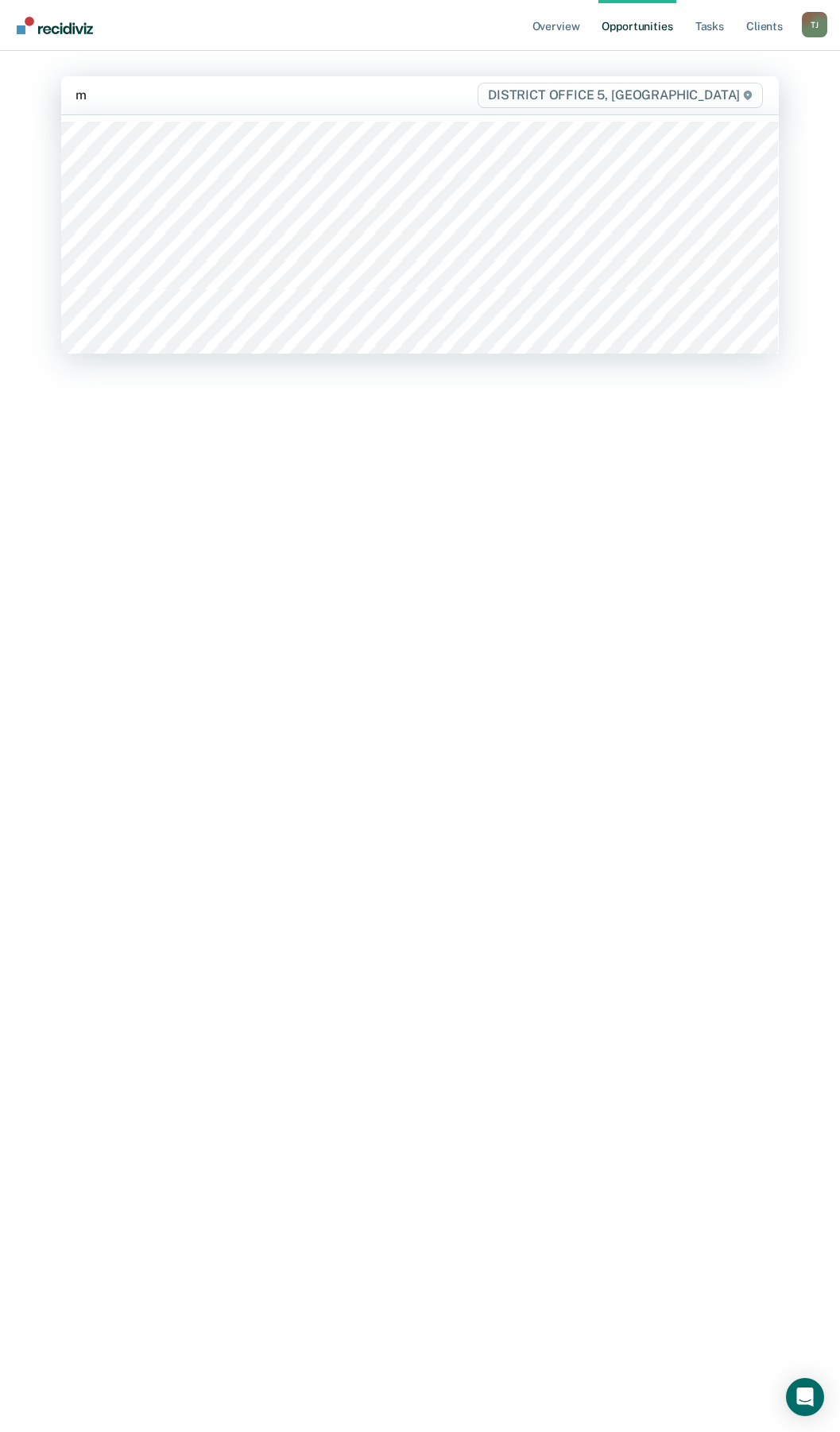
type input "mi"
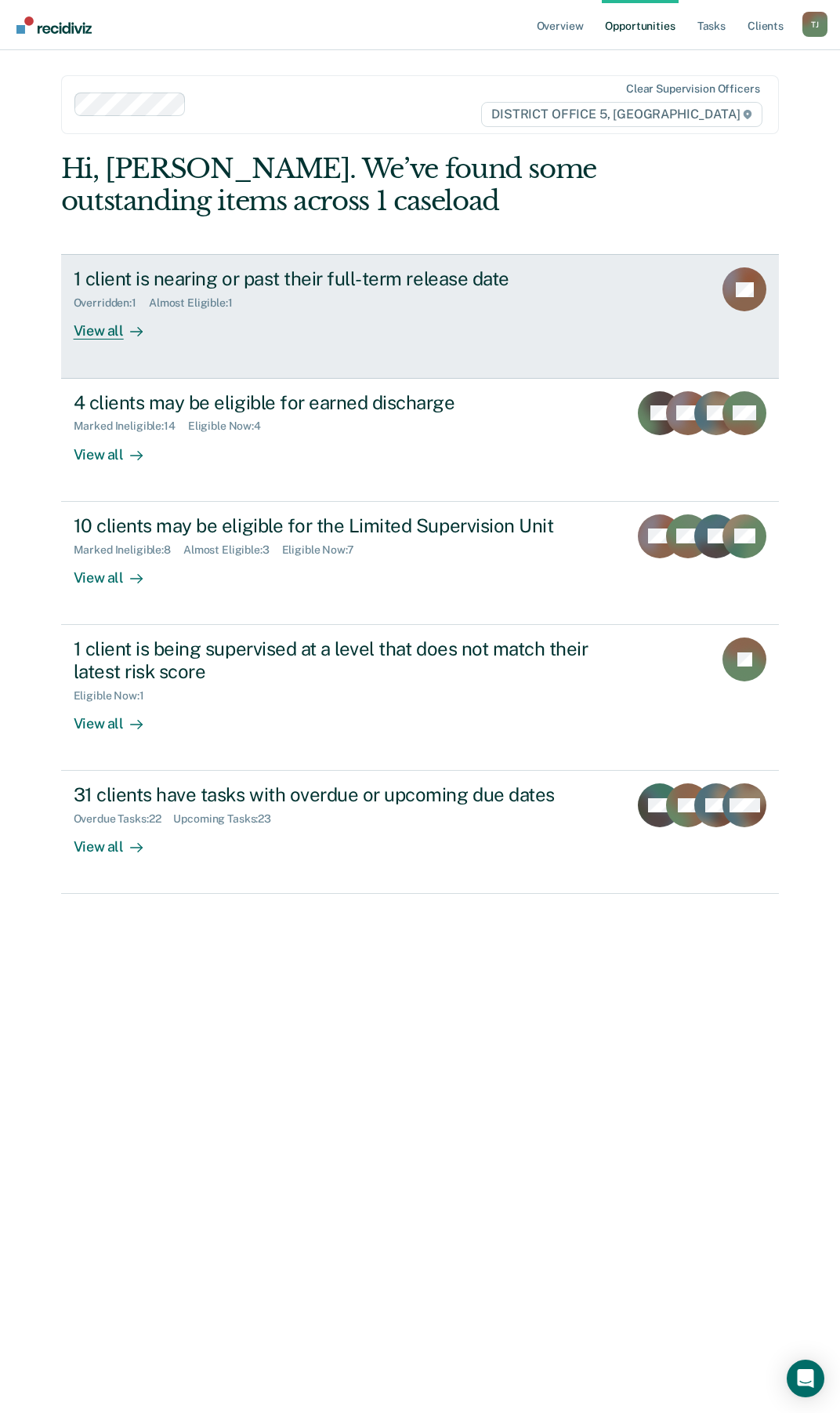
click at [114, 334] on div "View all" at bounding box center [118, 324] width 88 height 30
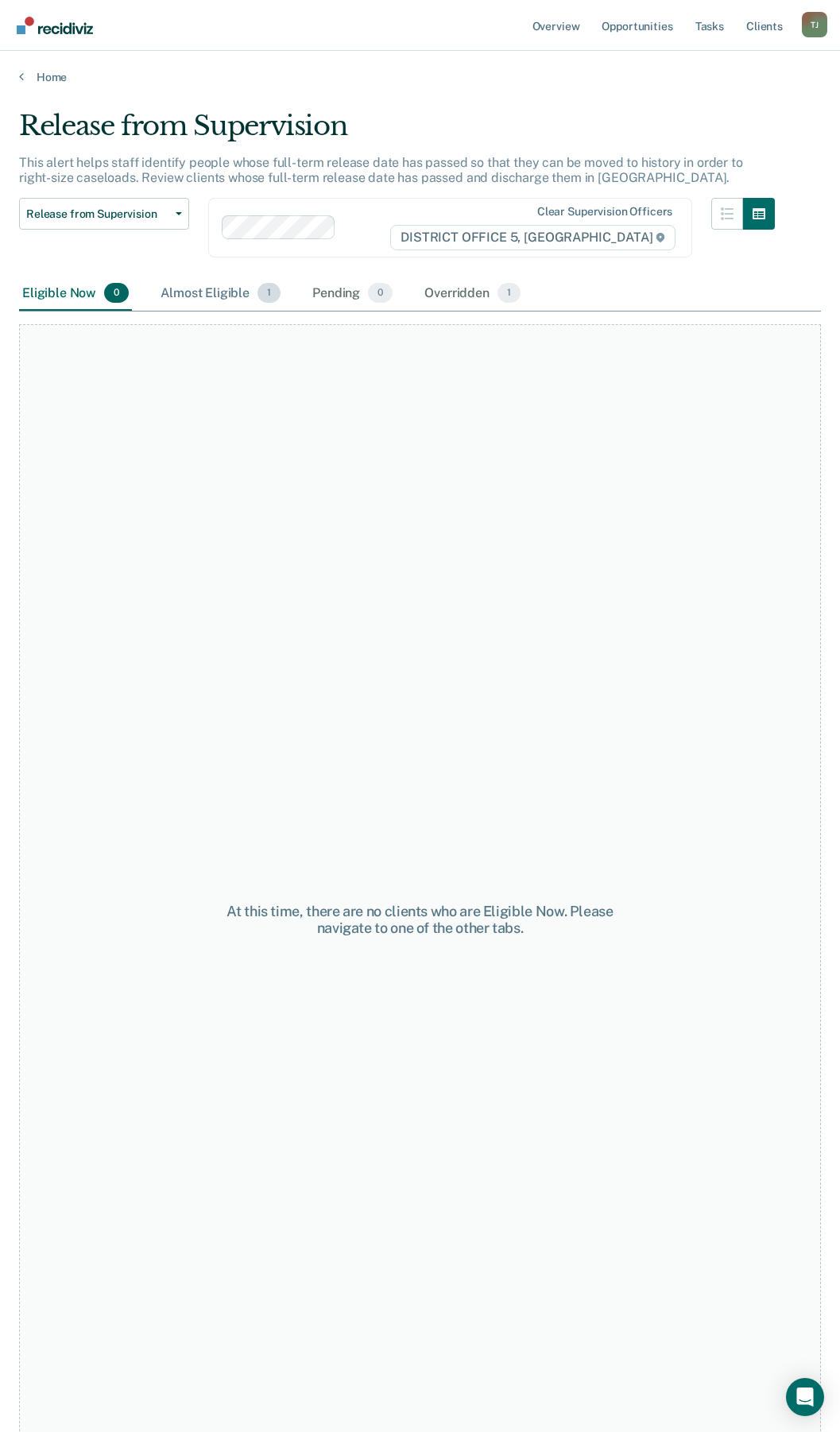
click at [199, 296] on div "Almost Eligible 1" at bounding box center [220, 294] width 127 height 35
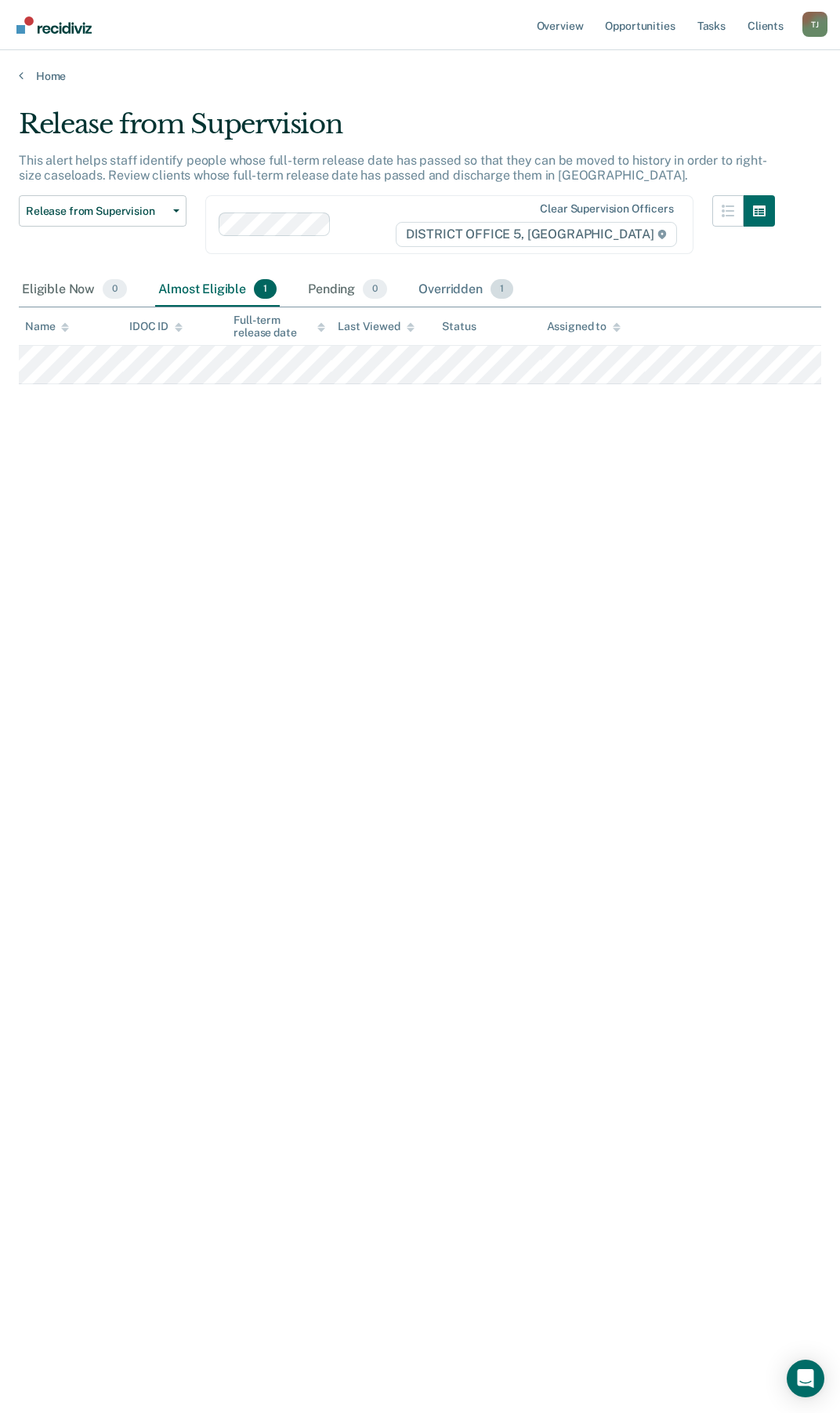
click at [441, 289] on div "Overridden 1" at bounding box center [466, 290] width 101 height 34
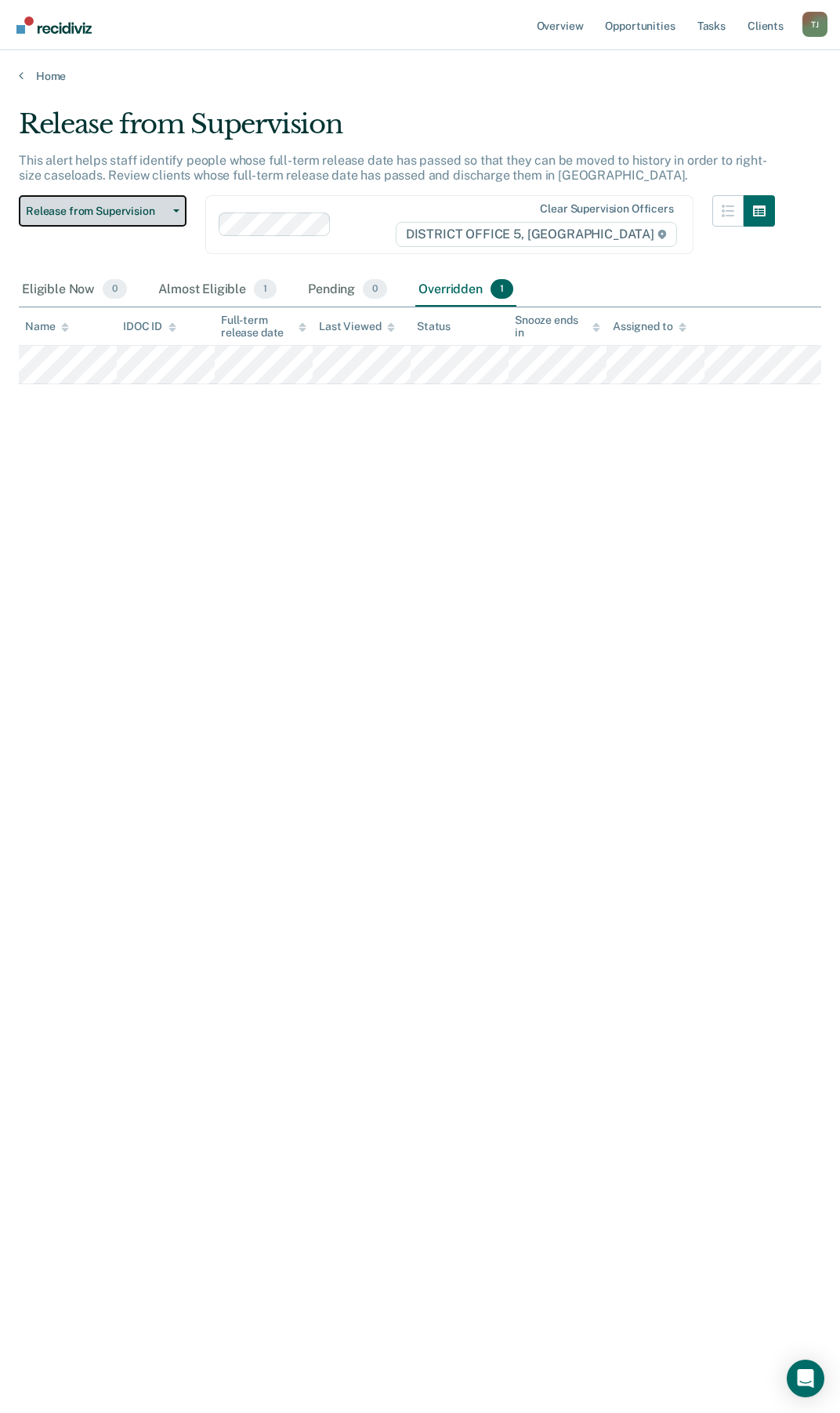
click at [148, 207] on span "Release from Supervision" at bounding box center [96, 212] width 141 height 13
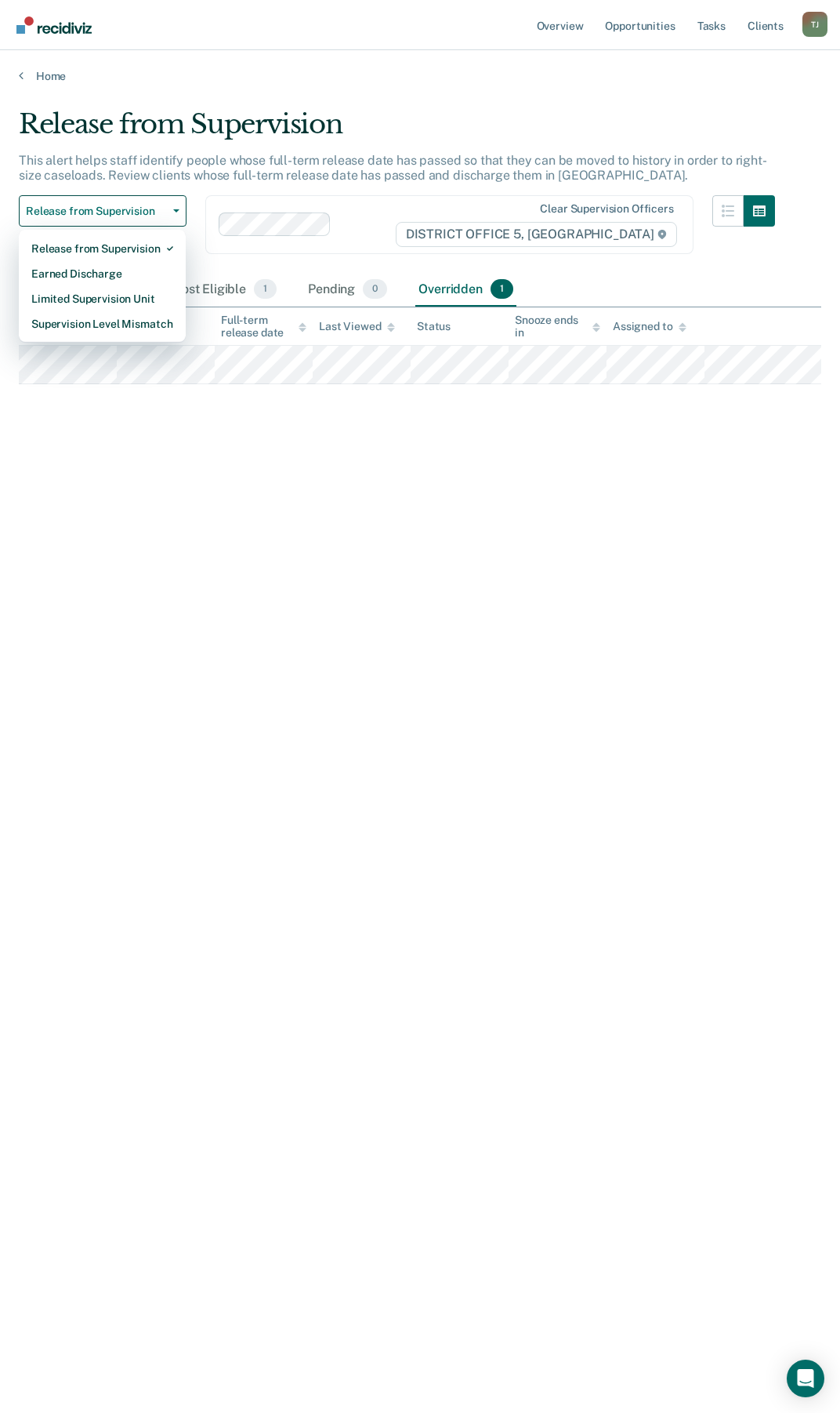
click at [158, 498] on div "Release from Supervision This alert helps staff identify people whose full-term…" at bounding box center [420, 701] width 802 height 1187
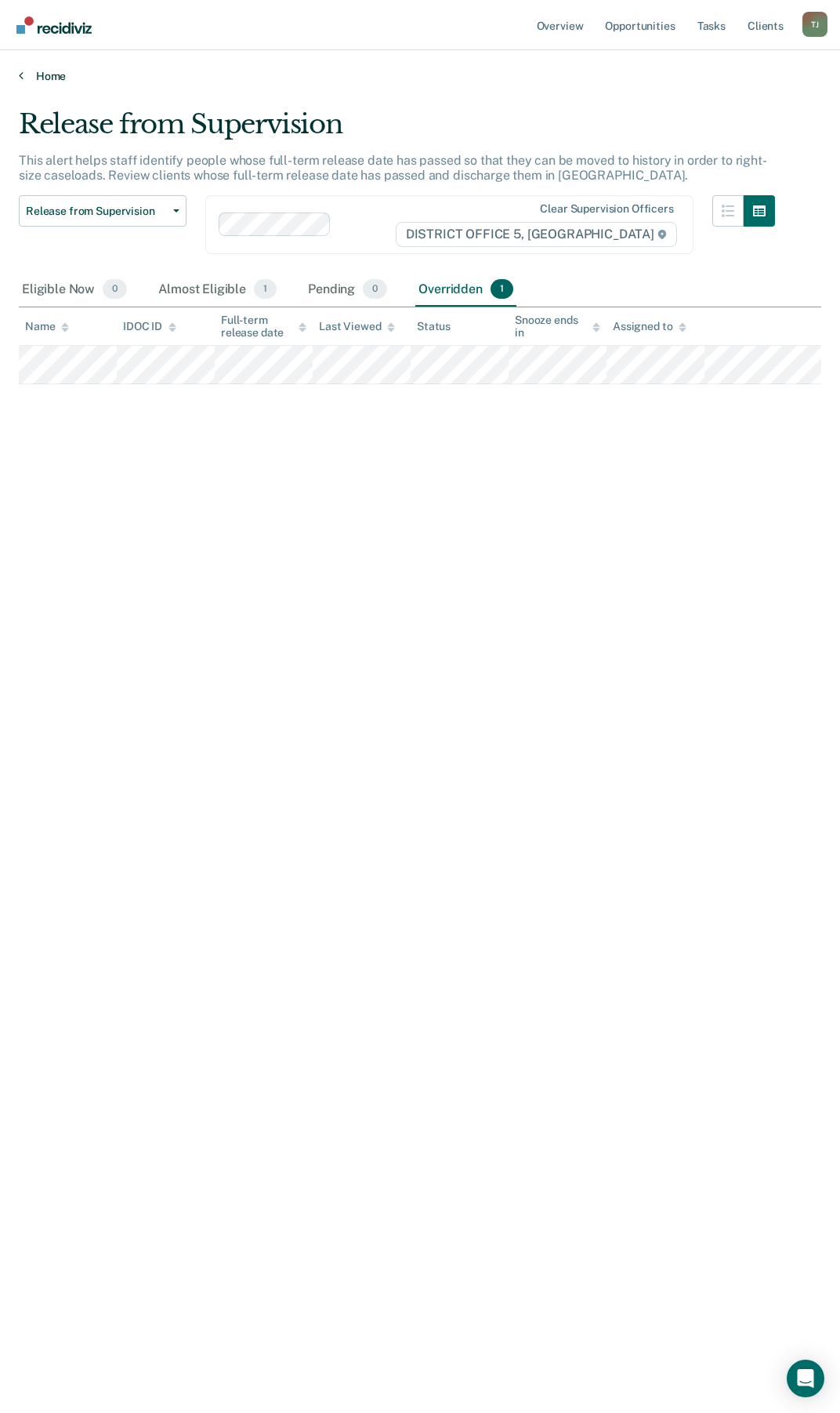
click at [35, 79] on link "Home" at bounding box center [420, 75] width 802 height 14
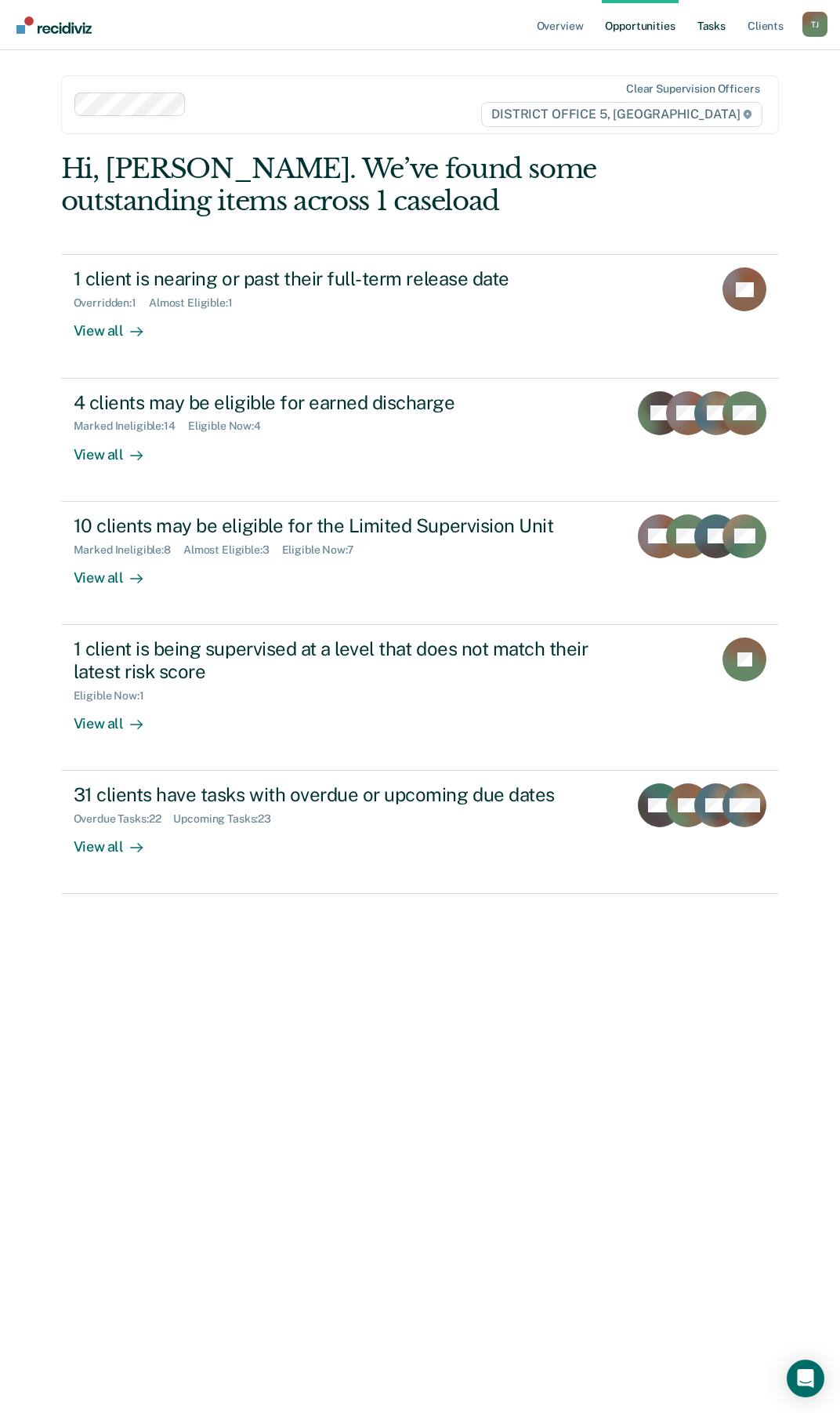
click at [709, 25] on link "Tasks" at bounding box center [711, 25] width 34 height 50
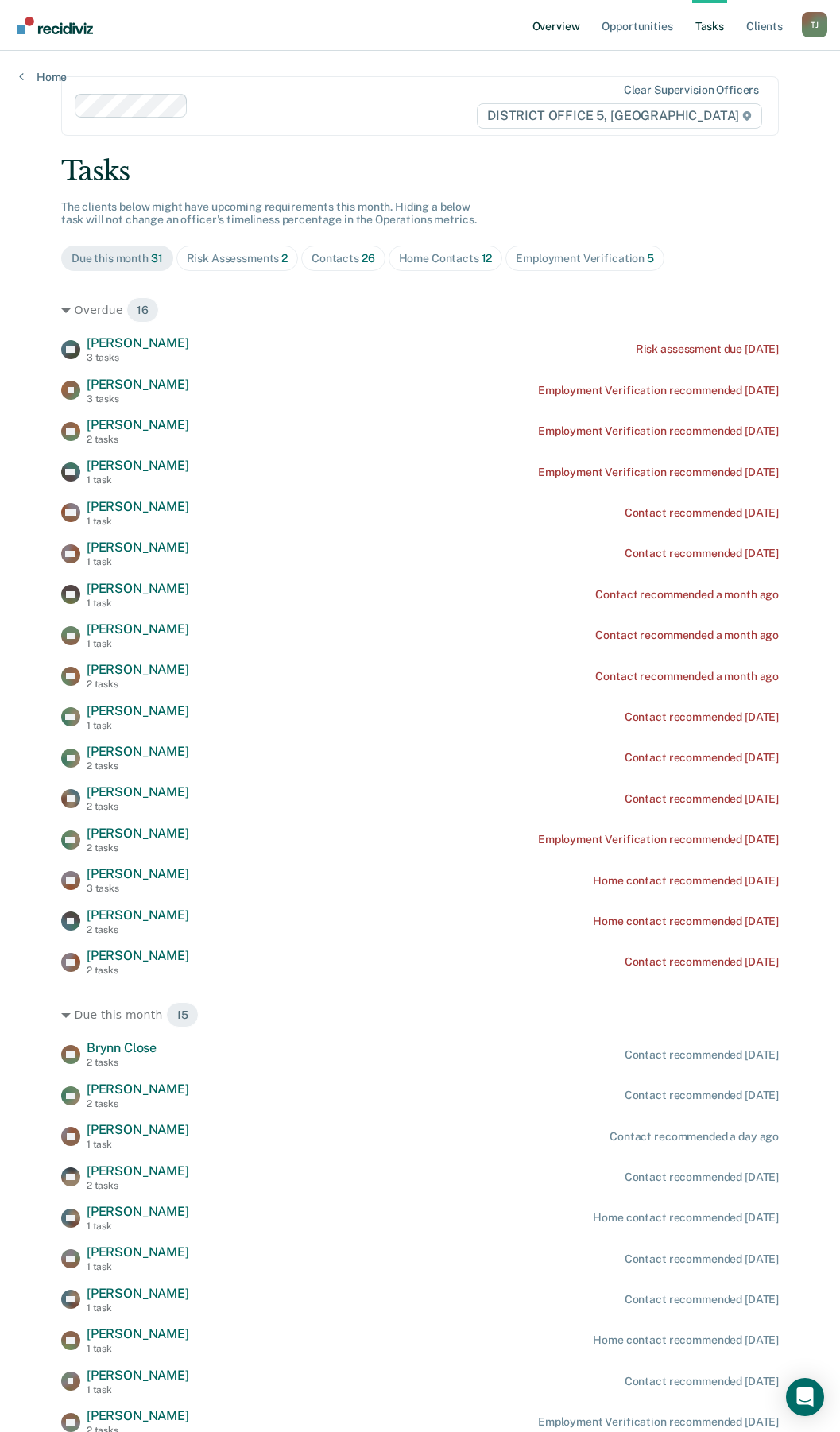
click at [564, 26] on link "Overview" at bounding box center [555, 25] width 54 height 50
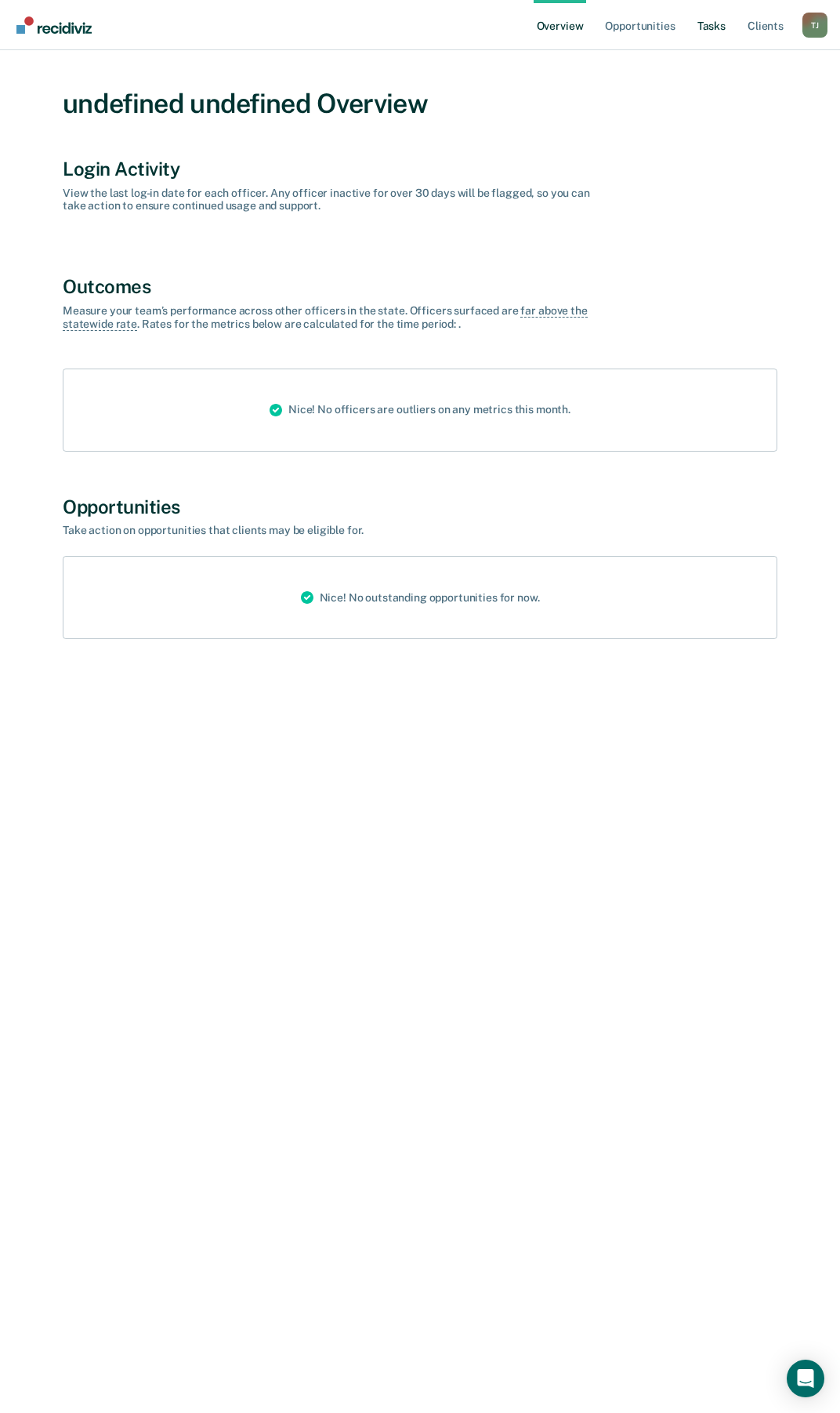
click at [728, 25] on link "Tasks" at bounding box center [711, 25] width 34 height 50
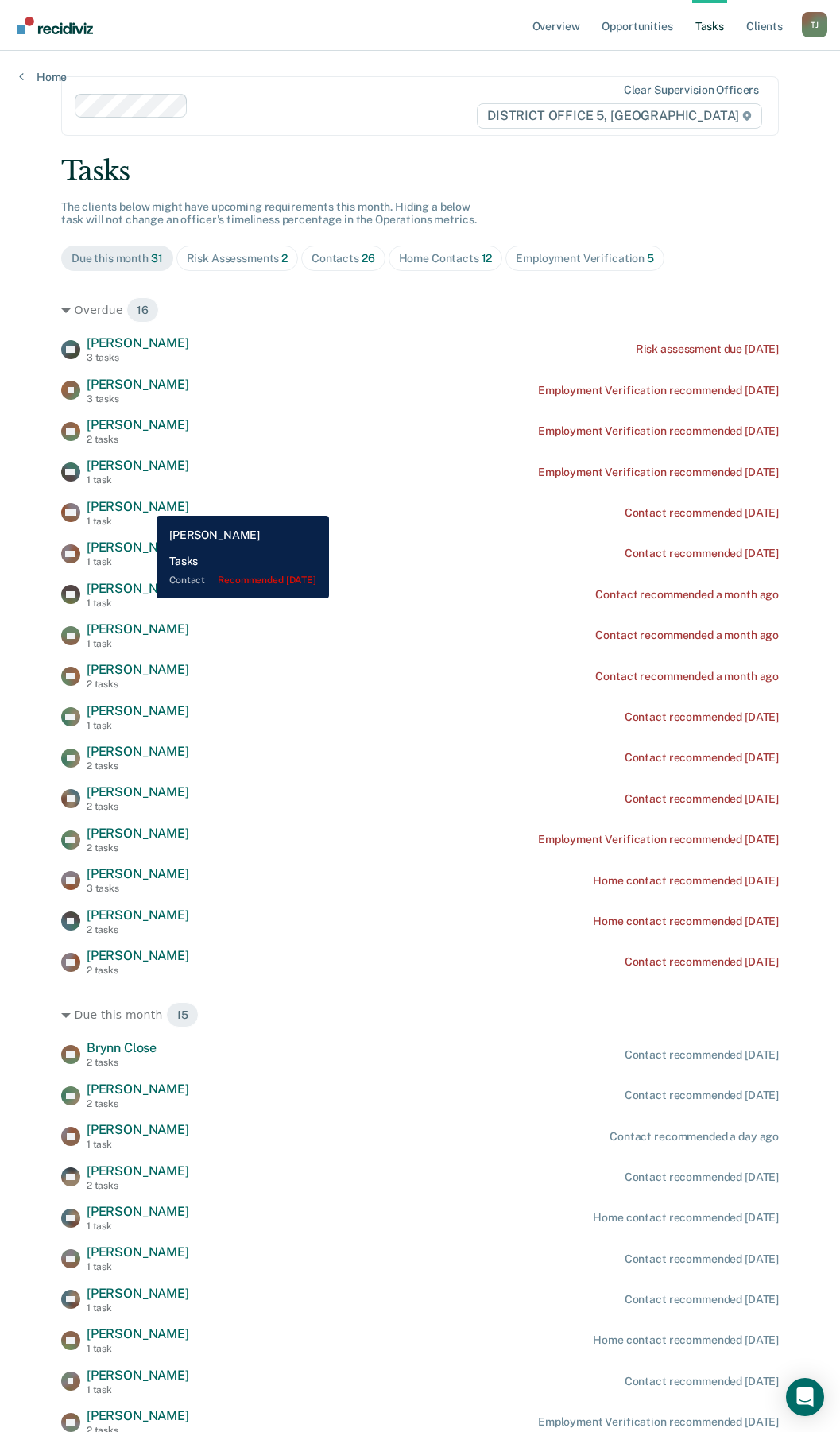
click at [145, 504] on span "[PERSON_NAME]" at bounding box center [138, 507] width 103 height 15
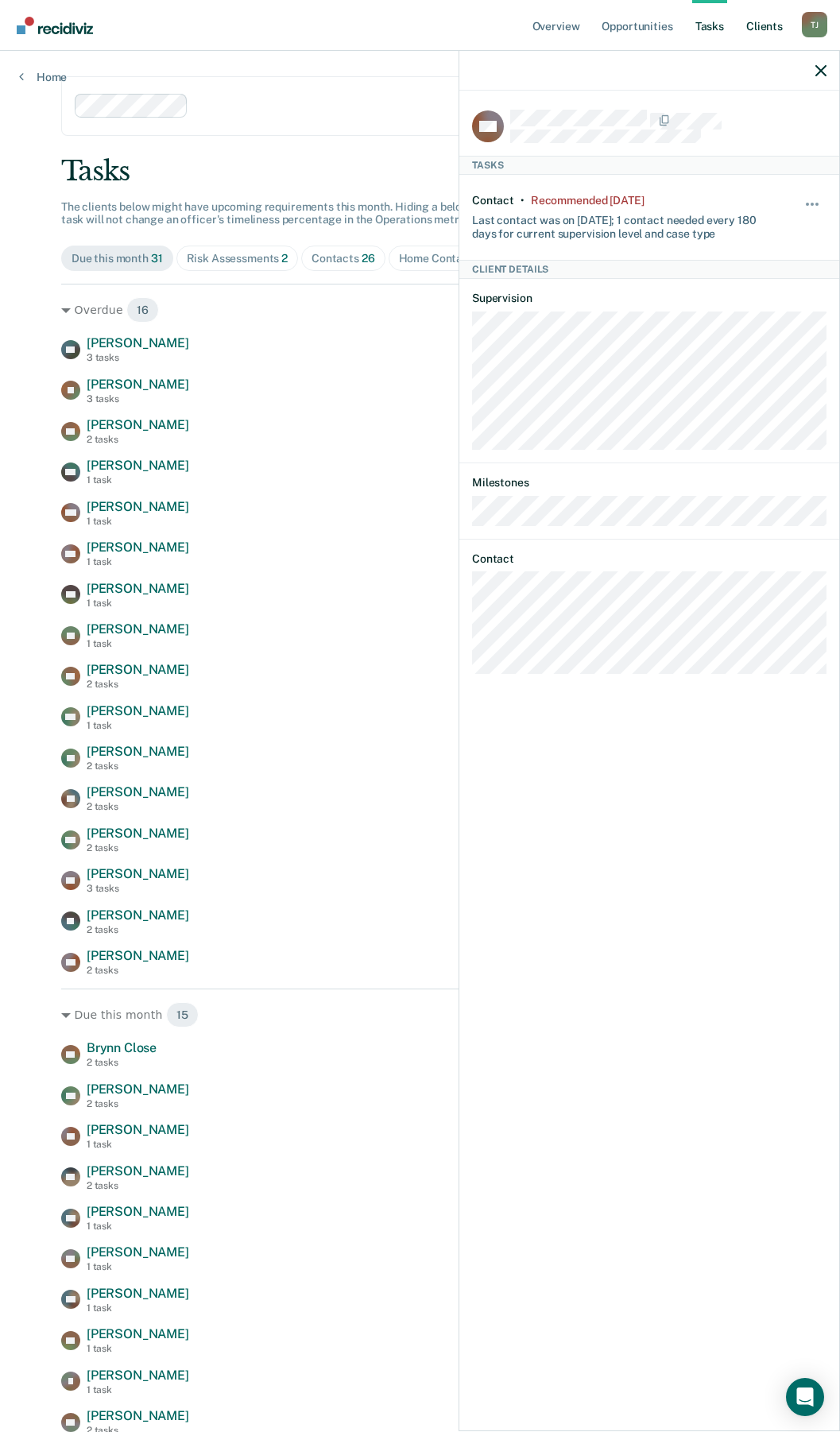
click at [773, 25] on link "Client s" at bounding box center [765, 25] width 43 height 50
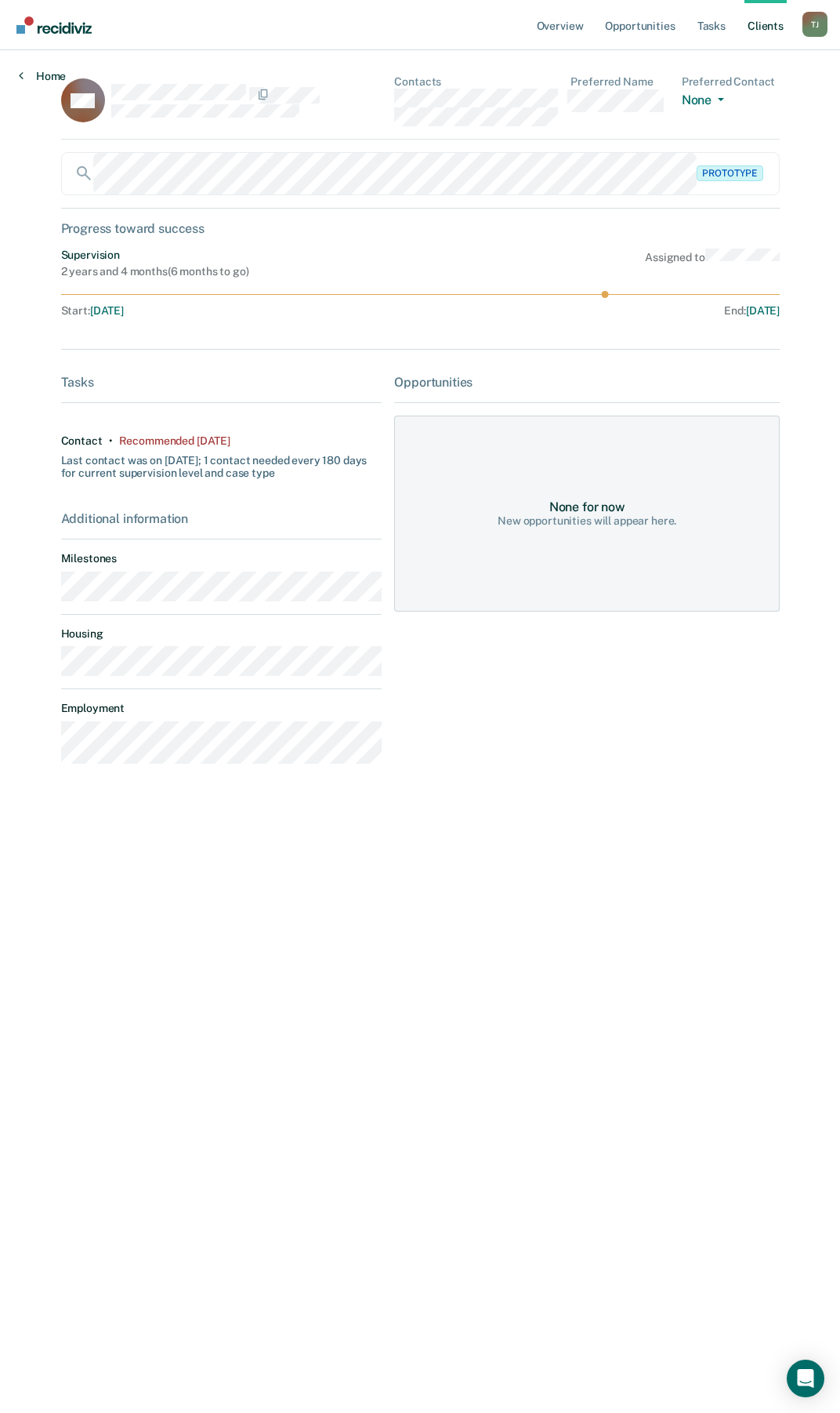
click at [32, 73] on link "Home" at bounding box center [42, 75] width 47 height 14
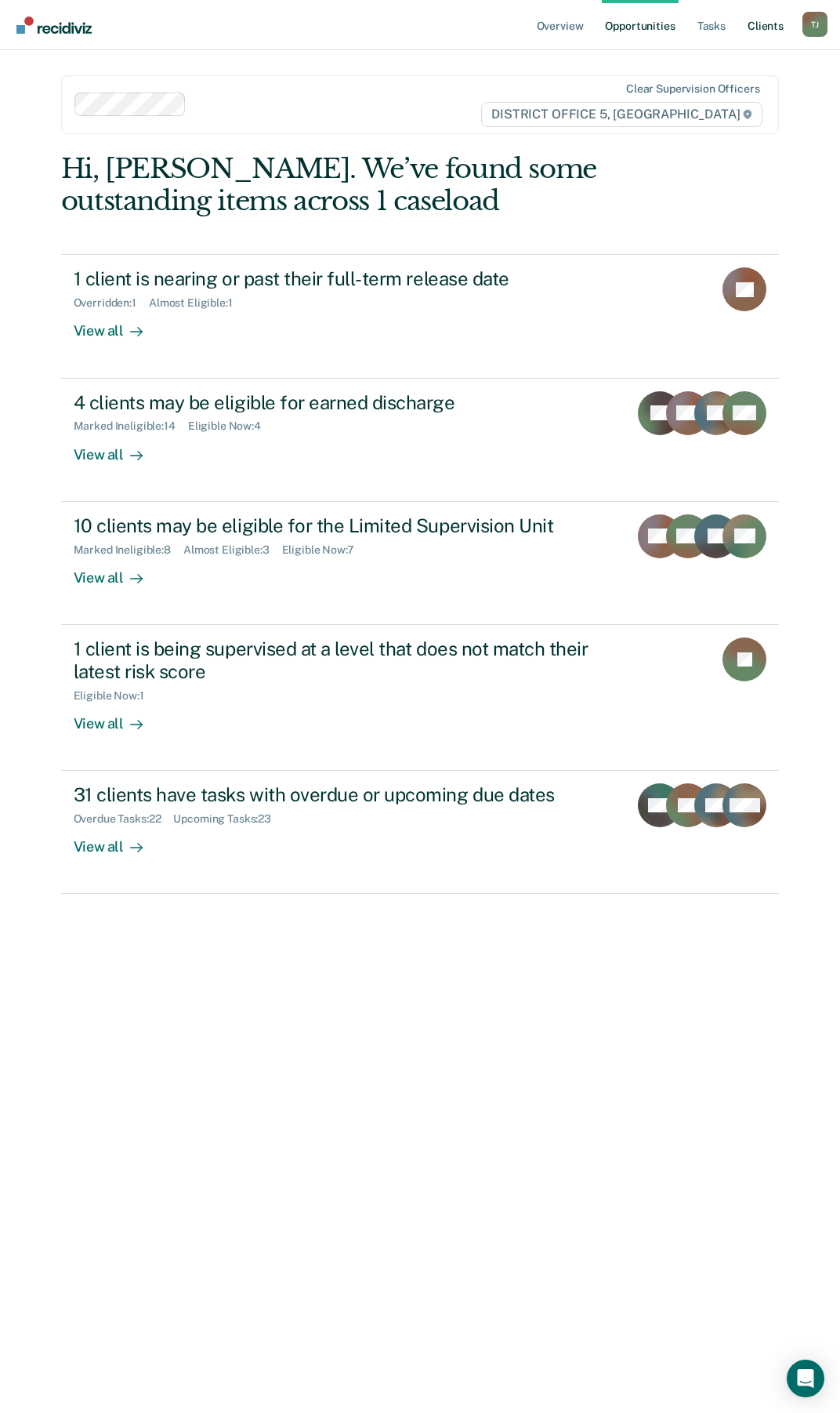
click at [771, 27] on link "Client s" at bounding box center [766, 25] width 42 height 50
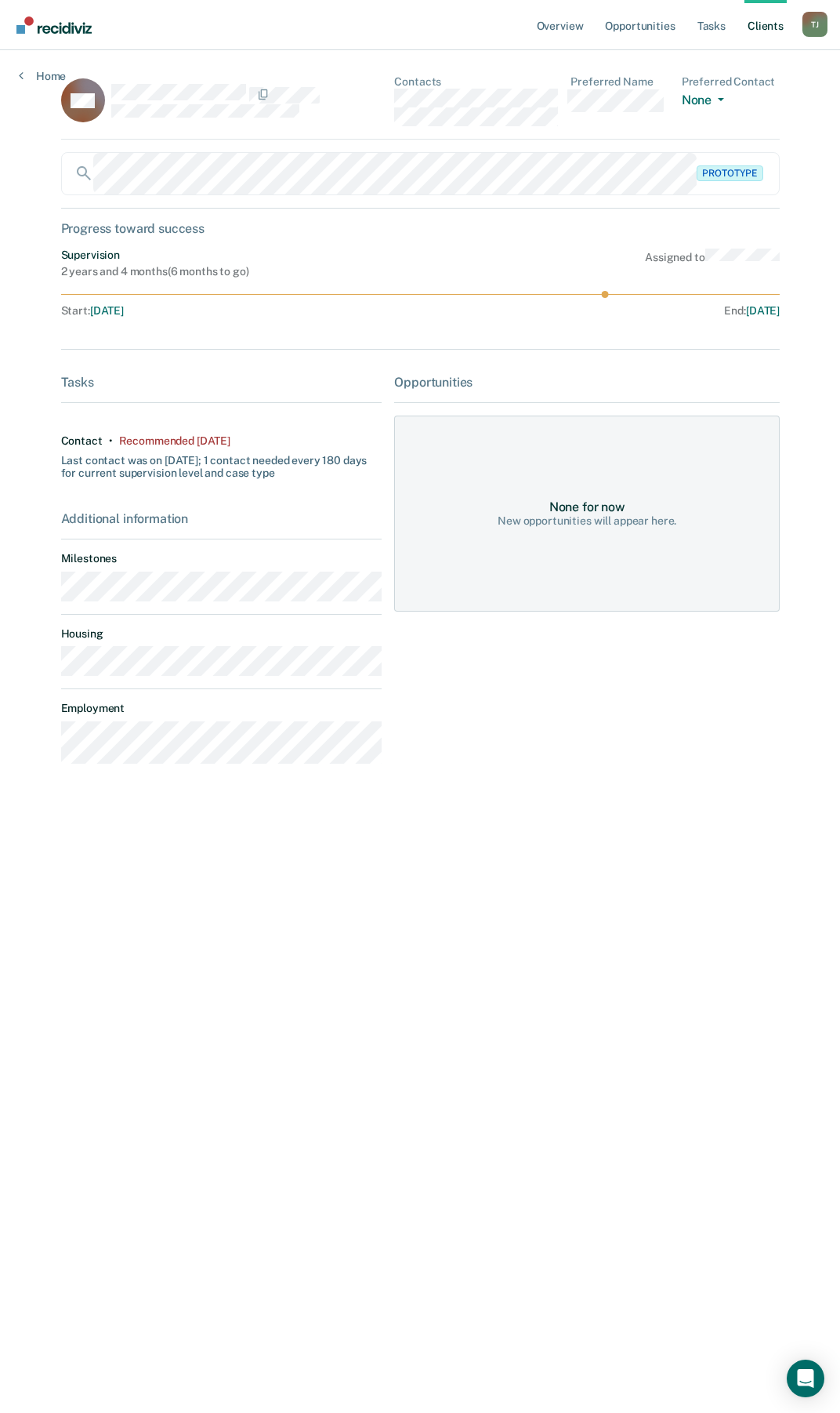
click at [80, 166] on div "Prototype" at bounding box center [420, 173] width 719 height 43
